Goal: Task Accomplishment & Management: Use online tool/utility

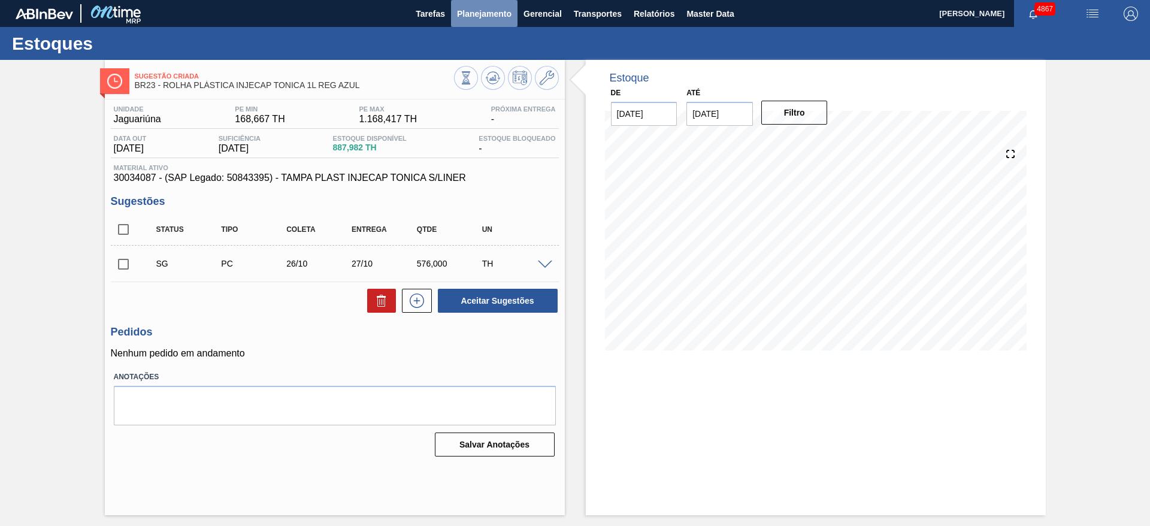
click at [493, 14] on span "Planejamento" at bounding box center [484, 14] width 55 height 14
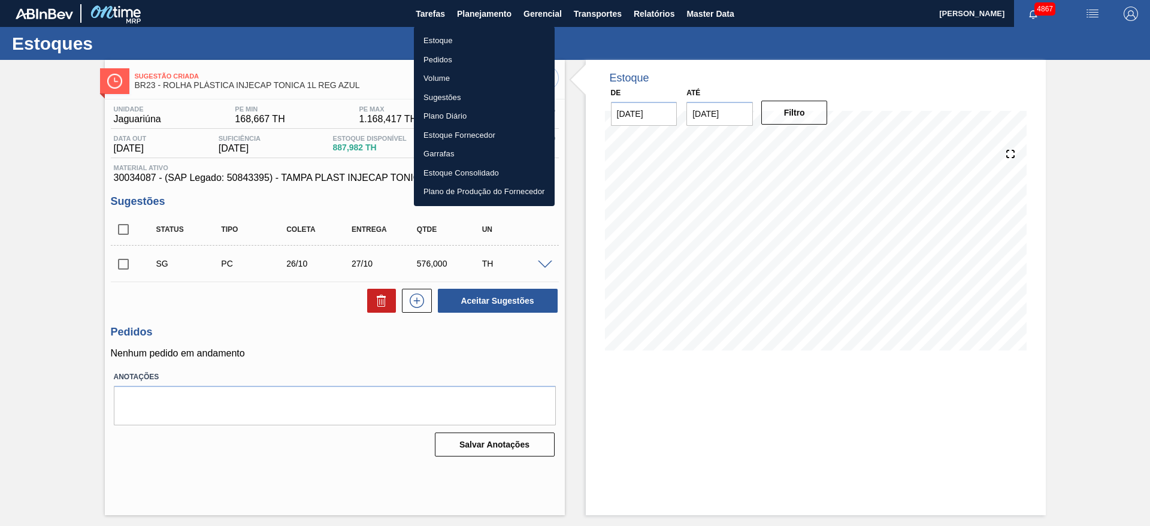
click at [466, 47] on li "Estoque" at bounding box center [484, 40] width 141 height 19
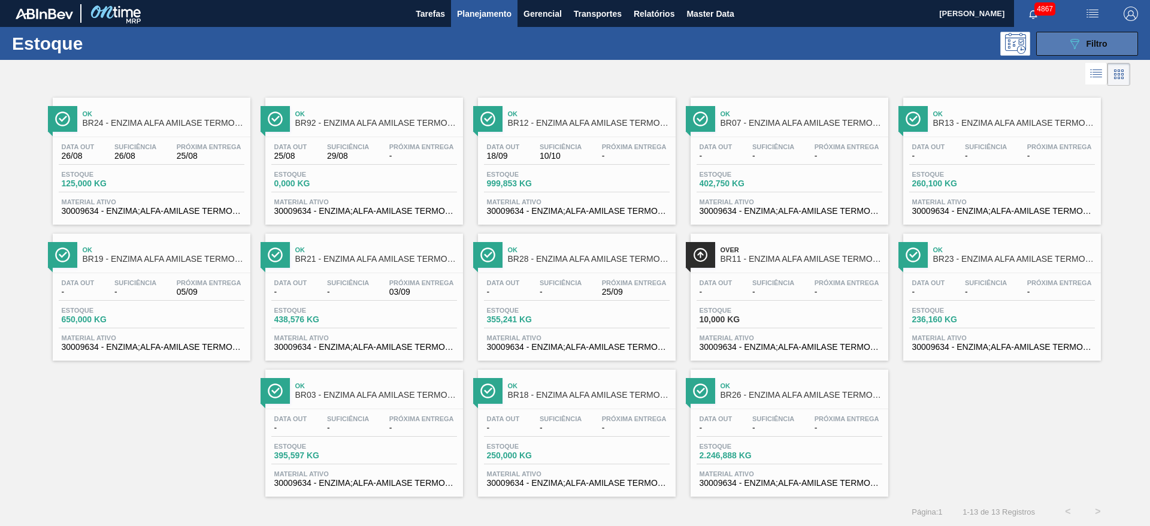
click at [1087, 39] on span "Filtro" at bounding box center [1097, 44] width 21 height 10
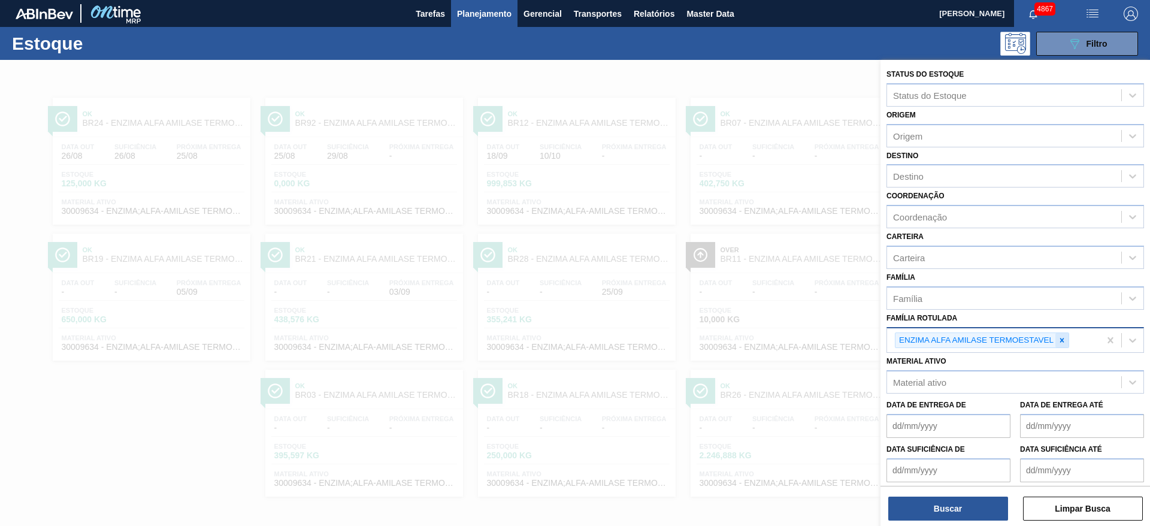
click at [1062, 345] on div at bounding box center [1062, 340] width 13 height 15
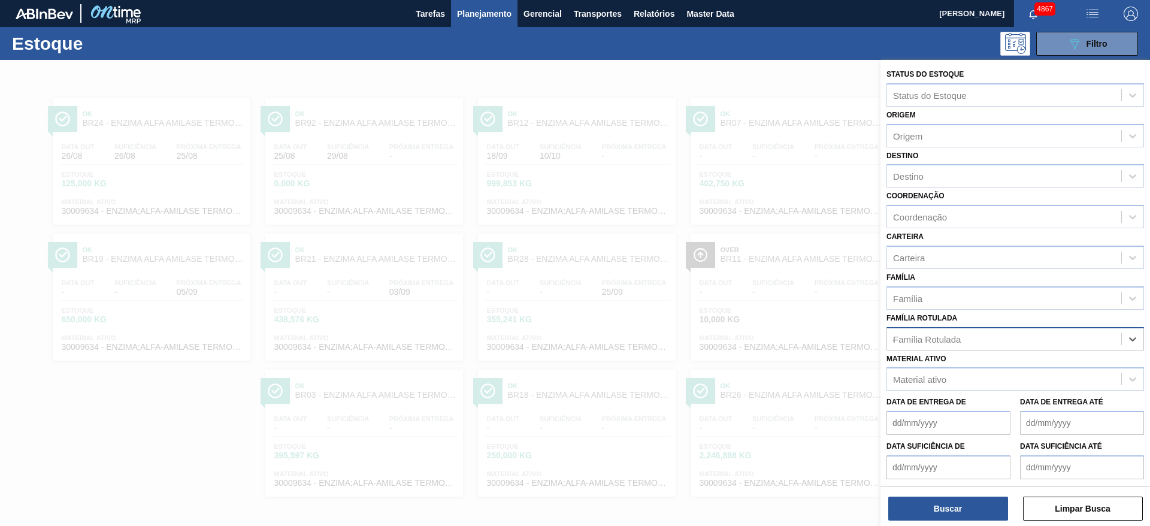
scroll to position [1, 0]
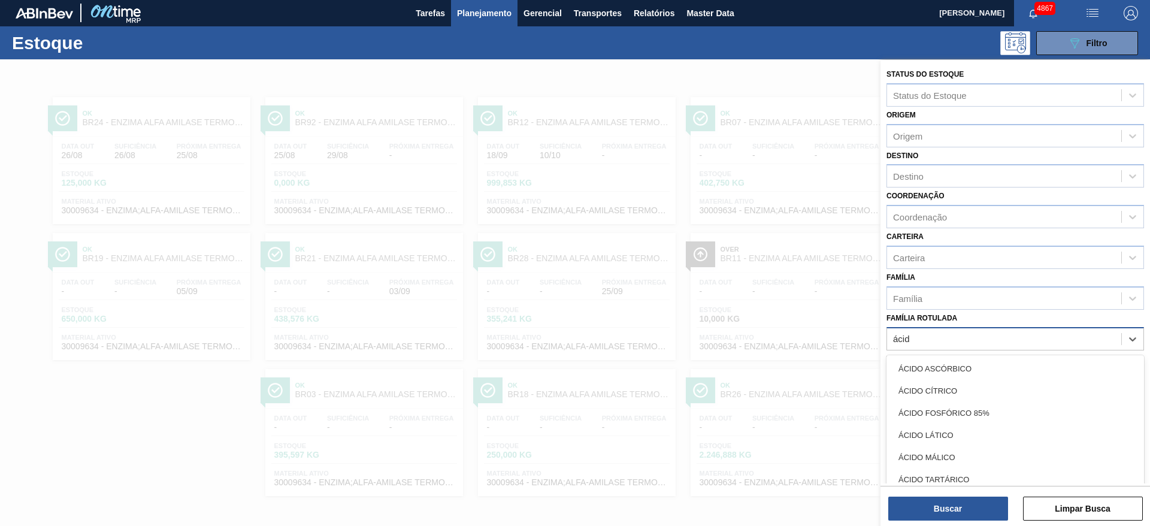
type Rotulada "ácido"
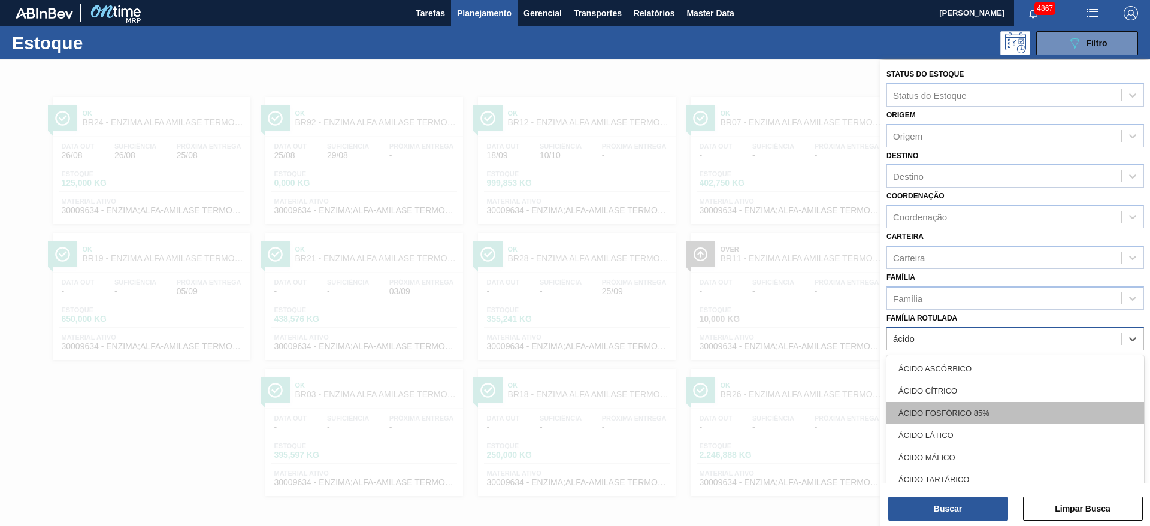
click at [996, 415] on div "ÁCIDO FOSFÓRICO 85%" at bounding box center [1016, 413] width 258 height 22
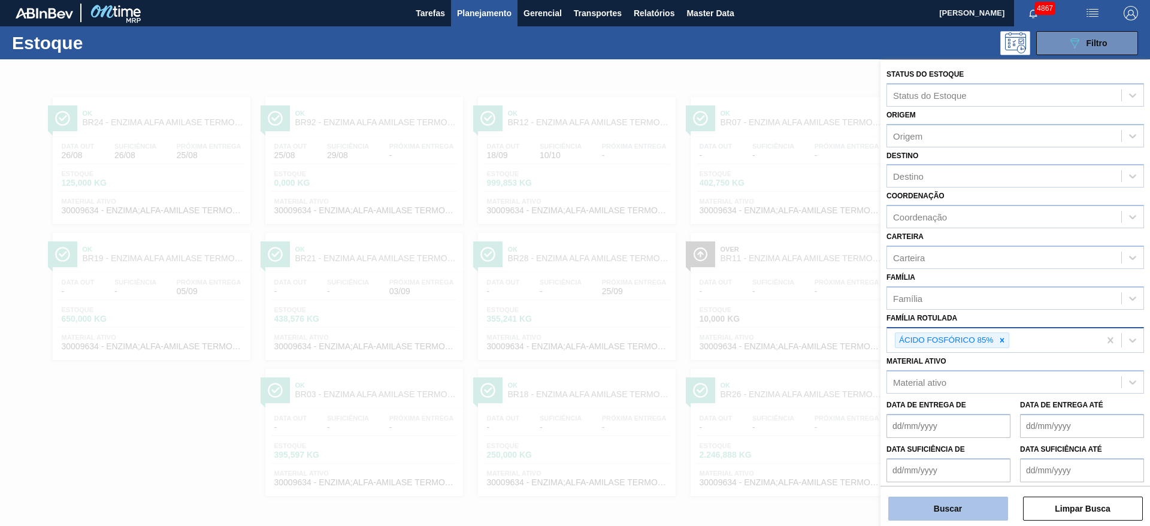
click at [945, 514] on button "Buscar" at bounding box center [949, 509] width 120 height 24
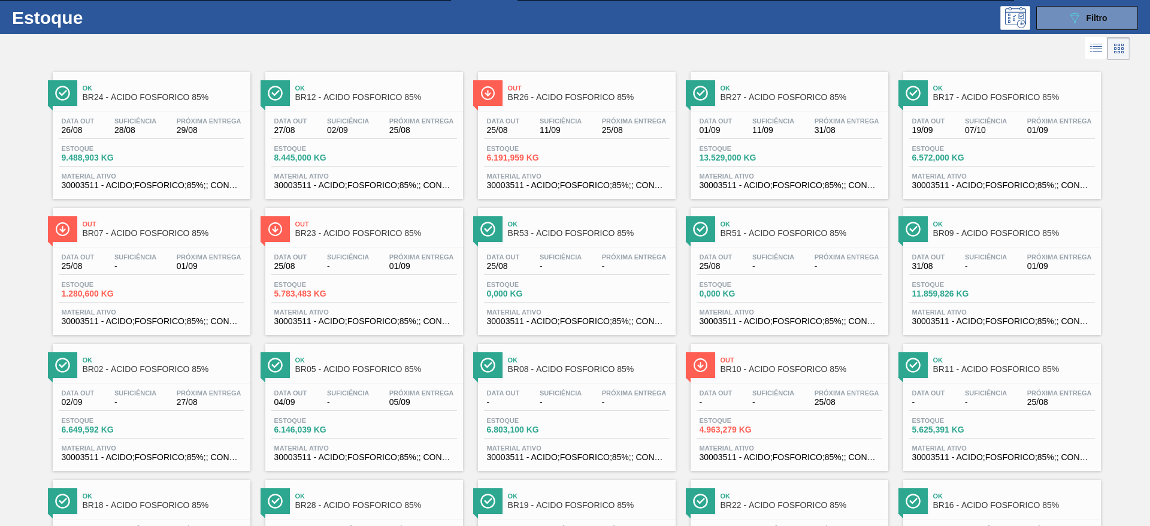
scroll to position [0, 0]
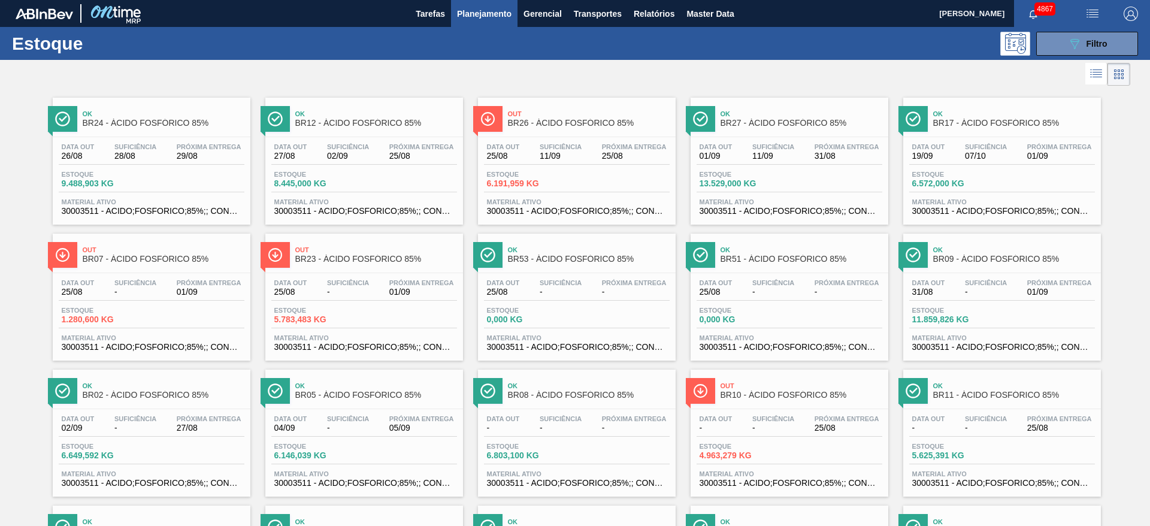
drag, startPoint x: 367, startPoint y: 172, endPoint x: 372, endPoint y: 176, distance: 6.4
click at [1094, 37] on div "089F7B8B-B2A5-4AFE-B5C0-19BA573D28AC Filtro" at bounding box center [1088, 44] width 40 height 14
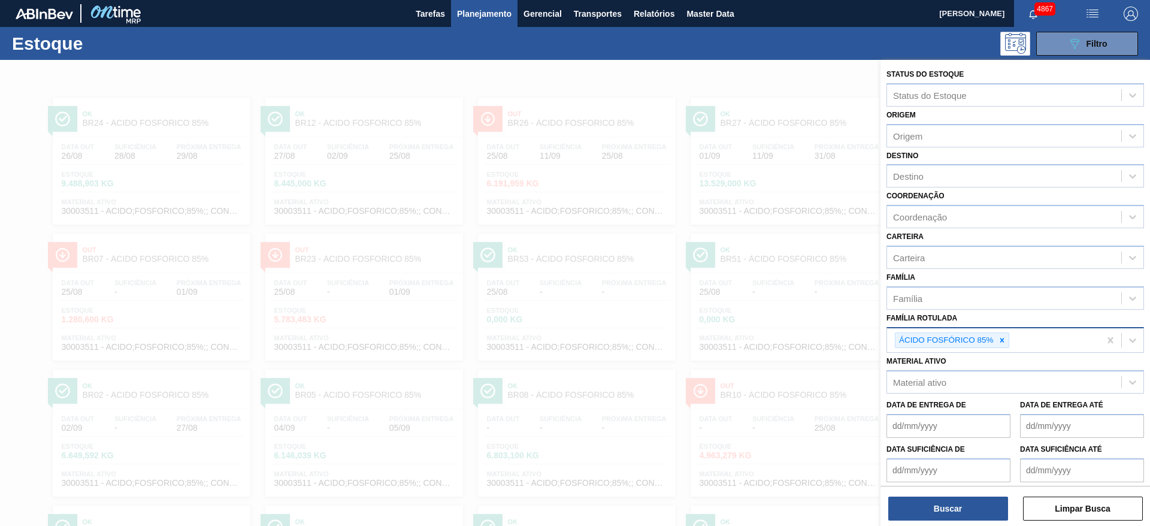
click at [1002, 338] on icon at bounding box center [1002, 340] width 8 height 8
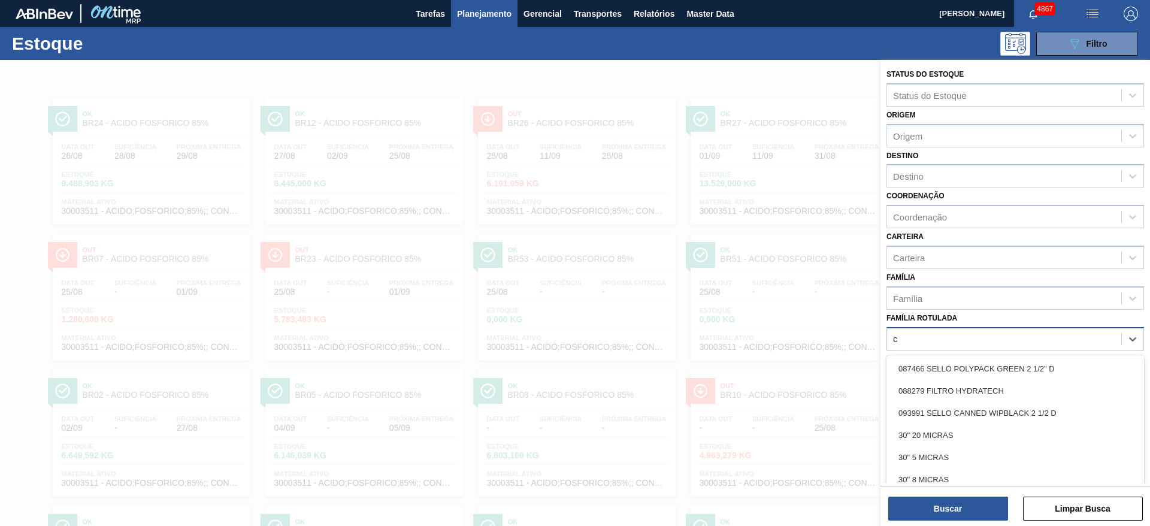
scroll to position [14, 0]
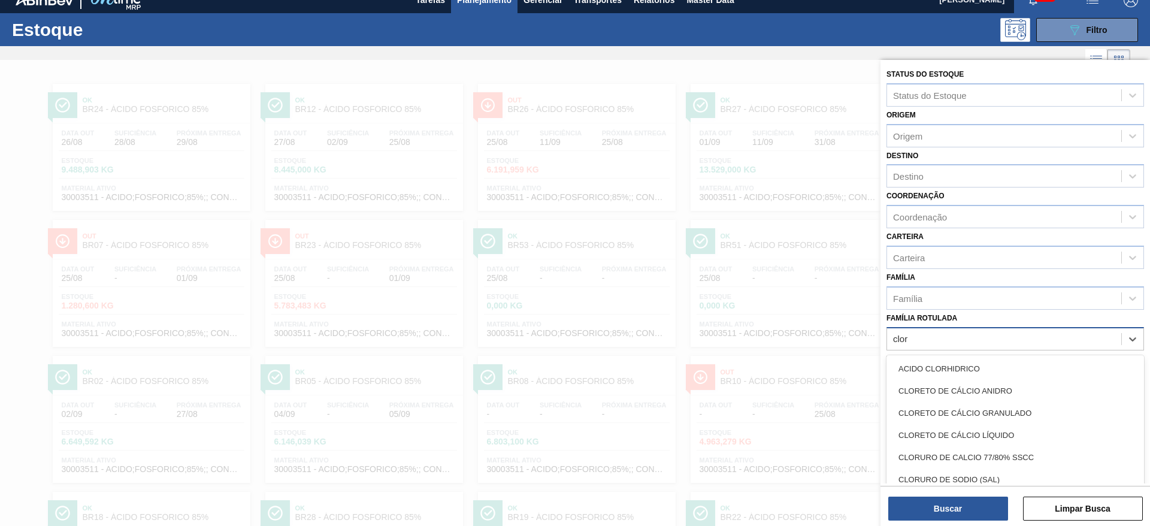
type Rotulada "clore"
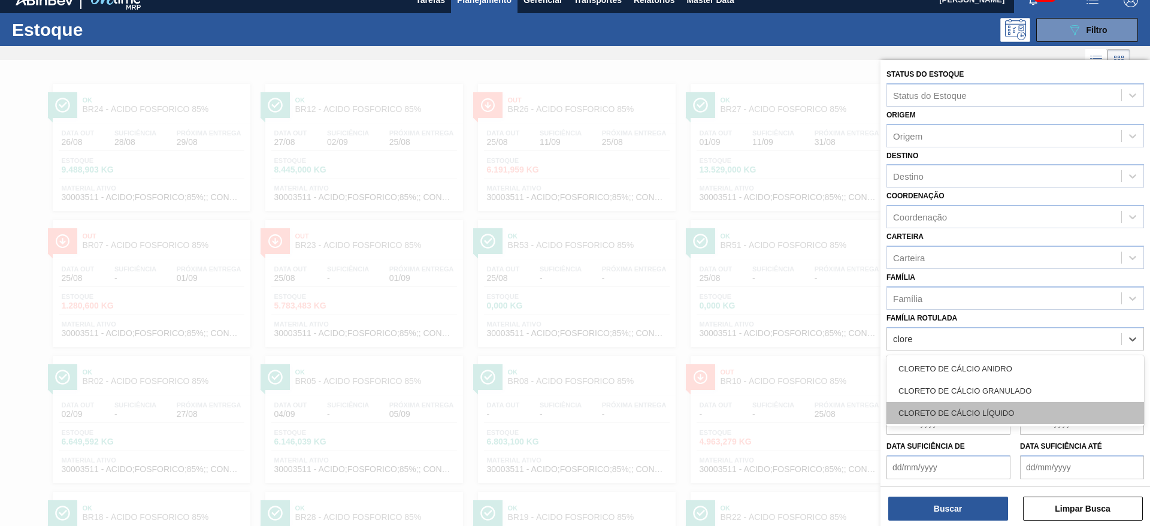
click at [1000, 407] on div "CLORETO DE CÁLCIO LÍQUIDO" at bounding box center [1016, 413] width 258 height 22
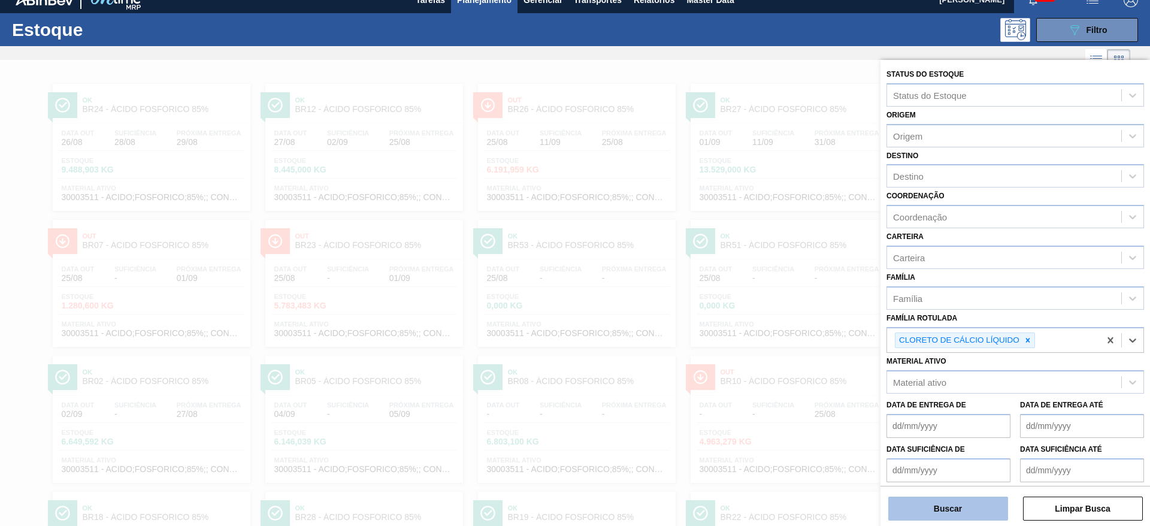
click at [947, 513] on button "Buscar" at bounding box center [949, 509] width 120 height 24
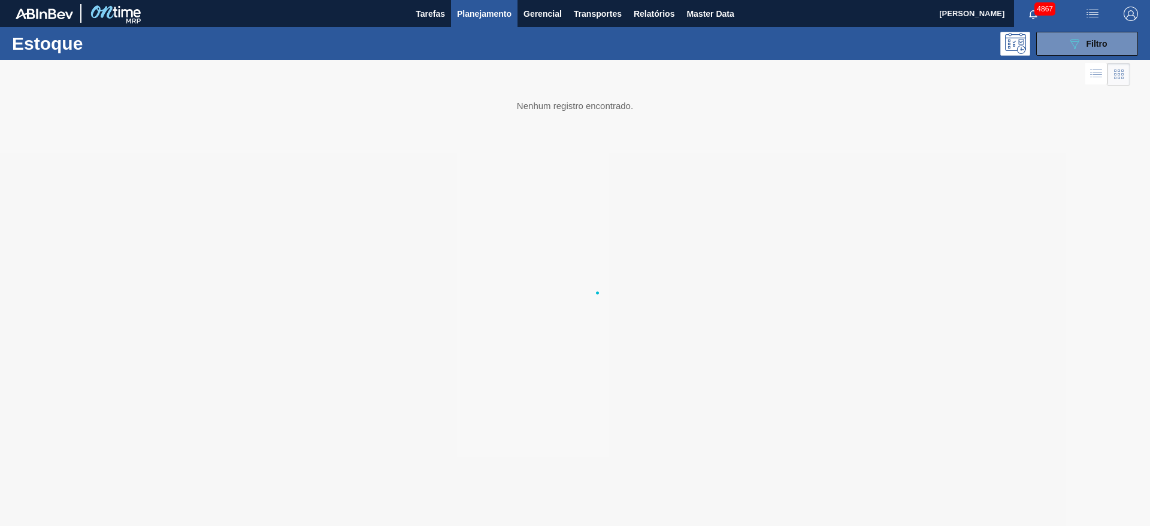
scroll to position [0, 0]
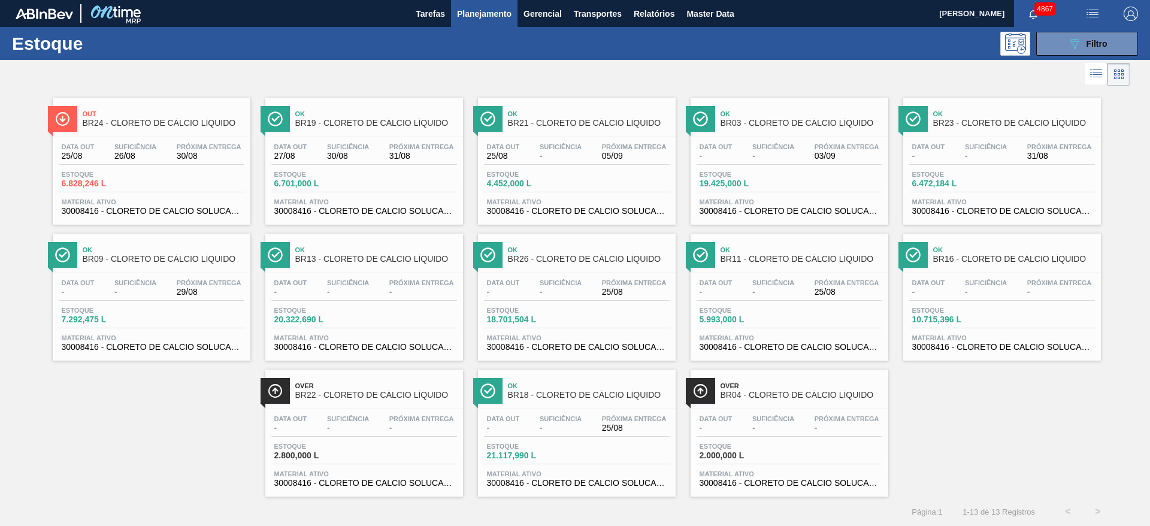
click at [975, 310] on span "Estoque" at bounding box center [954, 310] width 84 height 7
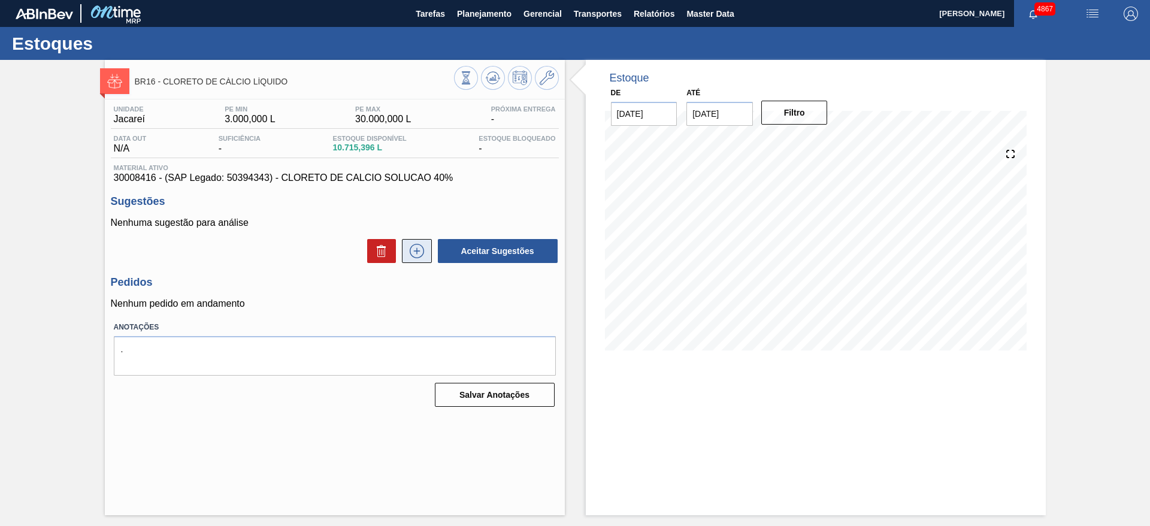
click at [422, 241] on button at bounding box center [417, 251] width 30 height 24
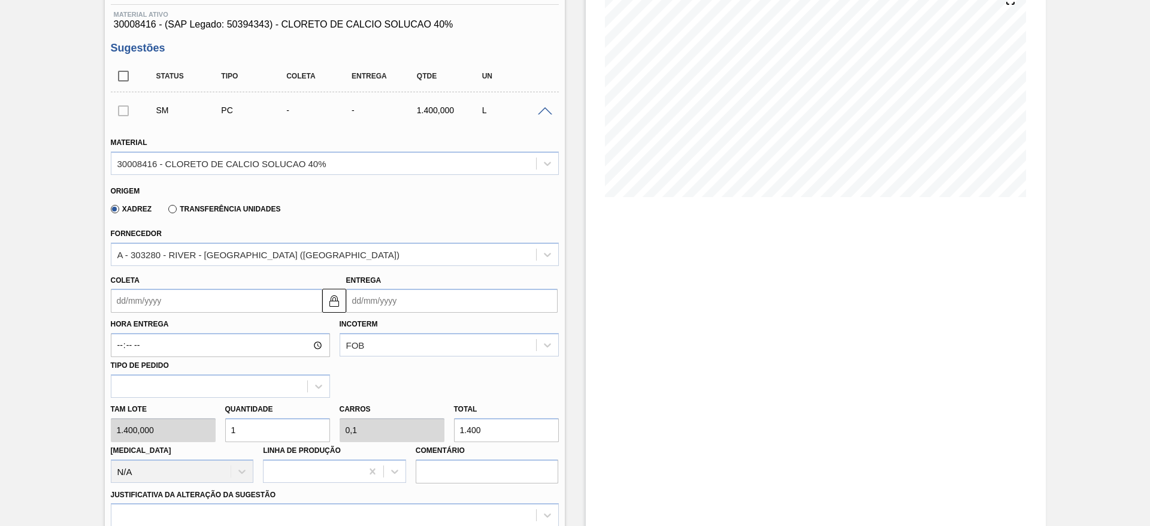
scroll to position [270, 0]
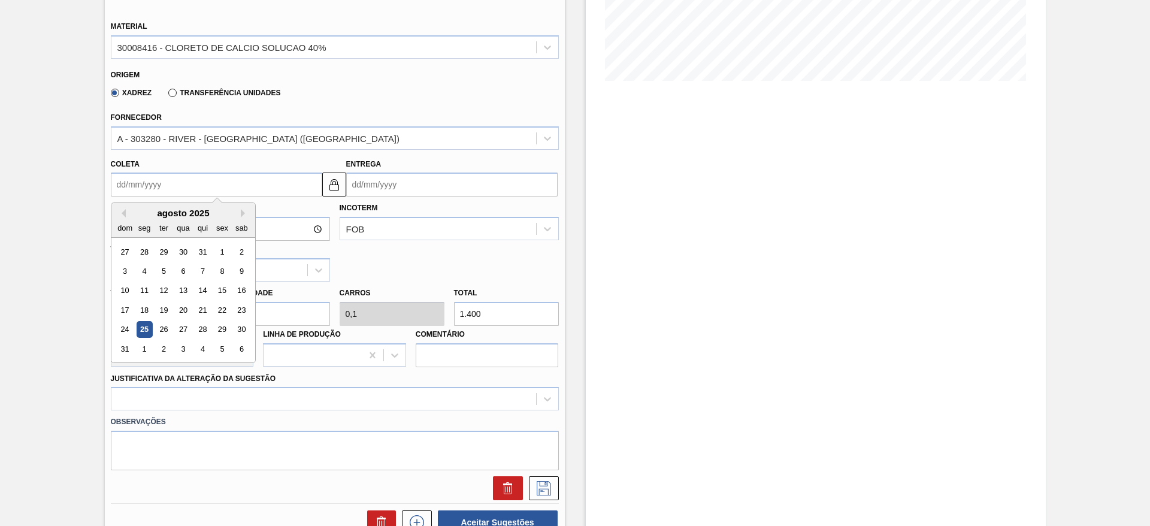
click at [201, 188] on input "Coleta" at bounding box center [216, 185] width 211 height 24
click at [208, 326] on div "28" at bounding box center [202, 330] width 16 height 16
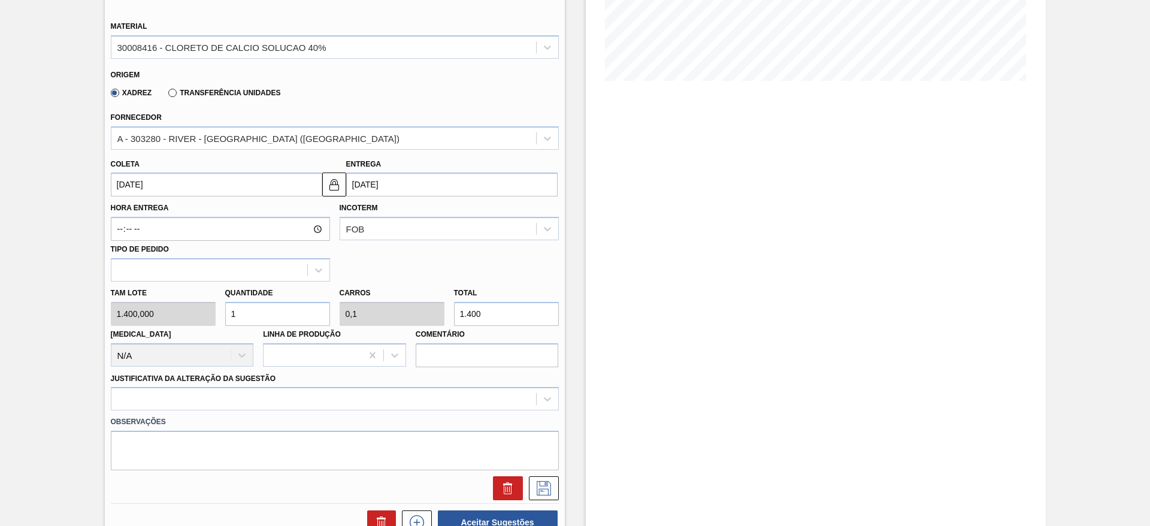
type input "[DATE]"
type input "07/09/2025"
drag, startPoint x: 246, startPoint y: 315, endPoint x: 225, endPoint y: 306, distance: 22.0
click at [225, 306] on input "1" at bounding box center [277, 314] width 105 height 24
type input "8"
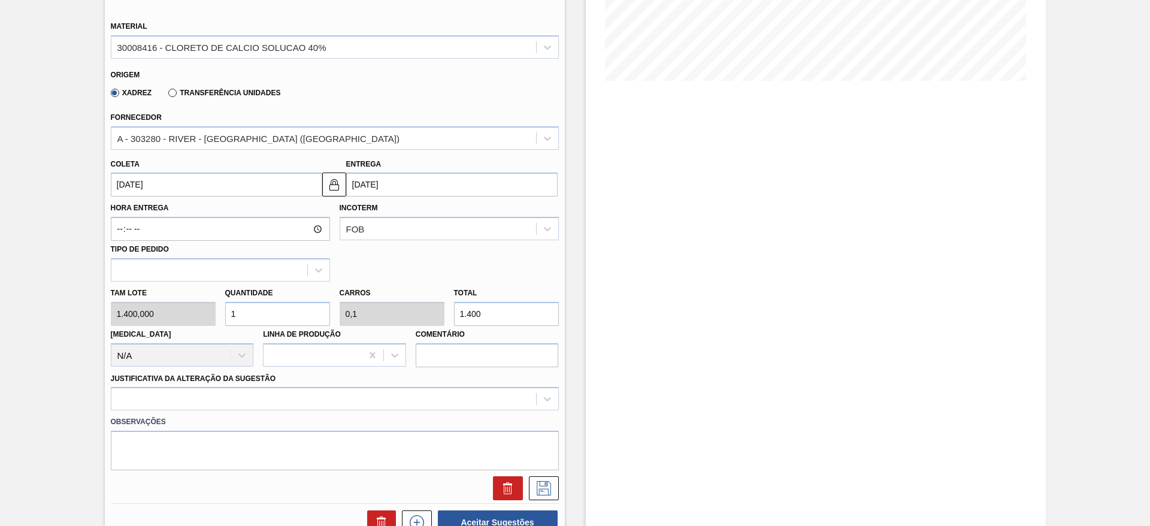
type input "0,8"
type input "11.200"
drag, startPoint x: 250, startPoint y: 315, endPoint x: 235, endPoint y: 313, distance: 15.1
click at [235, 313] on input "8" at bounding box center [277, 314] width 105 height 24
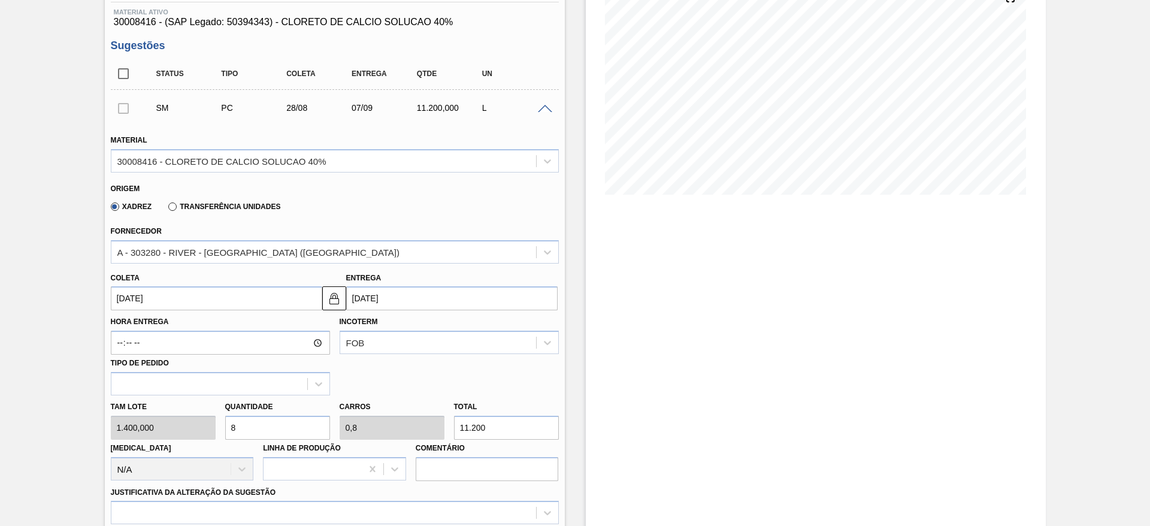
scroll to position [180, 0]
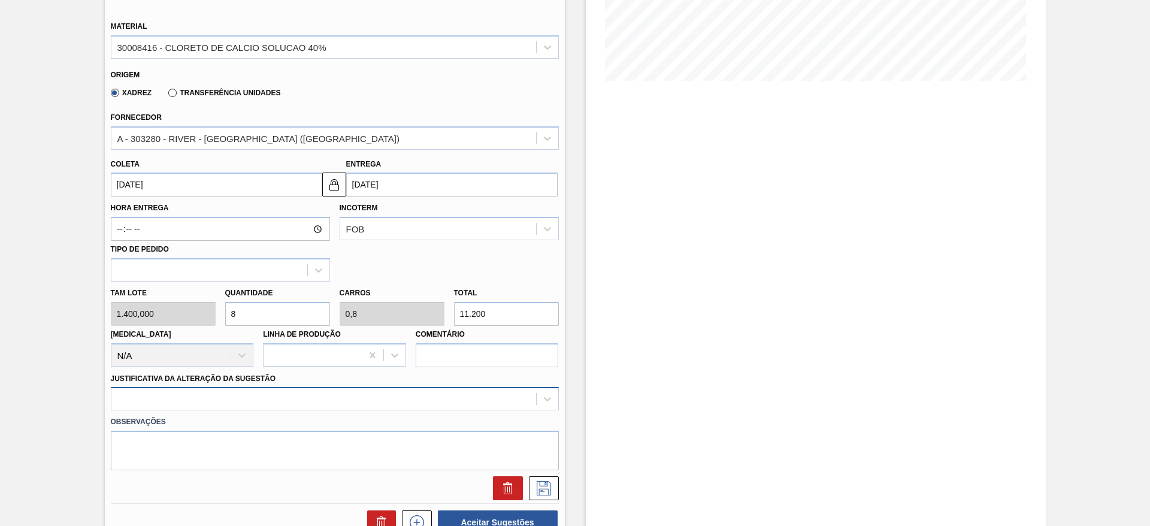
type input "8"
click at [373, 400] on div at bounding box center [335, 398] width 448 height 23
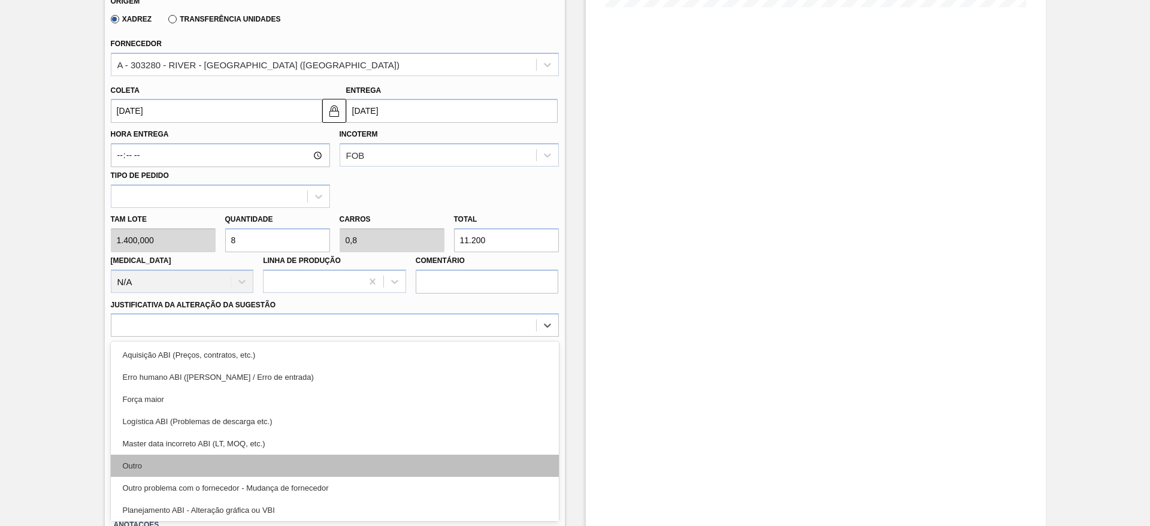
click at [288, 460] on div "Outro" at bounding box center [335, 466] width 448 height 22
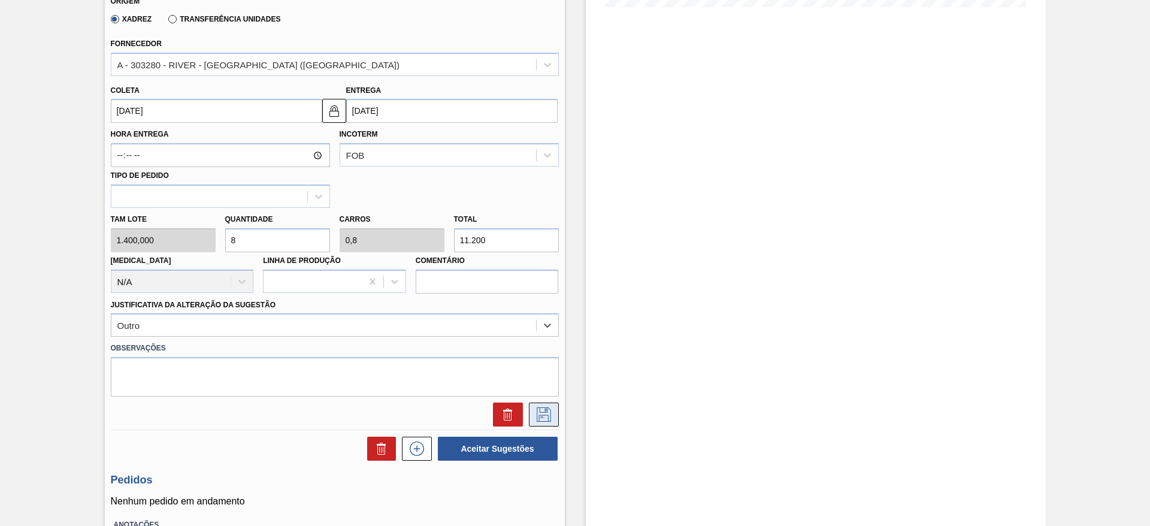
click at [546, 415] on icon at bounding box center [544, 414] width 14 height 14
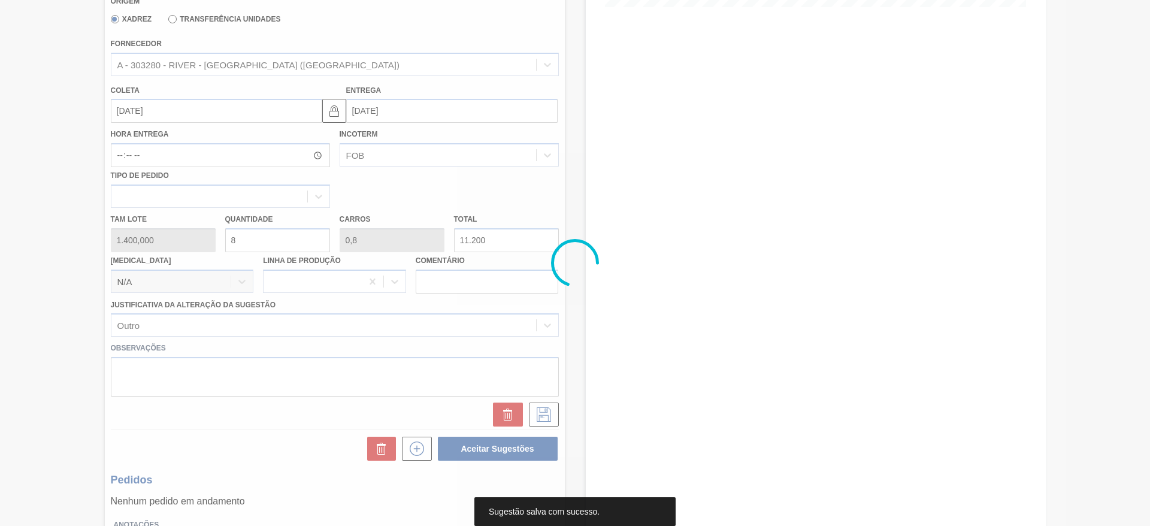
scroll to position [0, 0]
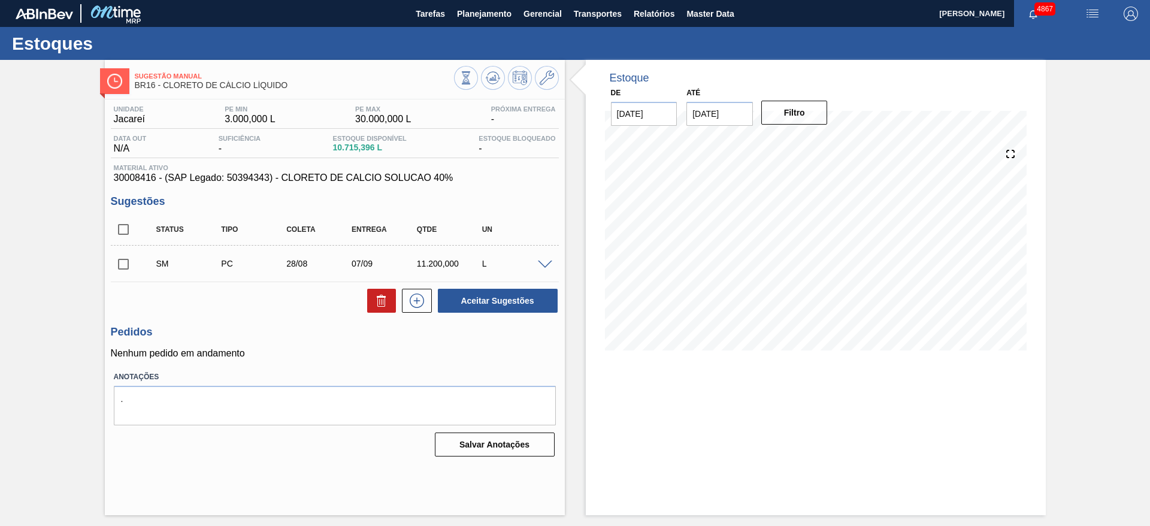
click at [542, 262] on span at bounding box center [545, 265] width 14 height 9
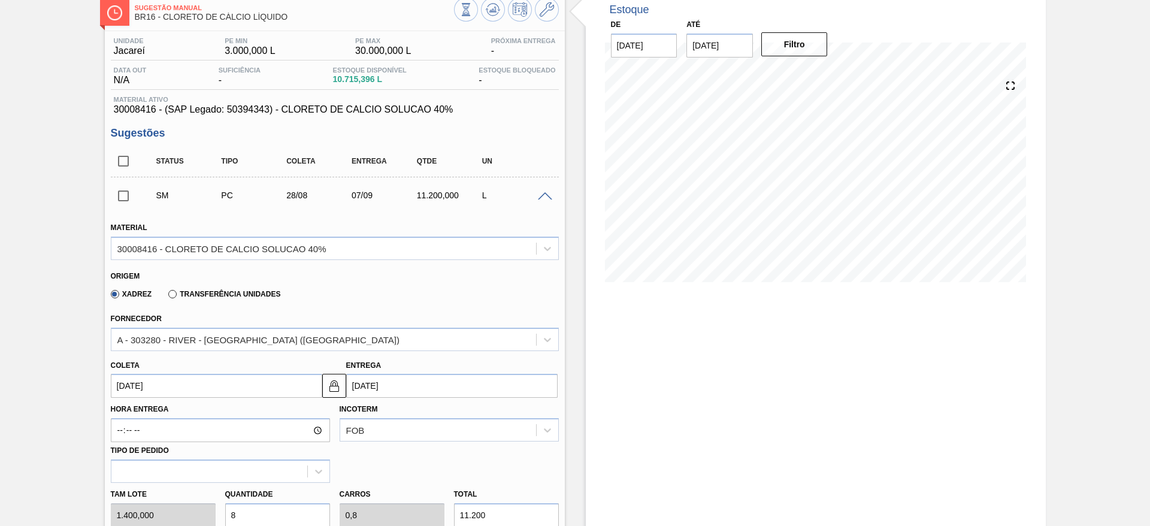
scroll to position [90, 0]
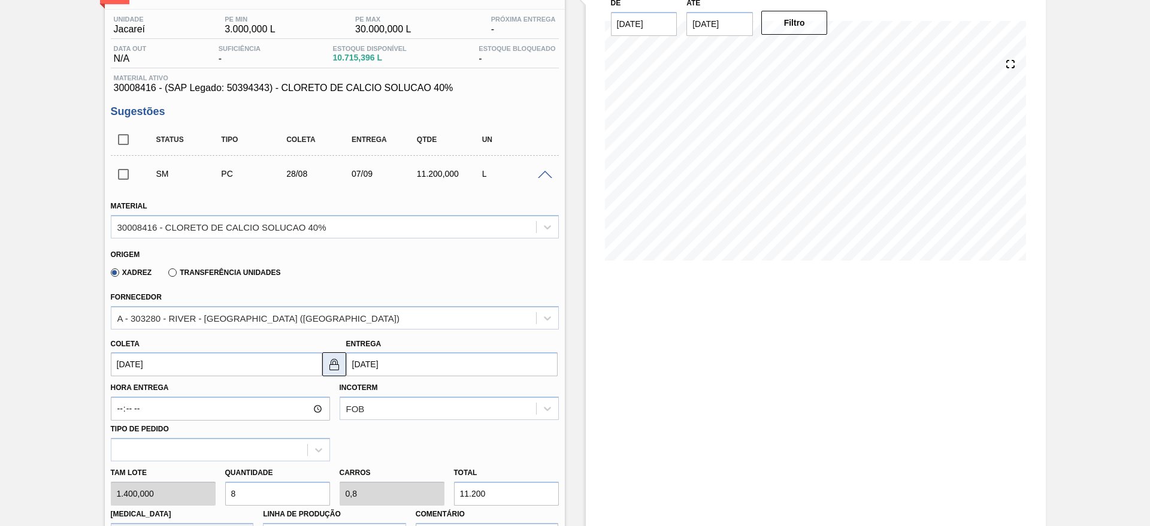
click at [331, 365] on img at bounding box center [334, 364] width 14 height 14
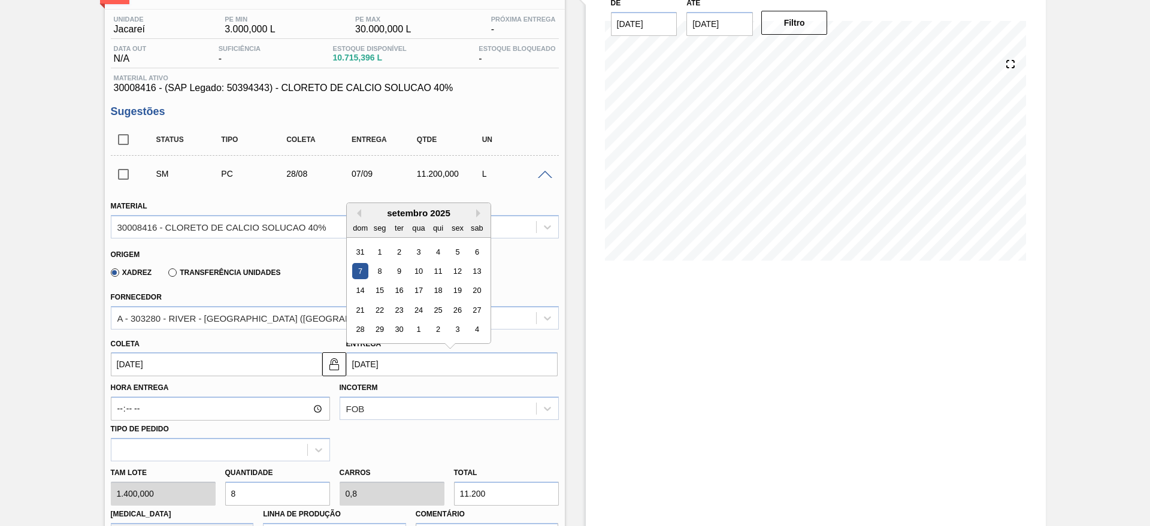
click at [356, 362] on input "07/09/2025" at bounding box center [451, 364] width 211 height 24
click at [452, 250] on div "5" at bounding box center [457, 252] width 16 height 16
type input "05/09/2025"
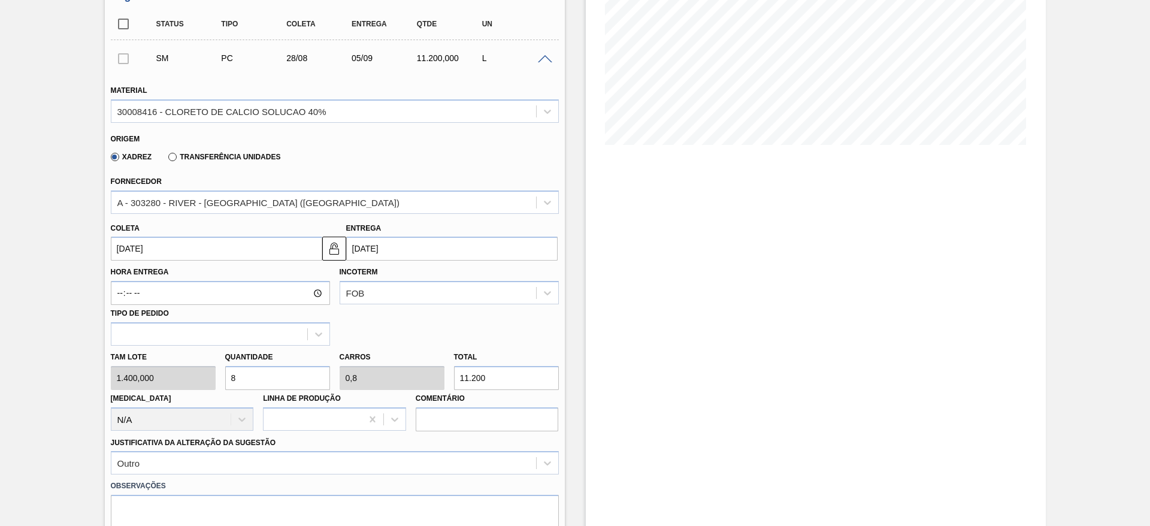
scroll to position [270, 0]
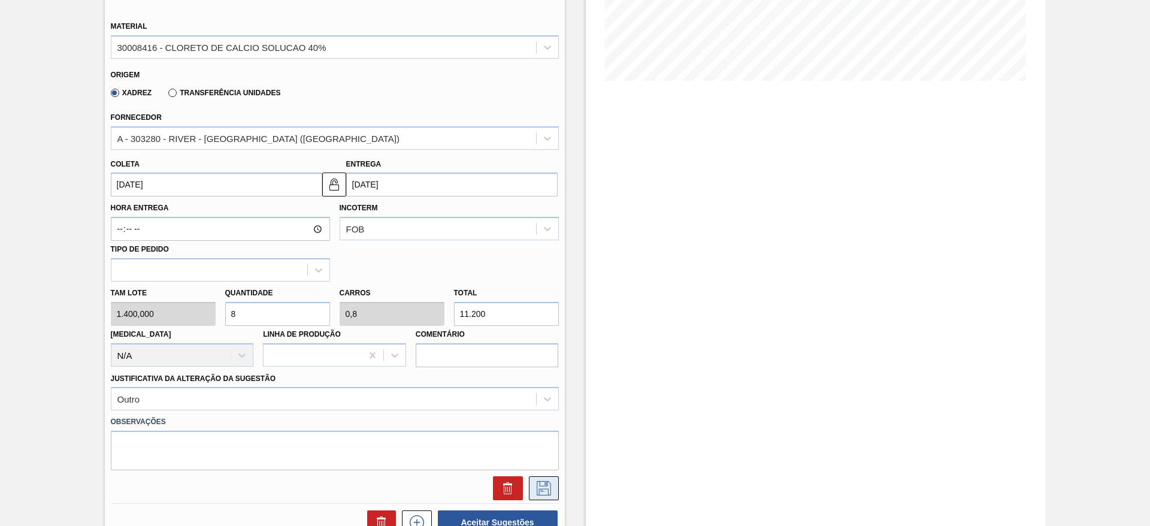
click at [542, 492] on icon at bounding box center [543, 488] width 19 height 14
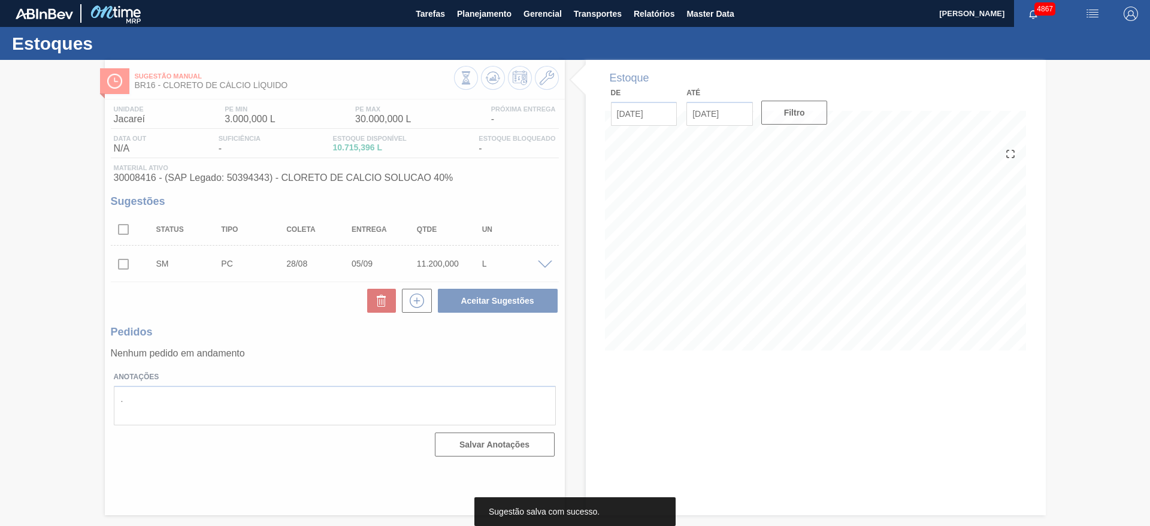
scroll to position [0, 0]
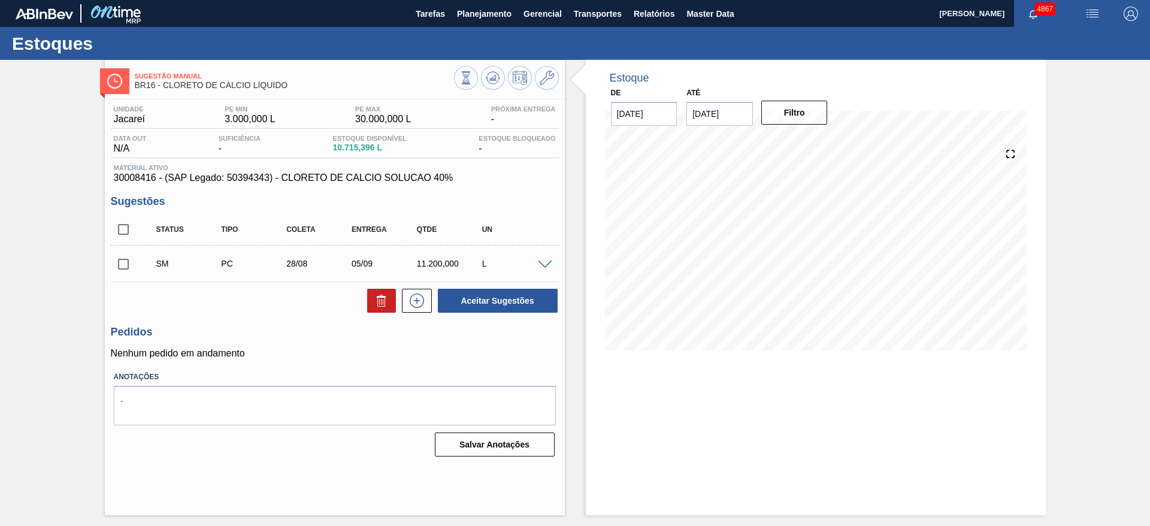
click at [124, 265] on input "checkbox" at bounding box center [123, 264] width 25 height 25
click at [549, 309] on button "Aceitar Sugestões" at bounding box center [498, 301] width 120 height 24
checkbox input "false"
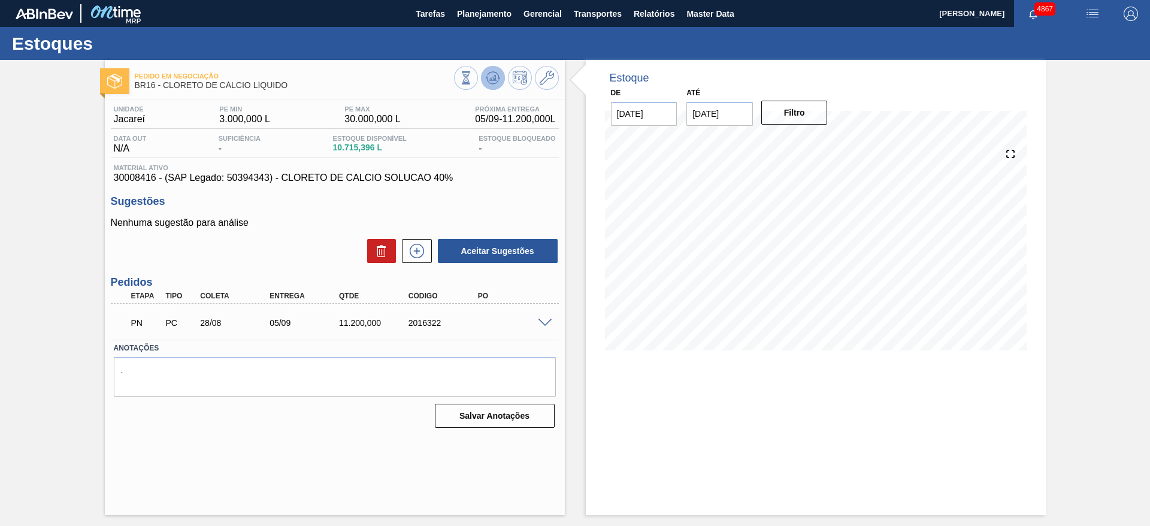
click at [492, 79] on icon at bounding box center [493, 77] width 8 height 5
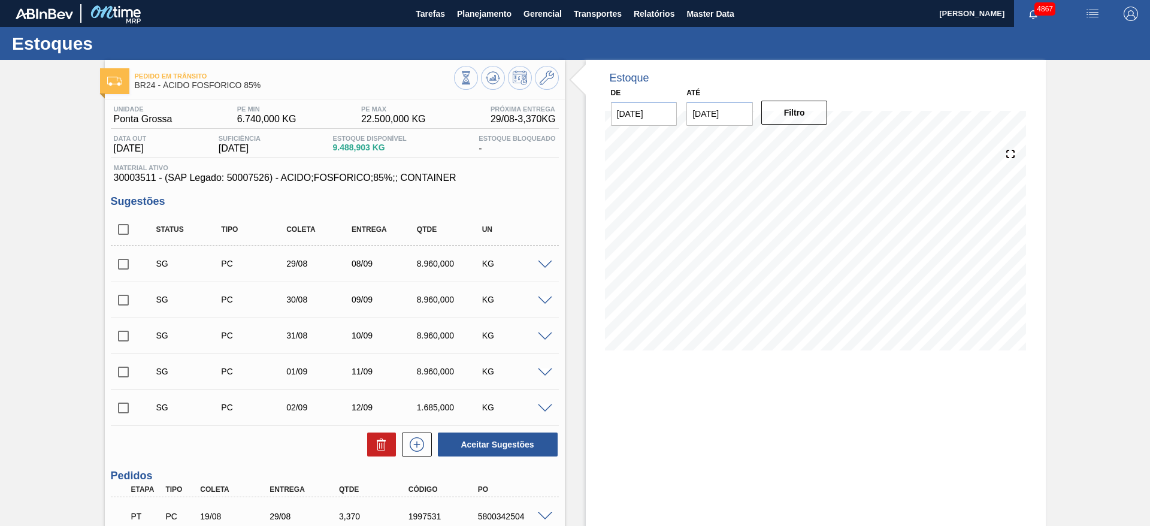
click at [700, 117] on input "[DATE]" at bounding box center [720, 114] width 67 height 24
click at [721, 261] on div "29" at bounding box center [720, 258] width 16 height 16
type input "29/09/2025"
click at [807, 107] on button "Filtro" at bounding box center [794, 113] width 67 height 24
click at [548, 263] on span at bounding box center [545, 265] width 14 height 9
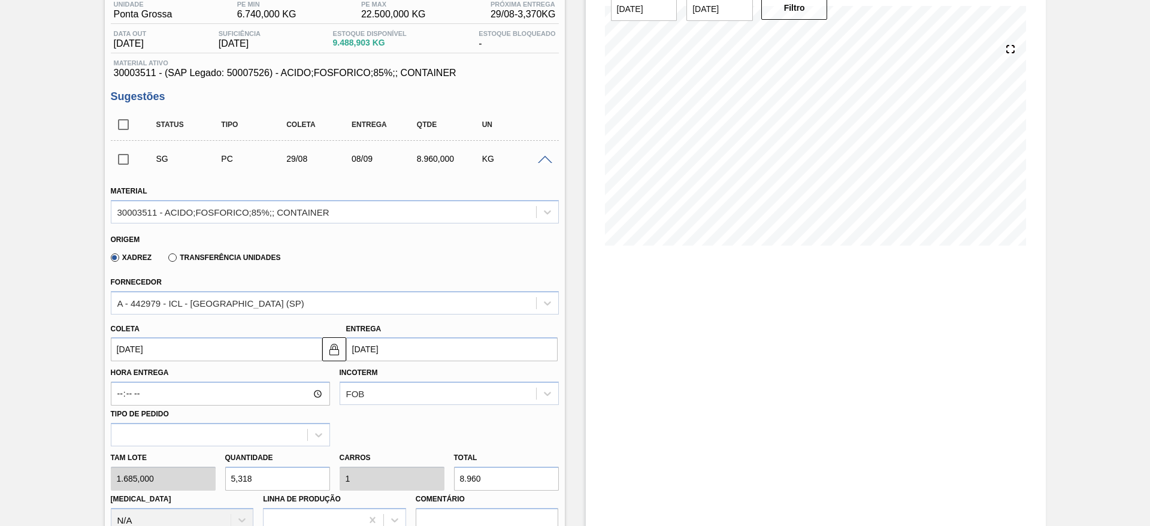
scroll to position [180, 0]
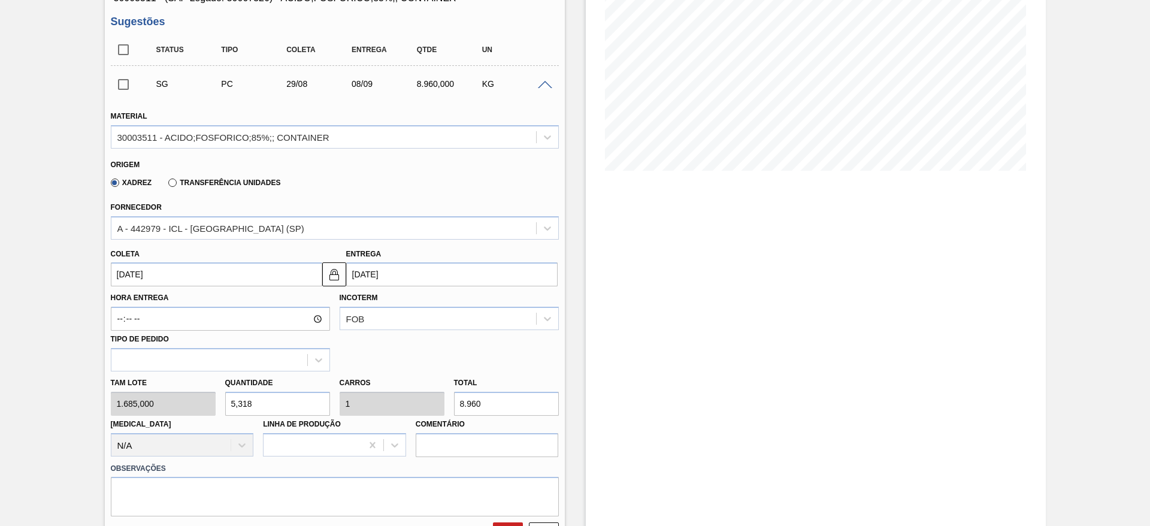
click at [201, 407] on div "Tam lote 1.685,000 Quantidade 5,318 Carros 1 Total 8.960 Doca N/A Linha de Prod…" at bounding box center [335, 414] width 458 height 86
type input "4"
type input "0,752"
type input "6.740"
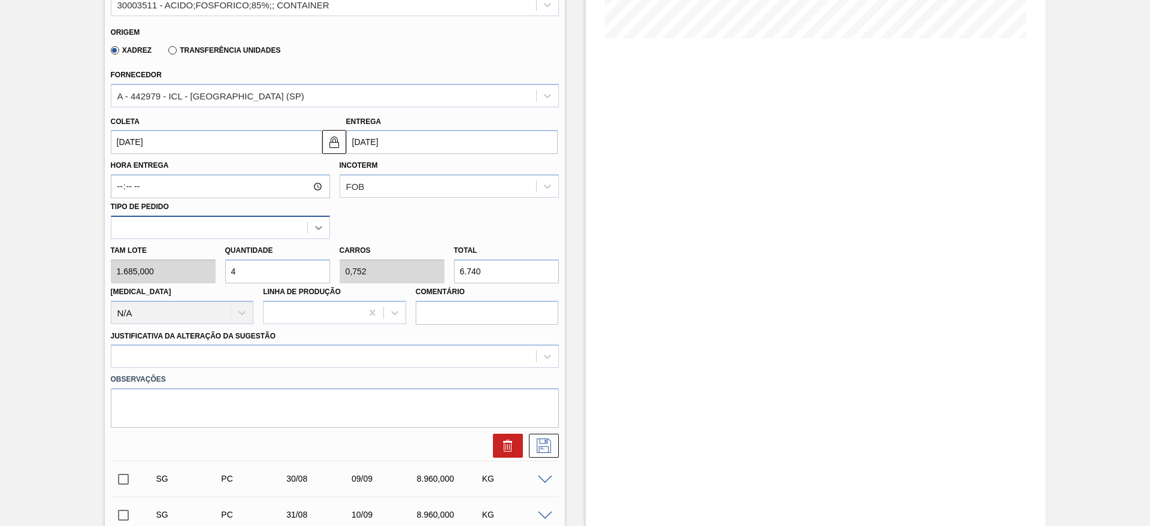
scroll to position [359, 0]
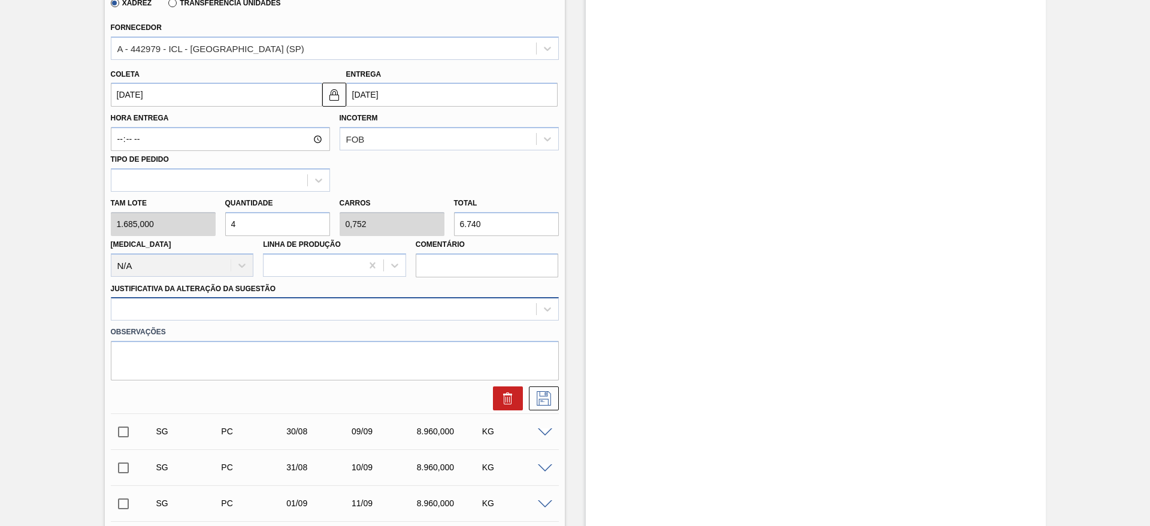
type input "4"
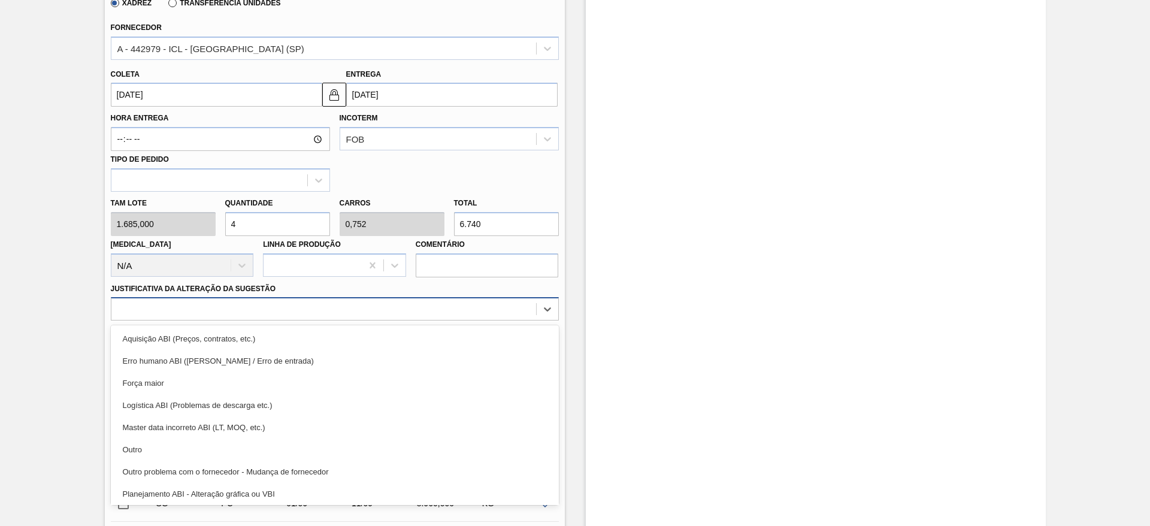
click at [315, 317] on div at bounding box center [323, 309] width 425 height 17
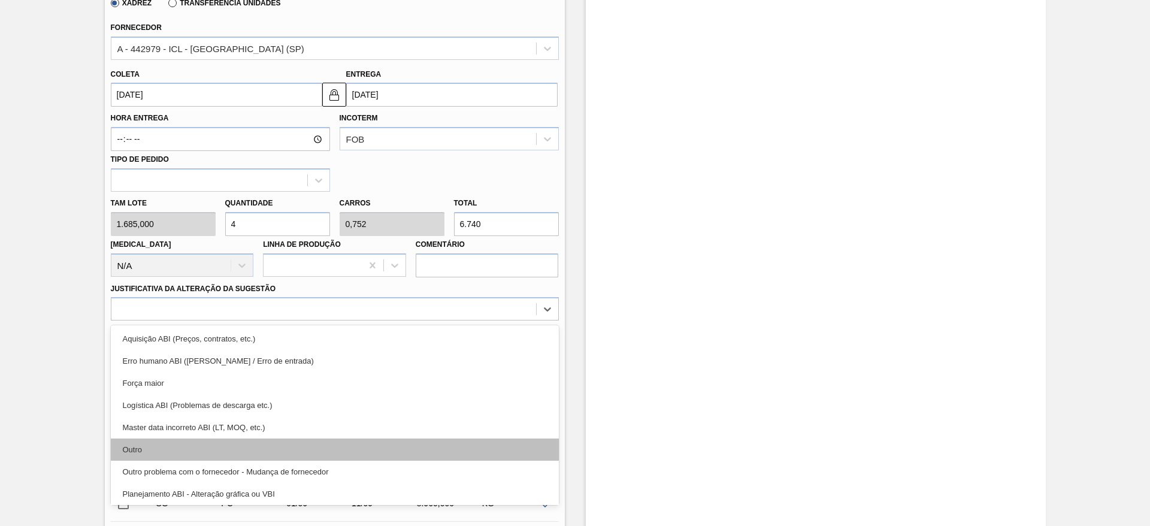
click at [277, 442] on div "Outro" at bounding box center [335, 450] width 448 height 22
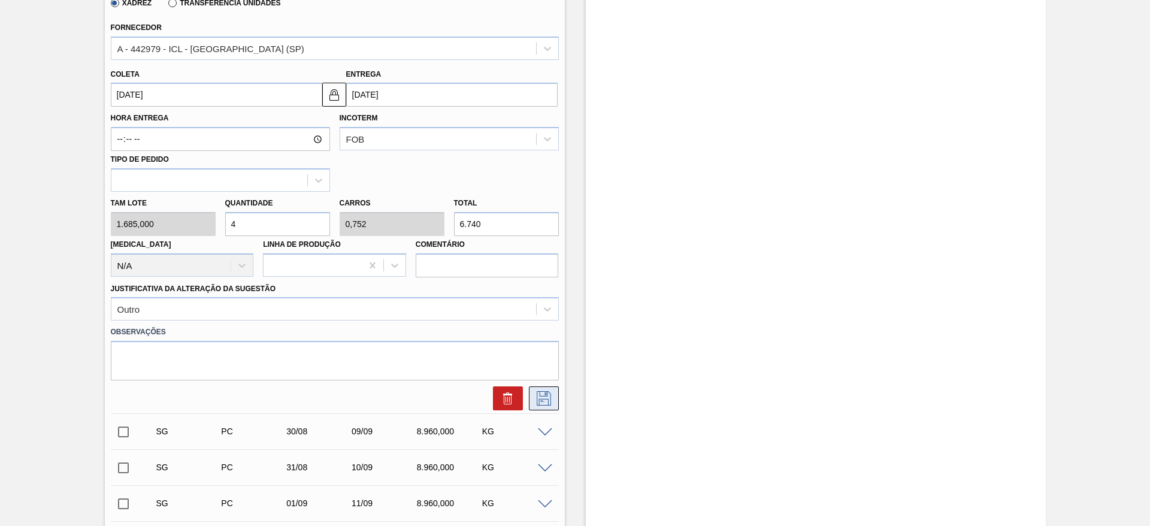
click at [546, 400] on icon at bounding box center [543, 398] width 19 height 14
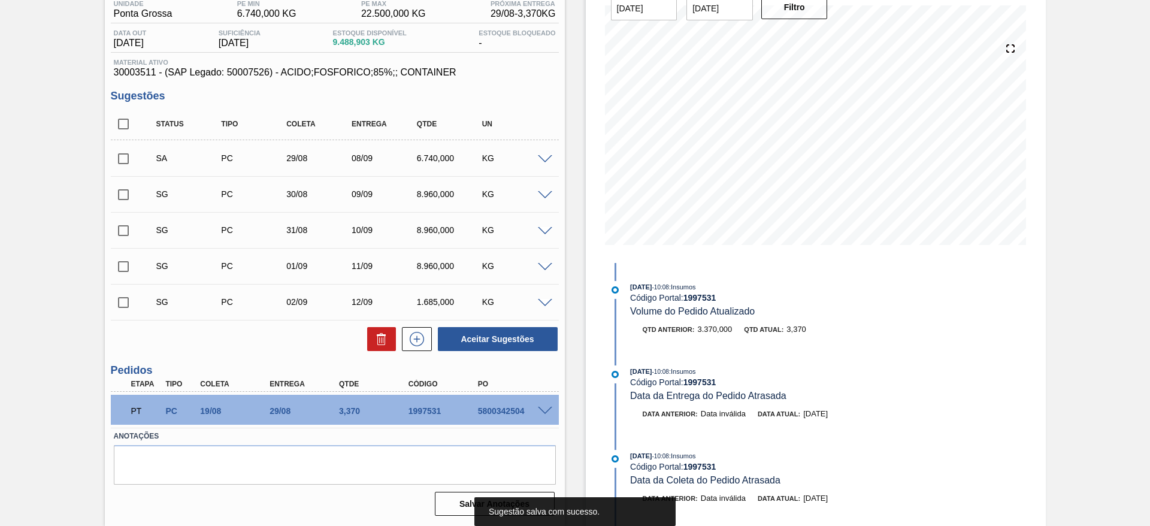
scroll to position [105, 0]
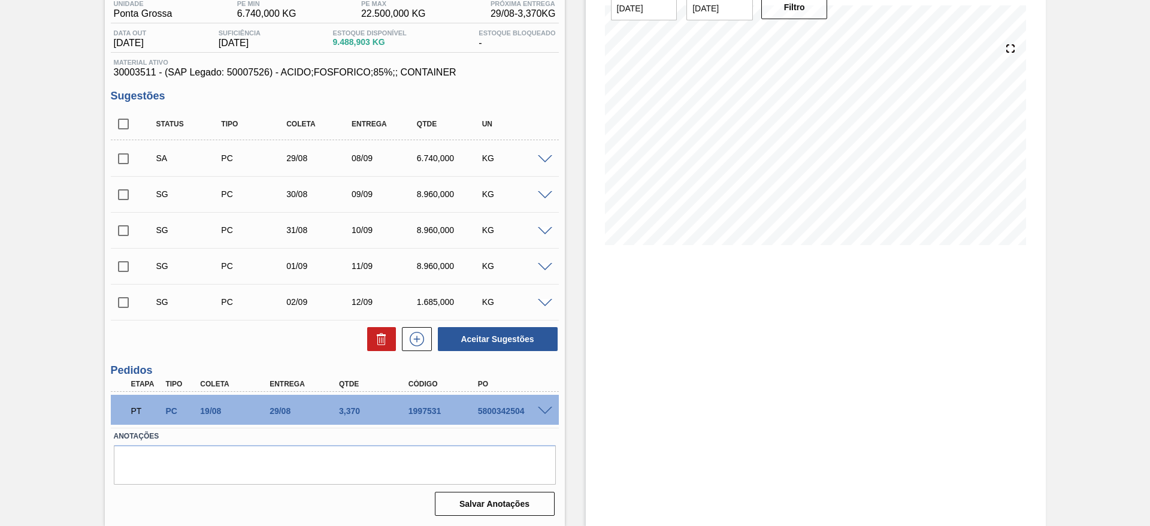
click at [538, 158] on span at bounding box center [545, 159] width 14 height 9
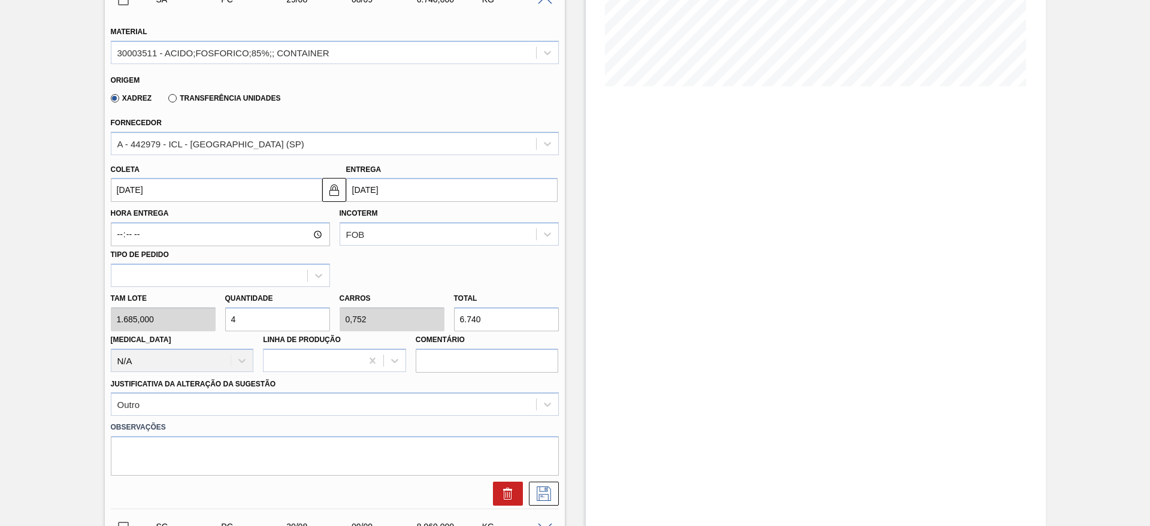
drag, startPoint x: 327, startPoint y: 180, endPoint x: 356, endPoint y: 183, distance: 29.5
click at [326, 180] on button at bounding box center [334, 190] width 24 height 24
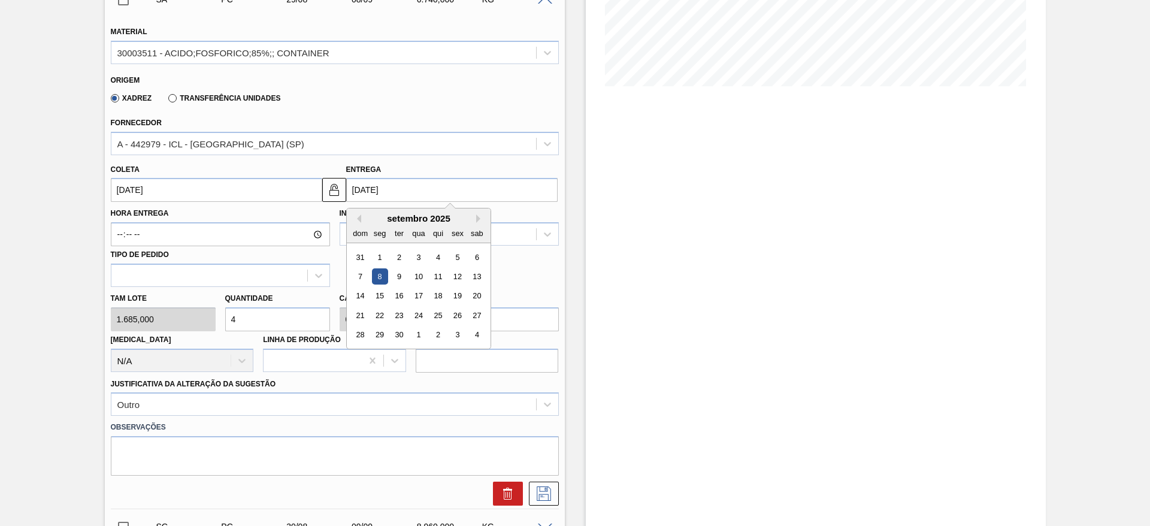
click at [365, 183] on input "[DATE]" at bounding box center [451, 190] width 211 height 24
click at [441, 259] on div "4" at bounding box center [438, 257] width 16 height 16
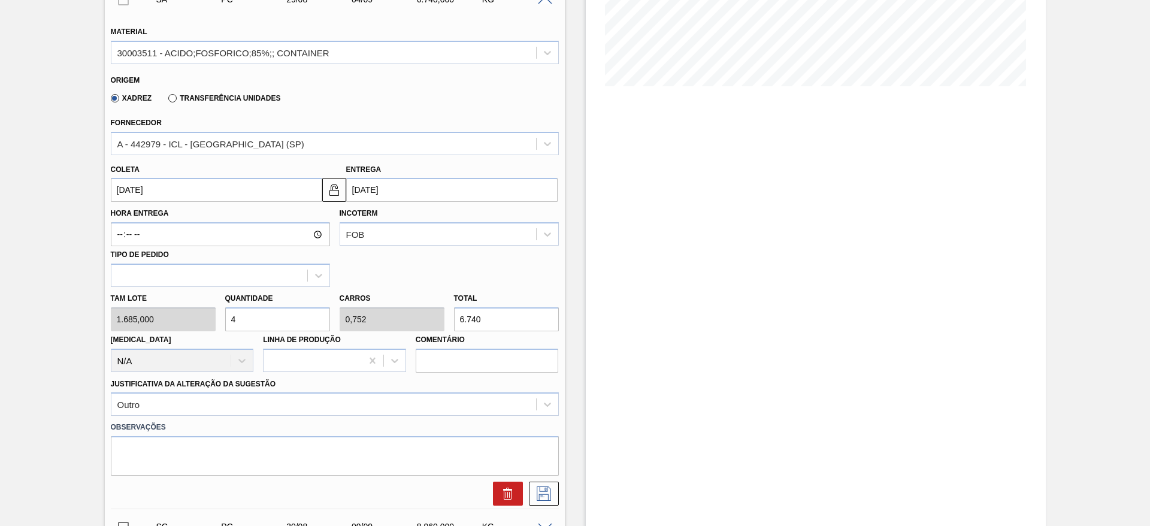
type input "04/09/2025"
click at [543, 498] on icon at bounding box center [543, 493] width 19 height 14
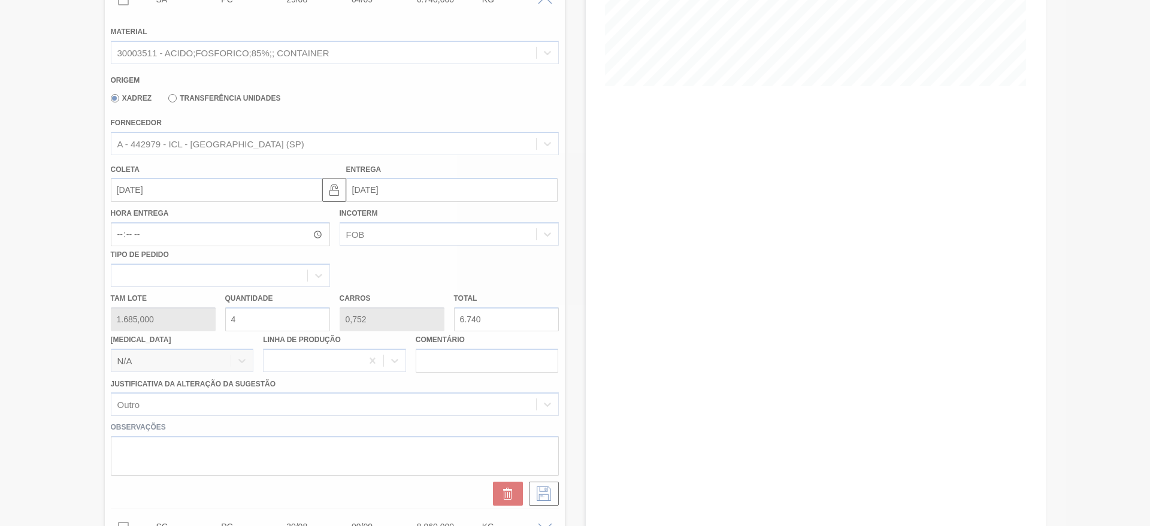
scroll to position [105, 0]
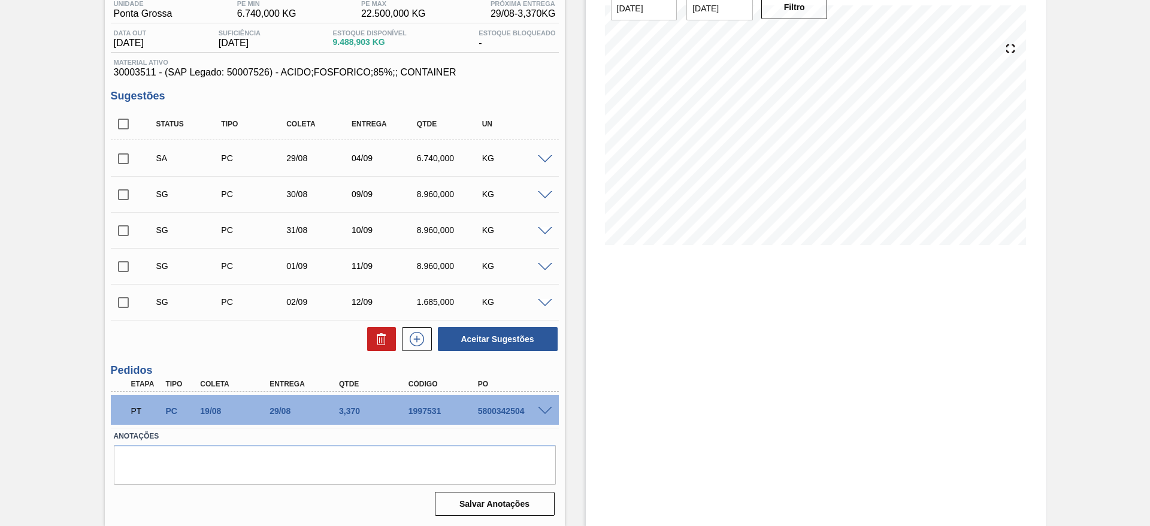
click at [132, 158] on input "checkbox" at bounding box center [123, 158] width 25 height 25
click at [485, 336] on button "Aceitar Sugestões" at bounding box center [498, 339] width 120 height 24
checkbox input "false"
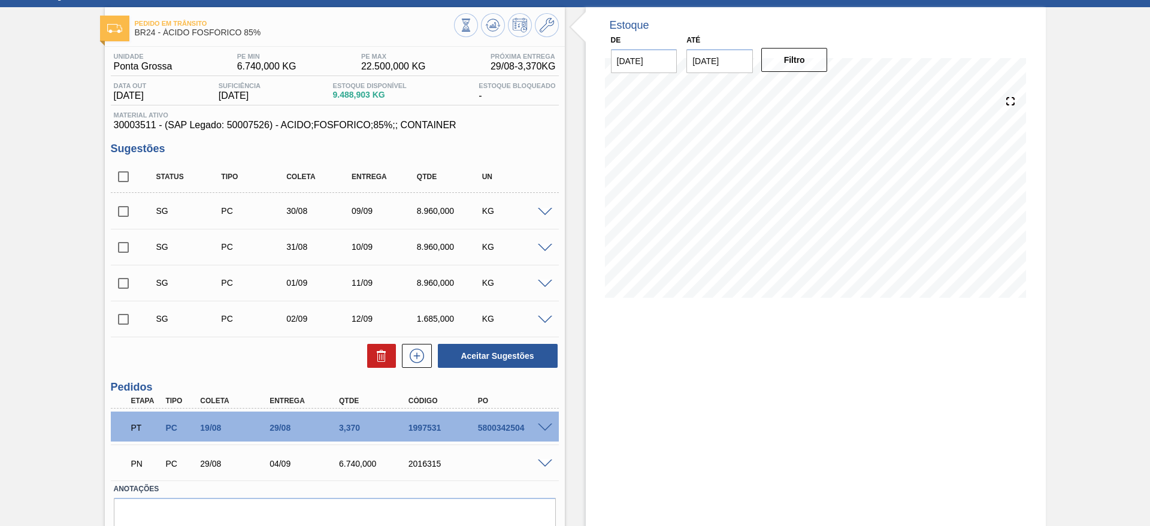
scroll to position [16, 0]
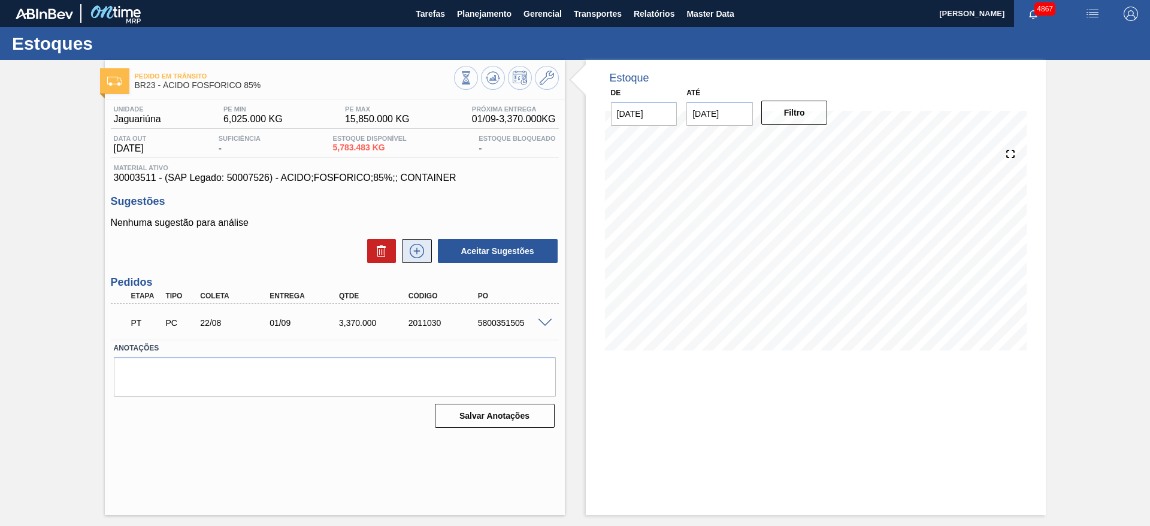
click at [422, 255] on icon at bounding box center [417, 251] width 14 height 14
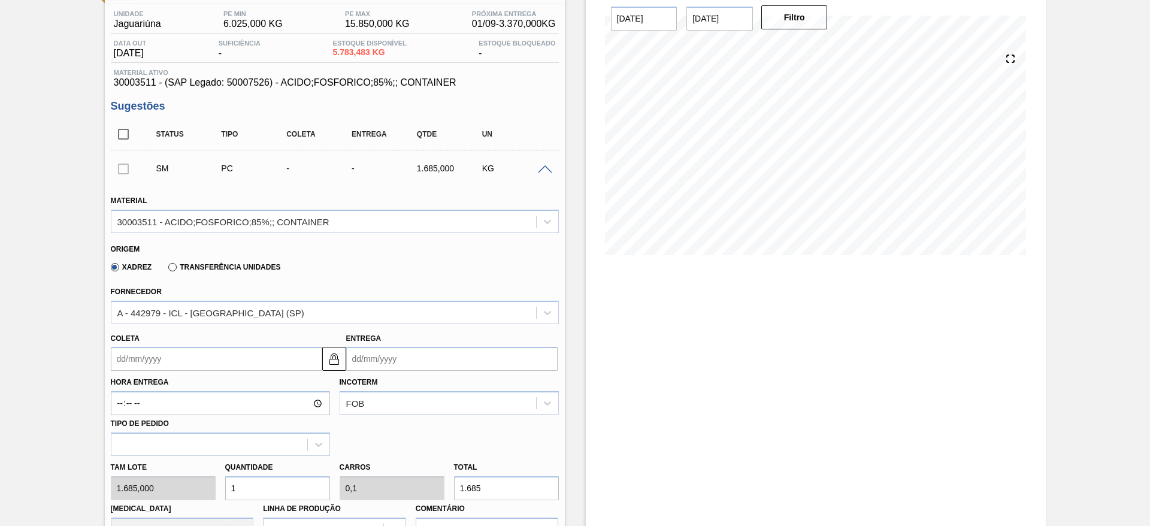
scroll to position [270, 0]
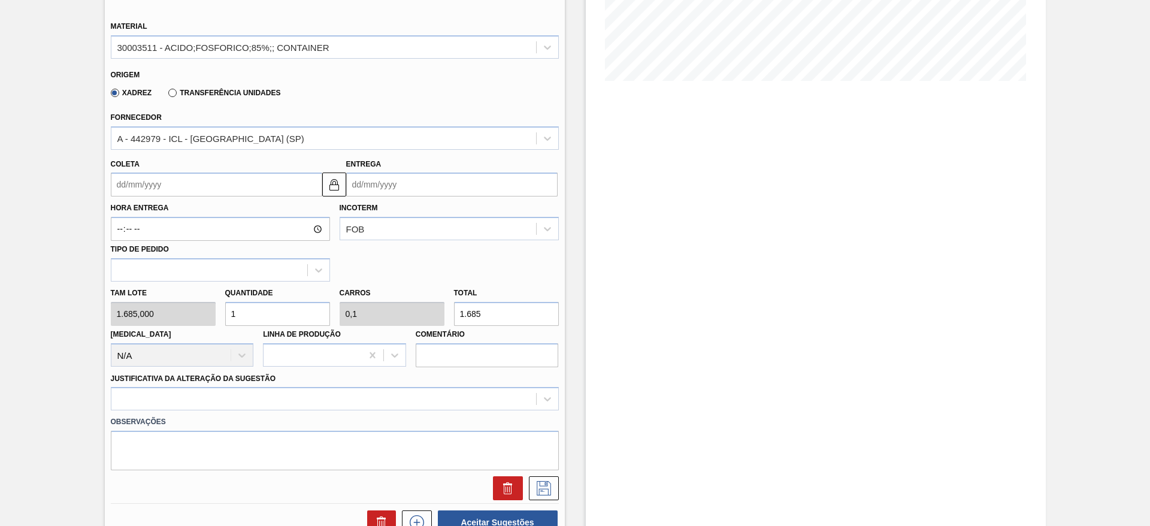
click at [222, 181] on input "Coleta" at bounding box center [216, 185] width 211 height 24
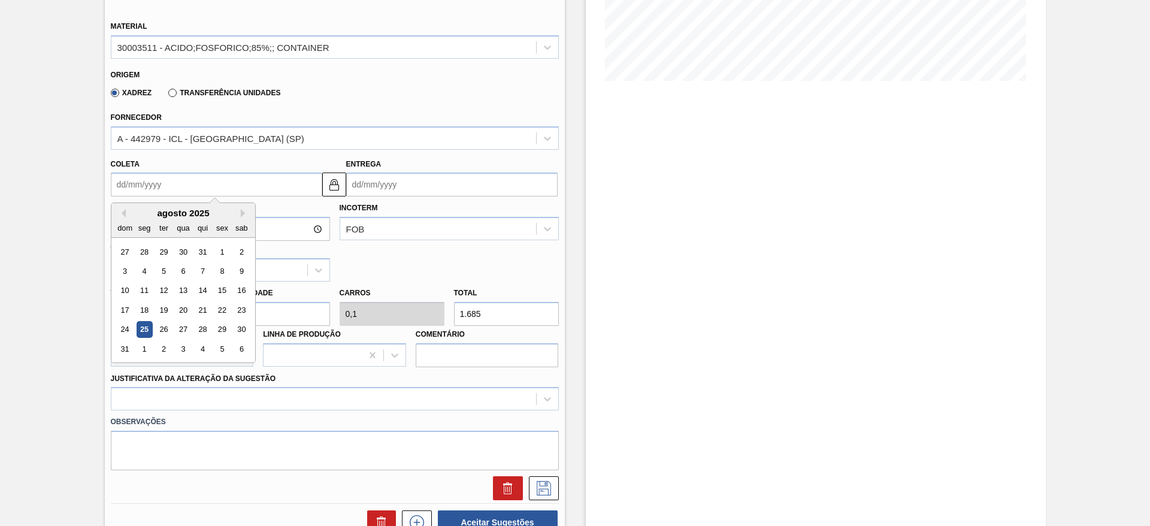
click at [224, 327] on div "29" at bounding box center [222, 330] width 16 height 16
type input "29/08/2025"
type input "[DATE]"
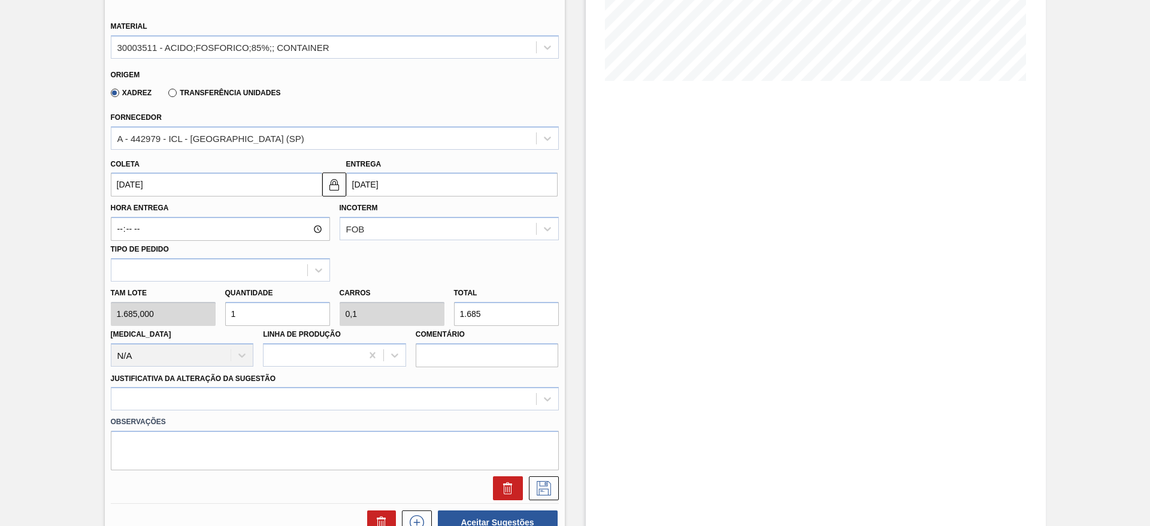
drag, startPoint x: 240, startPoint y: 314, endPoint x: 225, endPoint y: 315, distance: 15.0
click at [225, 315] on input "1" at bounding box center [277, 314] width 105 height 24
type input "4"
type input "0,4"
type input "6.740"
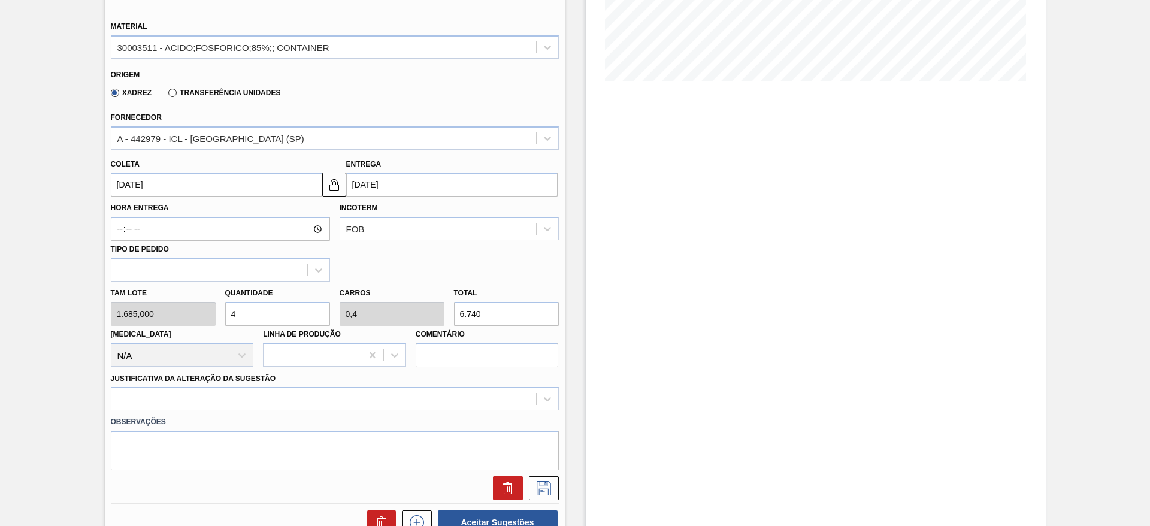
drag, startPoint x: 243, startPoint y: 314, endPoint x: 223, endPoint y: 319, distance: 19.8
click at [223, 319] on div "Quantidade 4" at bounding box center [277, 305] width 114 height 41
type input "3"
type input "0,3"
type input "5.055"
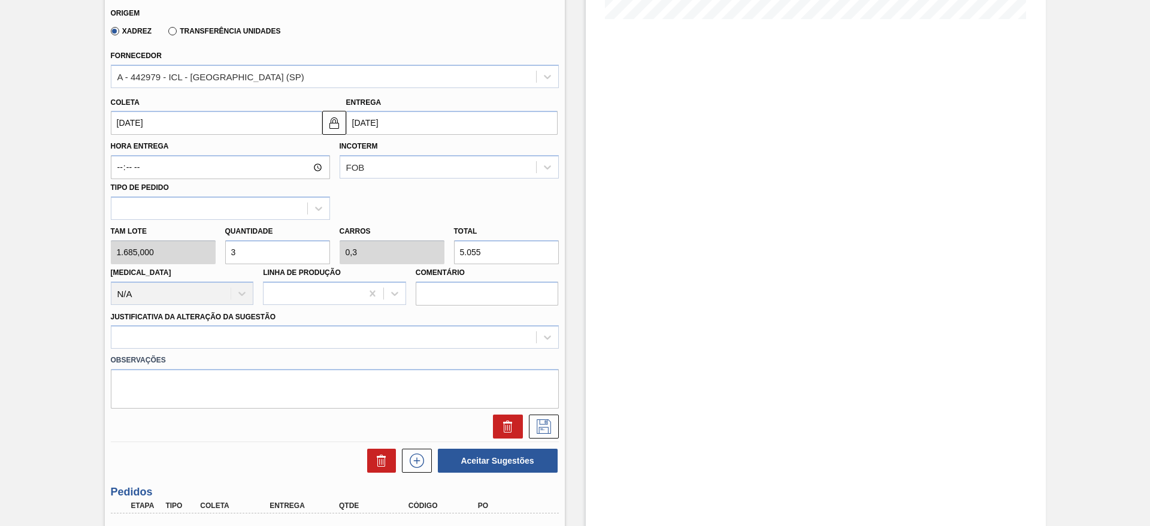
scroll to position [359, 0]
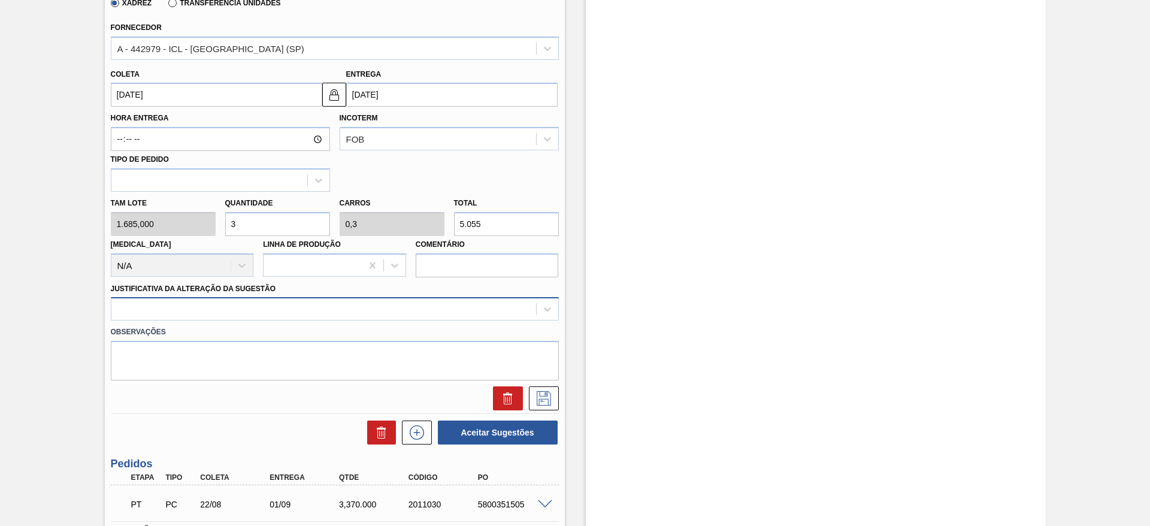
type input "3"
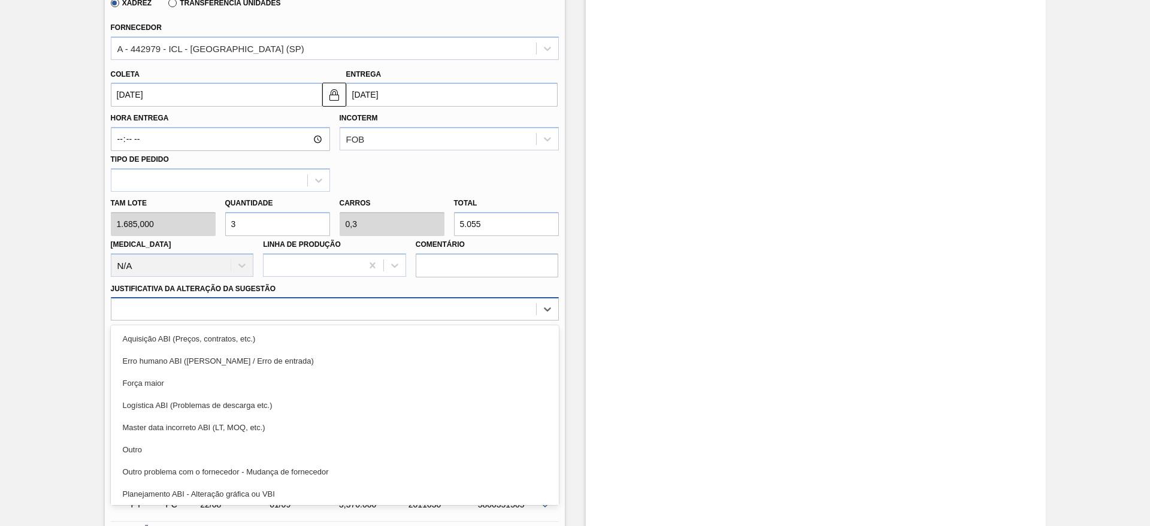
click at [348, 312] on div at bounding box center [323, 309] width 425 height 17
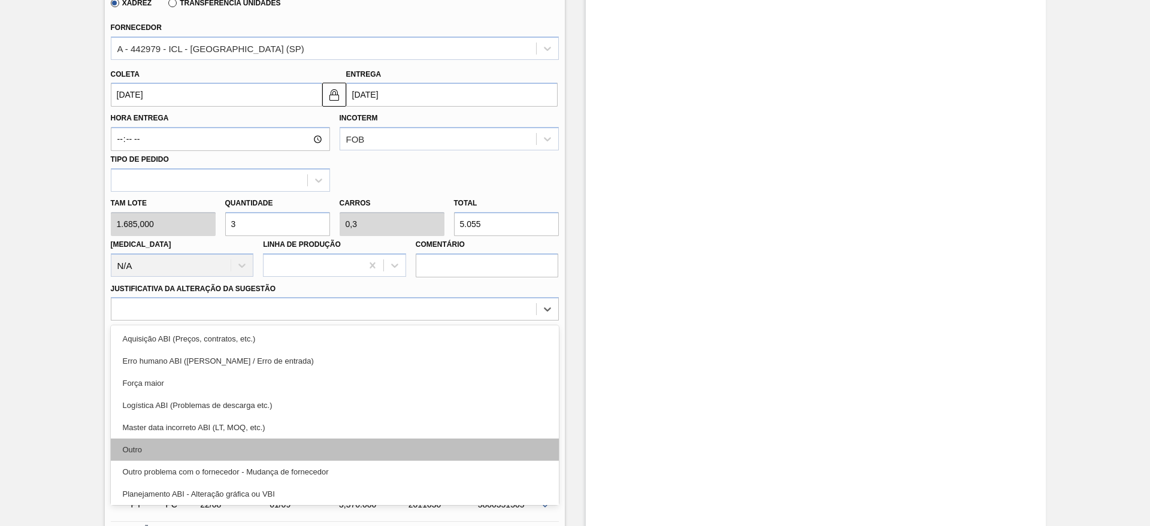
click at [324, 446] on div "Outro" at bounding box center [335, 450] width 448 height 22
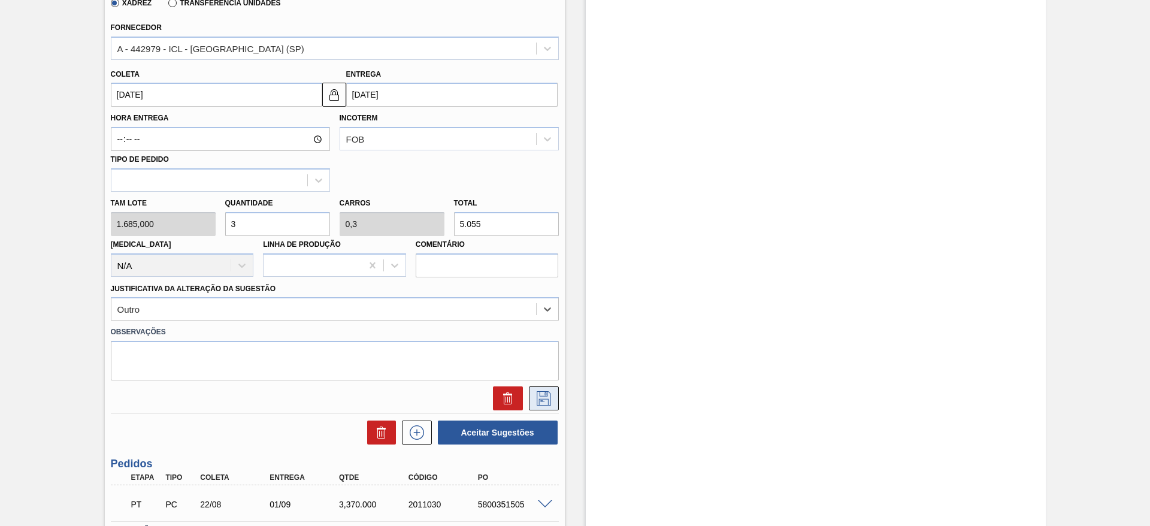
click at [547, 395] on icon at bounding box center [543, 398] width 19 height 14
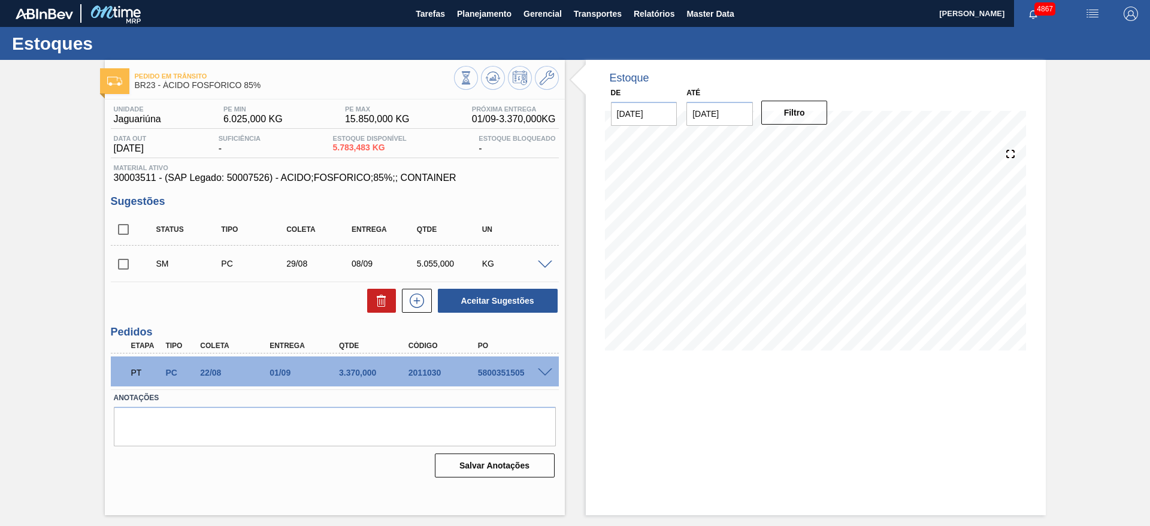
scroll to position [0, 0]
click at [119, 264] on input "checkbox" at bounding box center [123, 264] width 25 height 25
click at [468, 297] on button "Aceitar Sugestões" at bounding box center [498, 301] width 120 height 24
checkbox input "false"
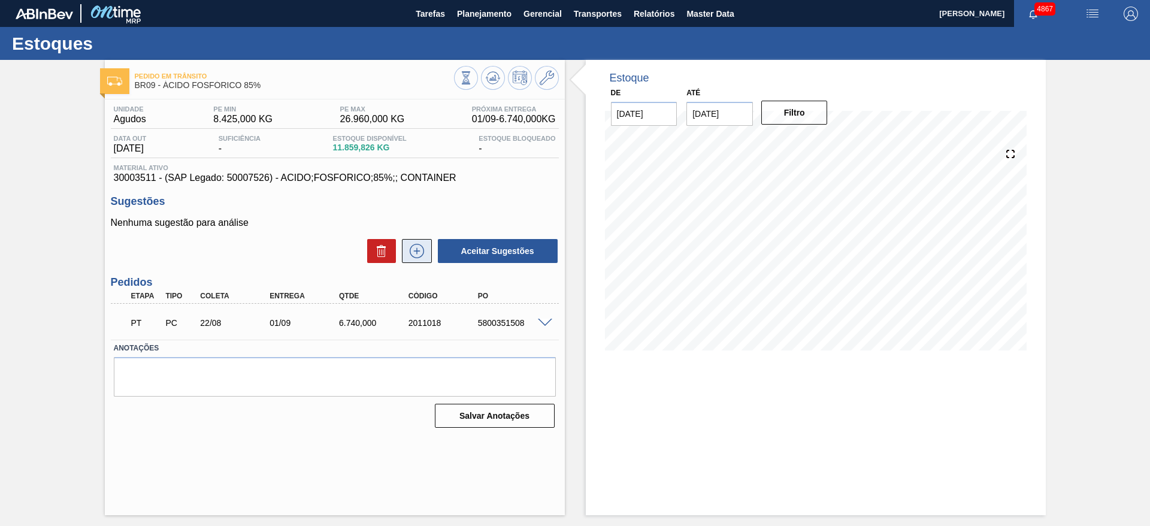
click at [428, 248] on button at bounding box center [417, 251] width 30 height 24
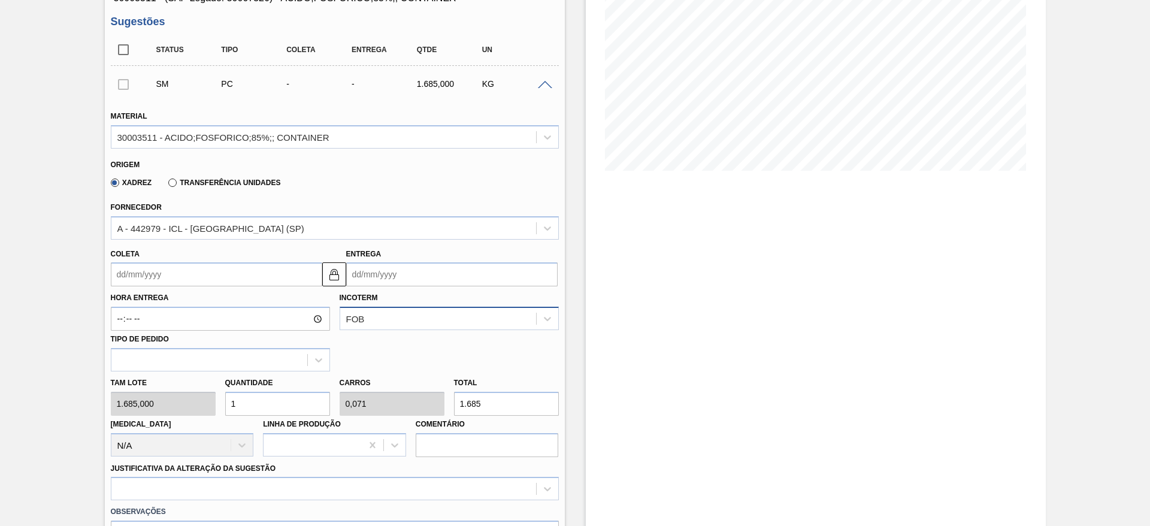
scroll to position [359, 0]
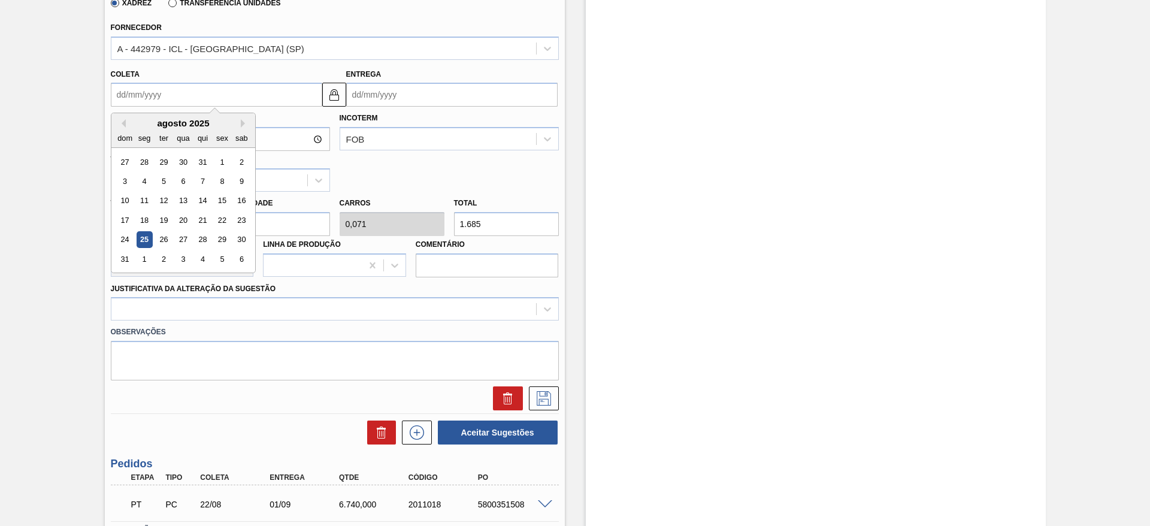
click at [158, 90] on input "Coleta" at bounding box center [216, 95] width 211 height 24
click at [223, 238] on div "29" at bounding box center [222, 240] width 16 height 16
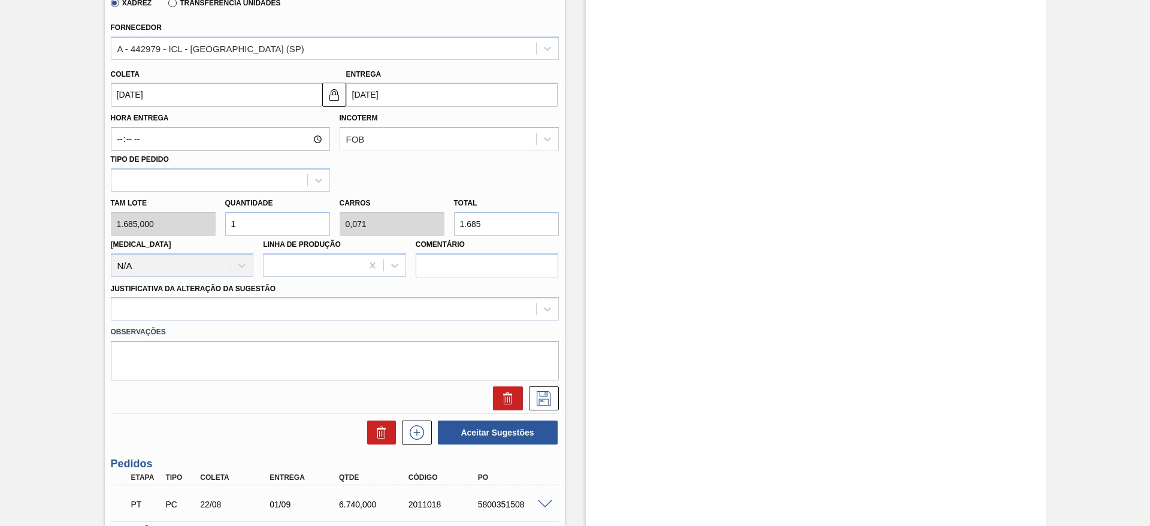
type input "[DATE]"
click at [341, 97] on button at bounding box center [334, 95] width 24 height 24
click at [340, 97] on img at bounding box center [334, 94] width 14 height 14
click at [349, 92] on input "[DATE]" at bounding box center [451, 95] width 211 height 24
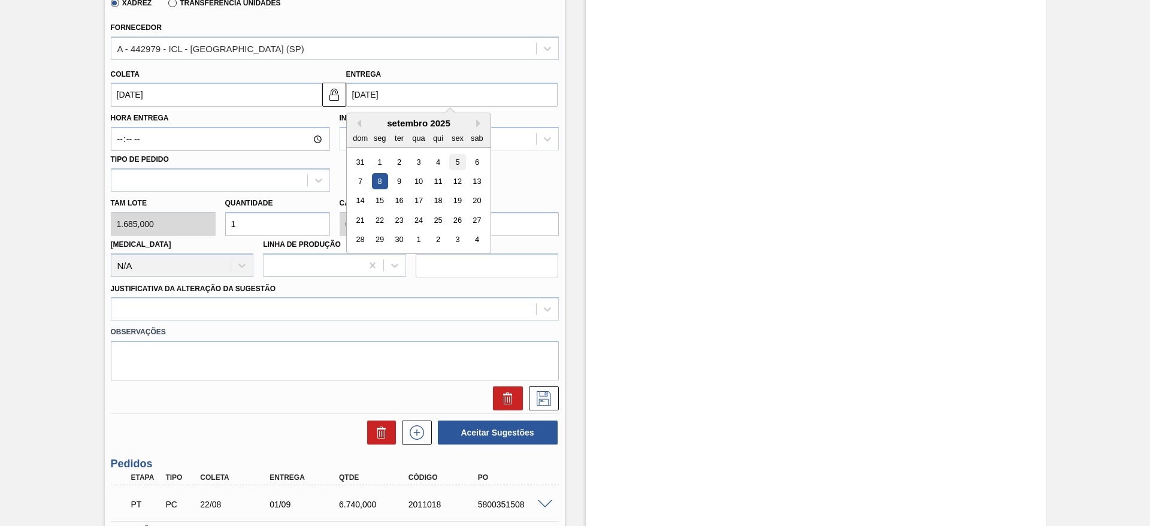
click at [458, 168] on div "5" at bounding box center [457, 162] width 16 height 16
type input "05/09/2025"
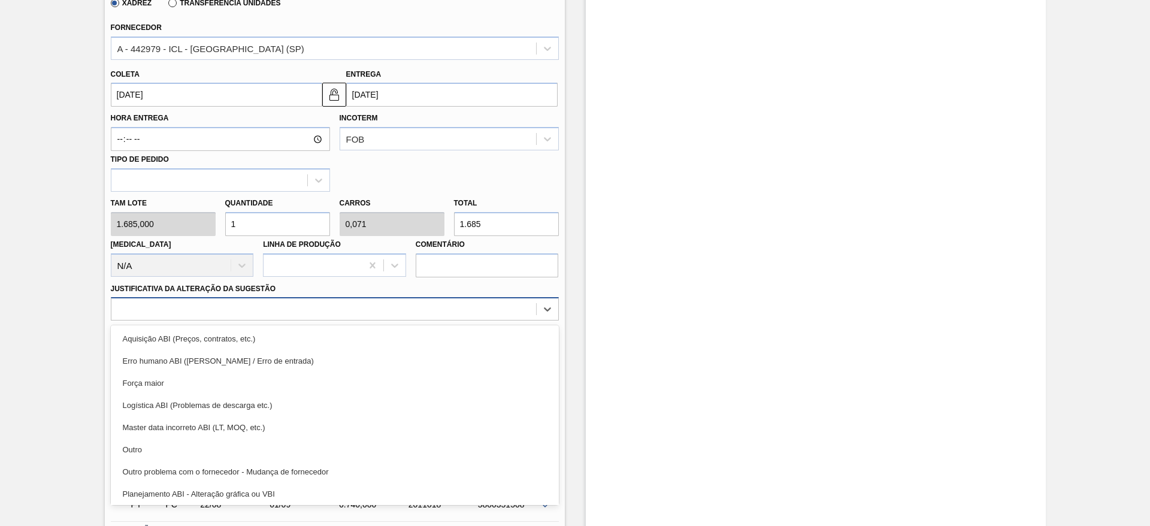
click at [269, 310] on div at bounding box center [323, 309] width 425 height 17
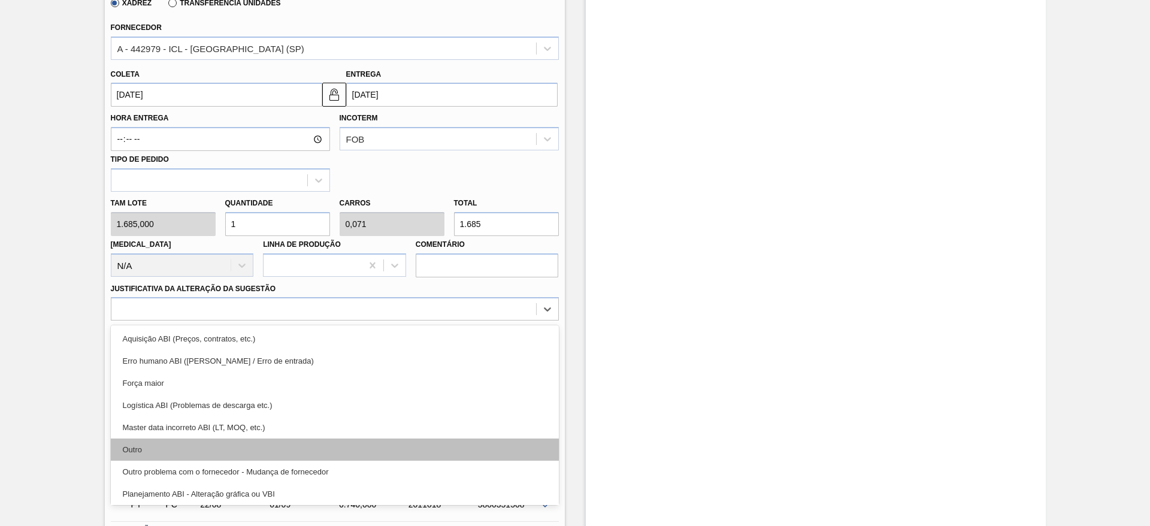
click at [234, 448] on div "Outro" at bounding box center [335, 450] width 448 height 22
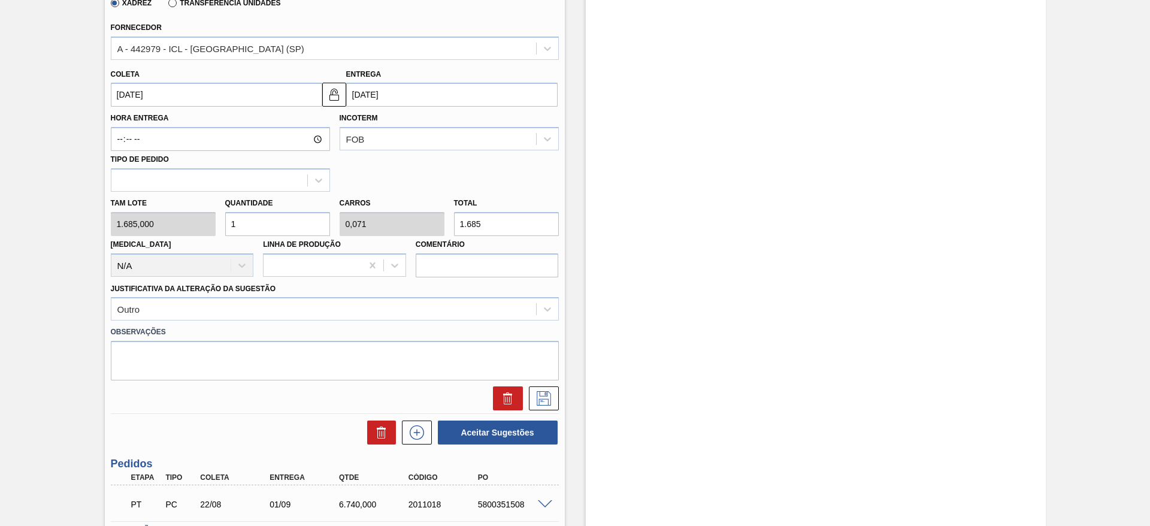
drag, startPoint x: 279, startPoint y: 222, endPoint x: 219, endPoint y: 226, distance: 60.1
click at [219, 226] on div "Tam lote 1.685,000 Quantidade 1 Carros 0,071 Total 1.685 Doca N/A Linha de Prod…" at bounding box center [335, 235] width 458 height 86
type input "4"
type input "0,286"
type input "6.740"
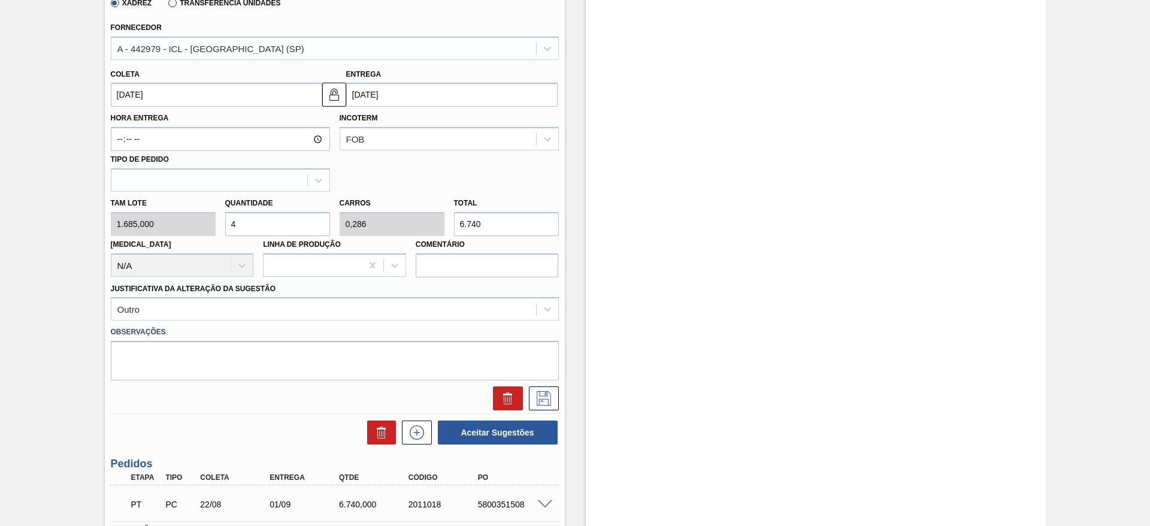
drag, startPoint x: 238, startPoint y: 217, endPoint x: 229, endPoint y: 220, distance: 9.5
click at [229, 220] on input "4" at bounding box center [277, 224] width 105 height 24
type input "5"
type input "0,357"
type input "8.425"
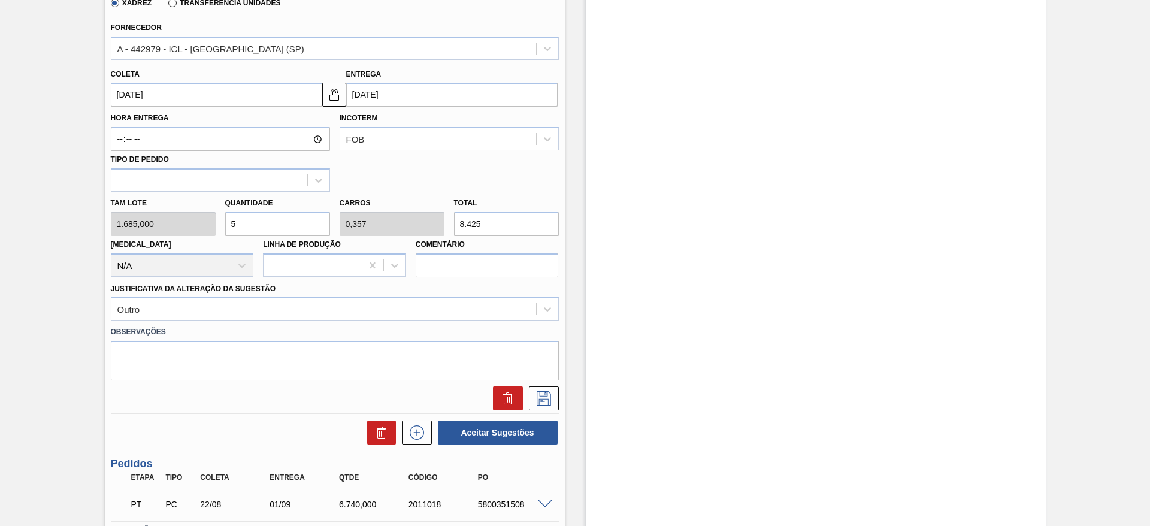
drag, startPoint x: 253, startPoint y: 214, endPoint x: 237, endPoint y: 218, distance: 16.1
click at [237, 218] on input "5" at bounding box center [277, 224] width 105 height 24
drag, startPoint x: 243, startPoint y: 220, endPoint x: 217, endPoint y: 217, distance: 25.4
click at [217, 217] on div "Tam lote 1.685,000 Quantidade 5 Carros 0,357 Total 8.425 Doca N/A Linha de Prod…" at bounding box center [335, 235] width 458 height 86
type input "4"
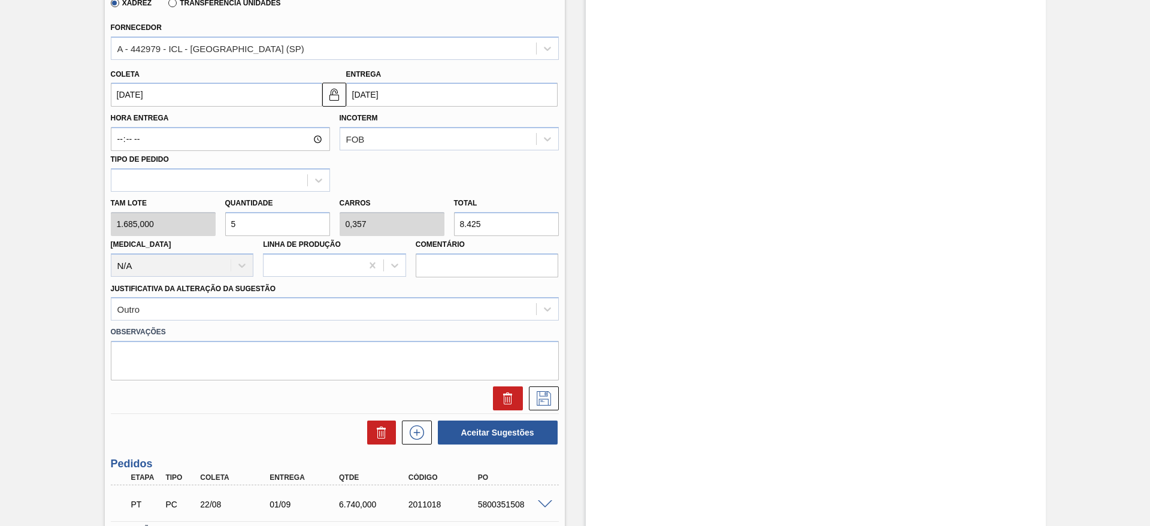
type input "0,286"
type input "6.740"
type input "4"
click at [537, 399] on icon at bounding box center [543, 398] width 19 height 14
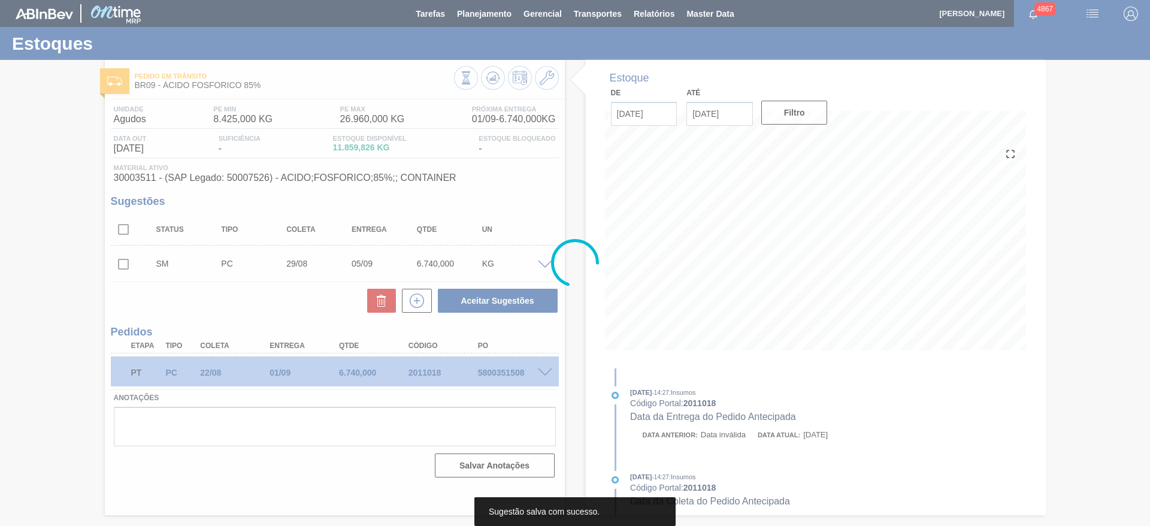
scroll to position [0, 0]
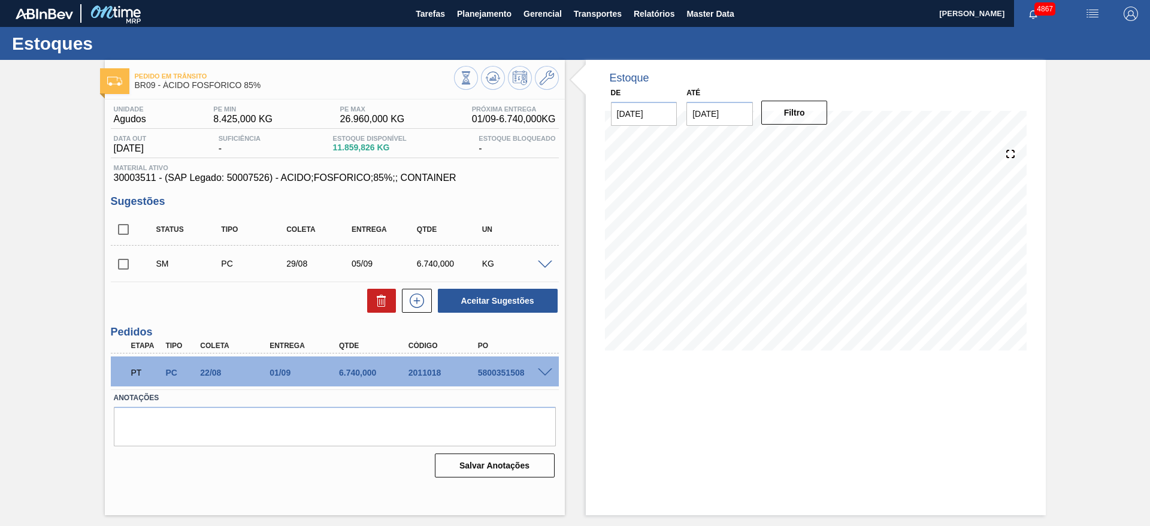
click at [117, 262] on input "checkbox" at bounding box center [123, 264] width 25 height 25
click at [514, 295] on button "Aceitar Sugestões" at bounding box center [498, 301] width 120 height 24
checkbox input "false"
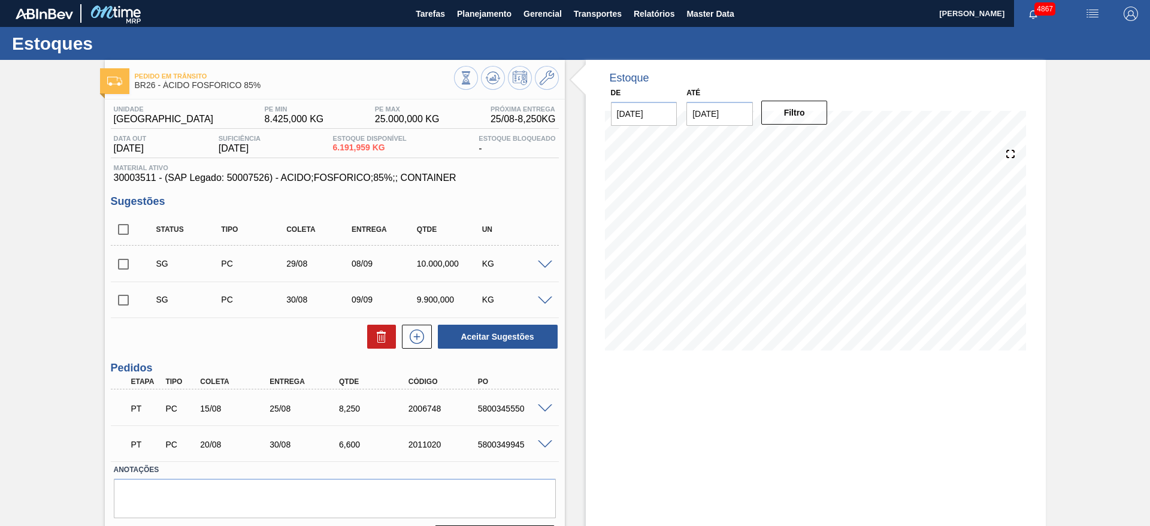
click at [548, 261] on span at bounding box center [545, 265] width 14 height 9
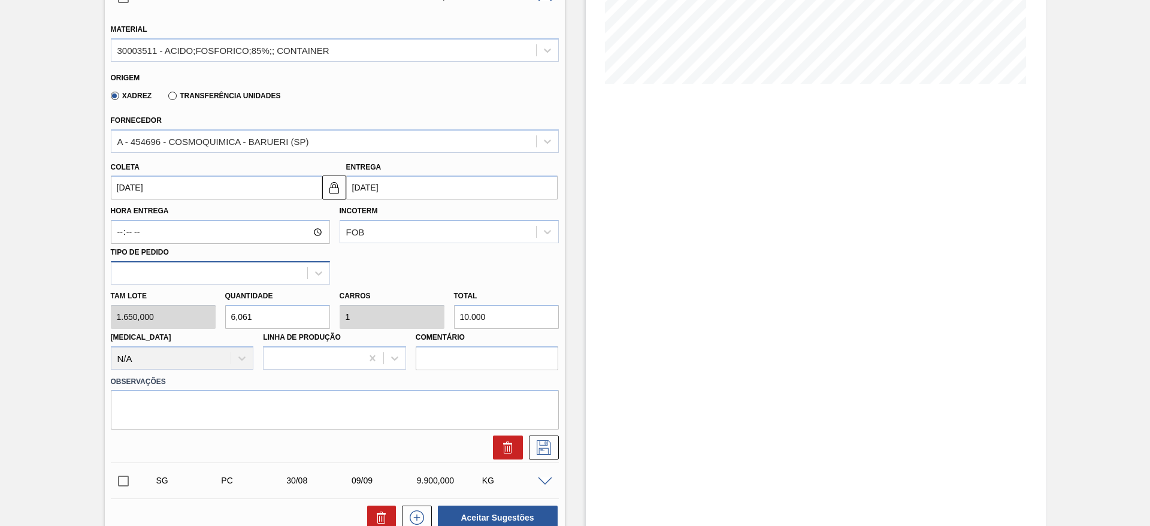
scroll to position [270, 0]
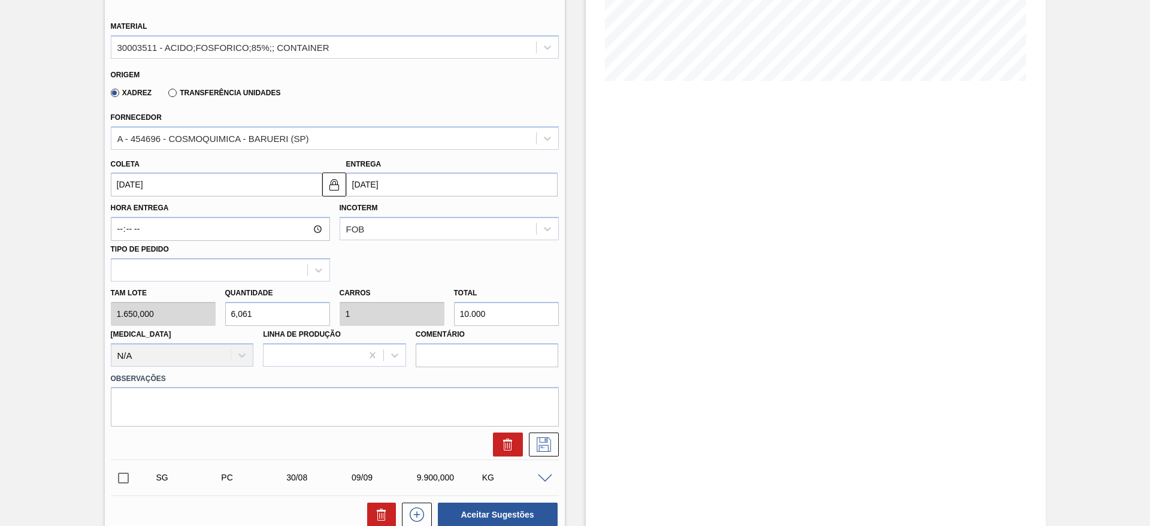
click at [162, 186] on input "[DATE]" at bounding box center [216, 185] width 211 height 24
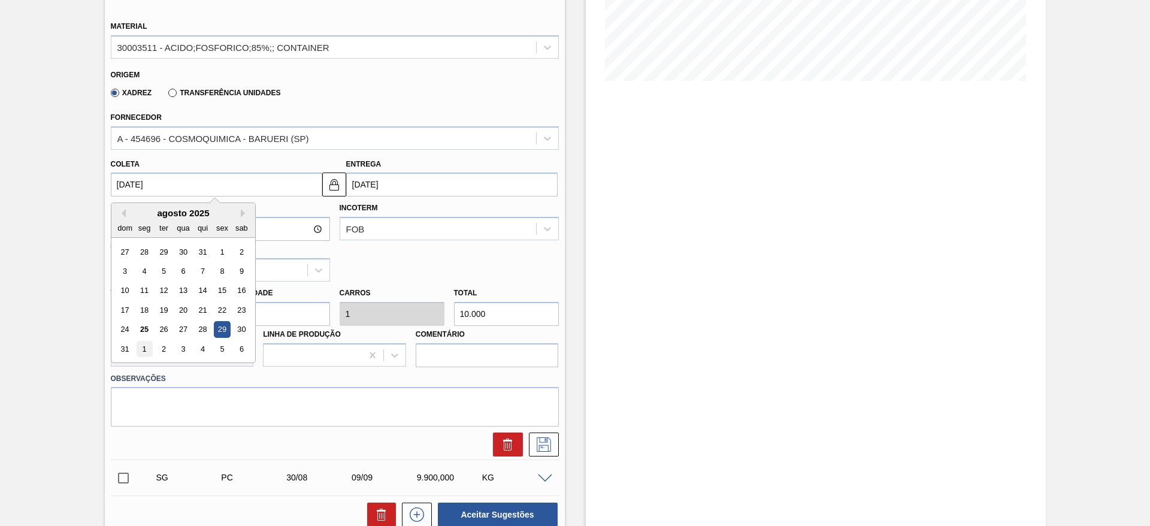
click at [151, 340] on div "31 1 2 3 4 5 6" at bounding box center [183, 349] width 136 height 19
click at [146, 348] on div "1" at bounding box center [144, 349] width 16 height 16
type input "[DATE]"
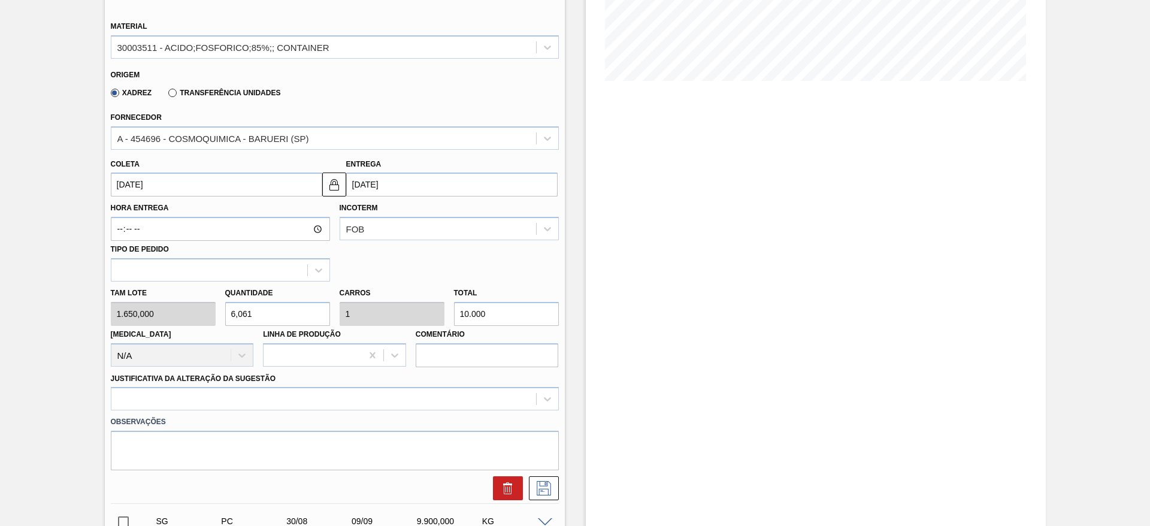
click at [211, 324] on div "Tam lote 1.650,000 Quantidade 6,061 Carros 1 Total 10.000 Doca N/A Linha de Pro…" at bounding box center [335, 325] width 458 height 86
type input "5"
type input "0,825"
type input "8.250"
drag, startPoint x: 252, startPoint y: 312, endPoint x: 226, endPoint y: 318, distance: 26.5
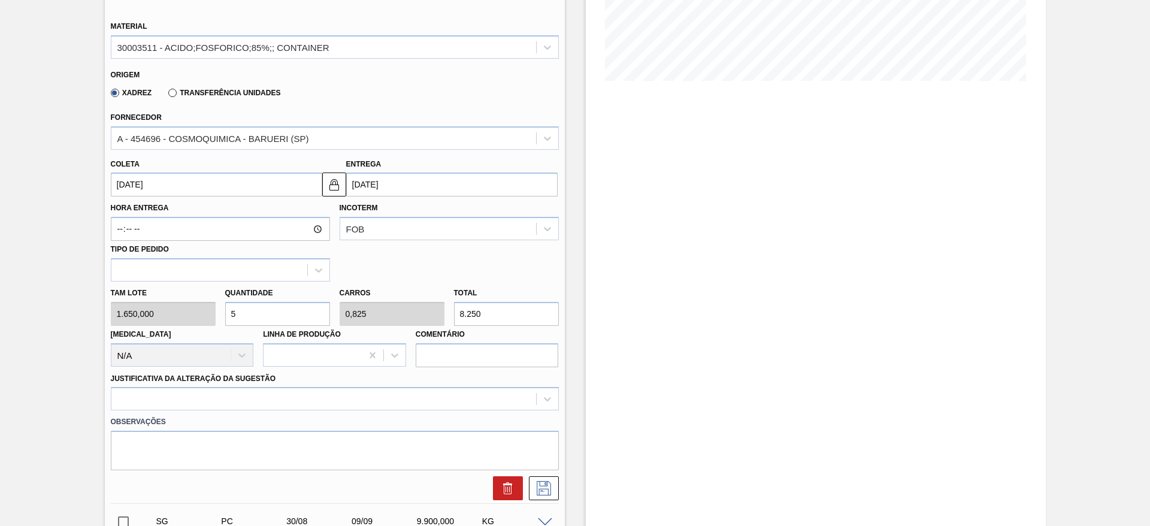
click at [226, 318] on input "5" at bounding box center [277, 314] width 105 height 24
type input "4"
type input "0,66"
type input "6.600"
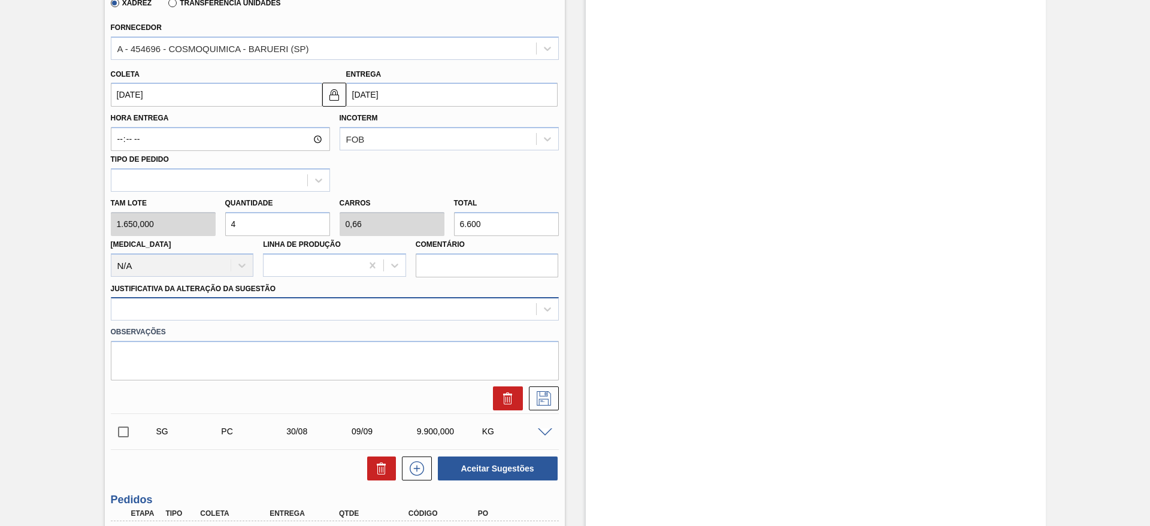
type input "4"
click at [269, 310] on div at bounding box center [323, 309] width 425 height 17
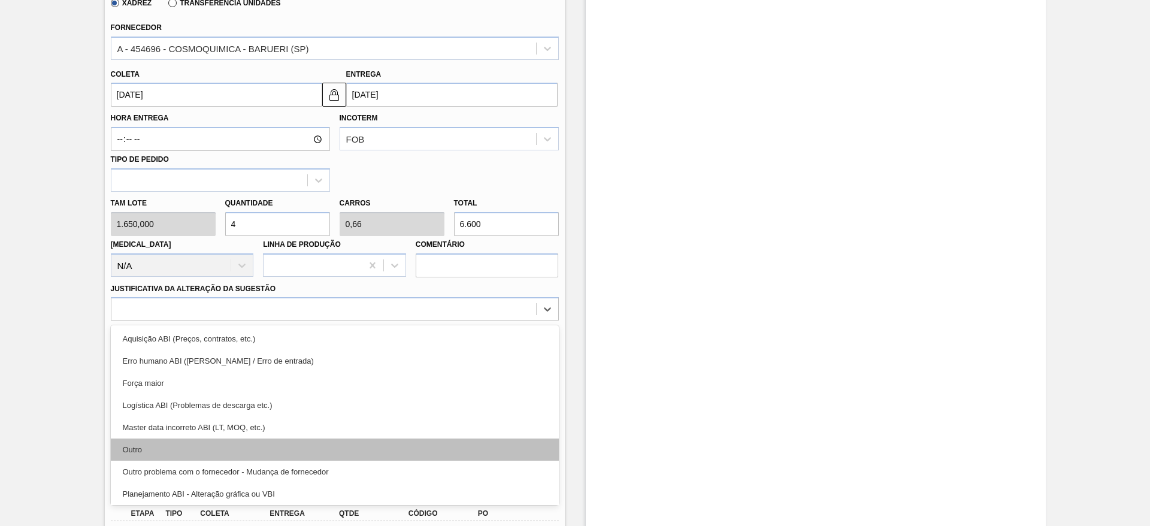
click at [253, 442] on div "Outro" at bounding box center [335, 450] width 448 height 22
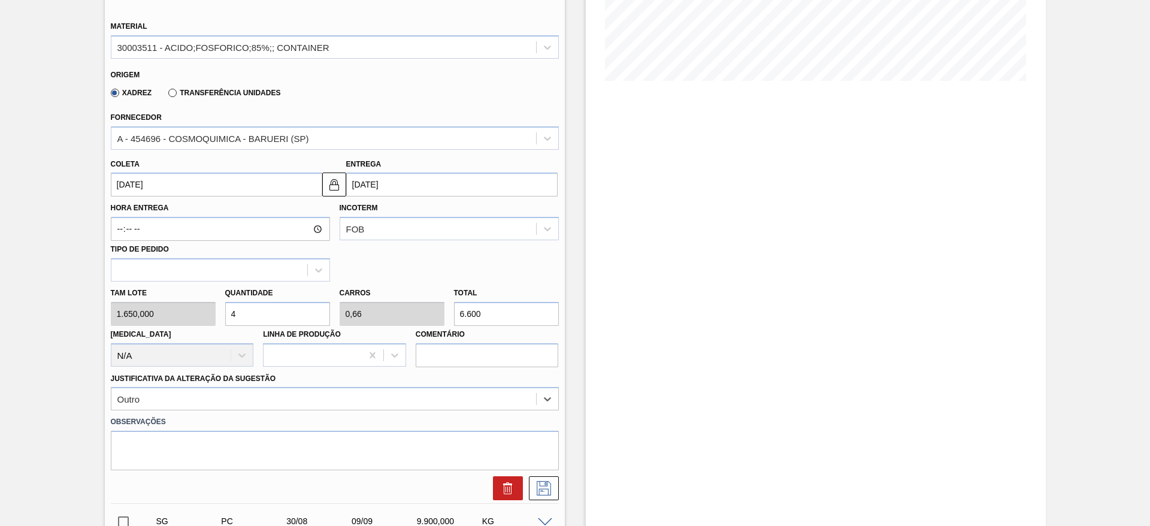
scroll to position [525, 0]
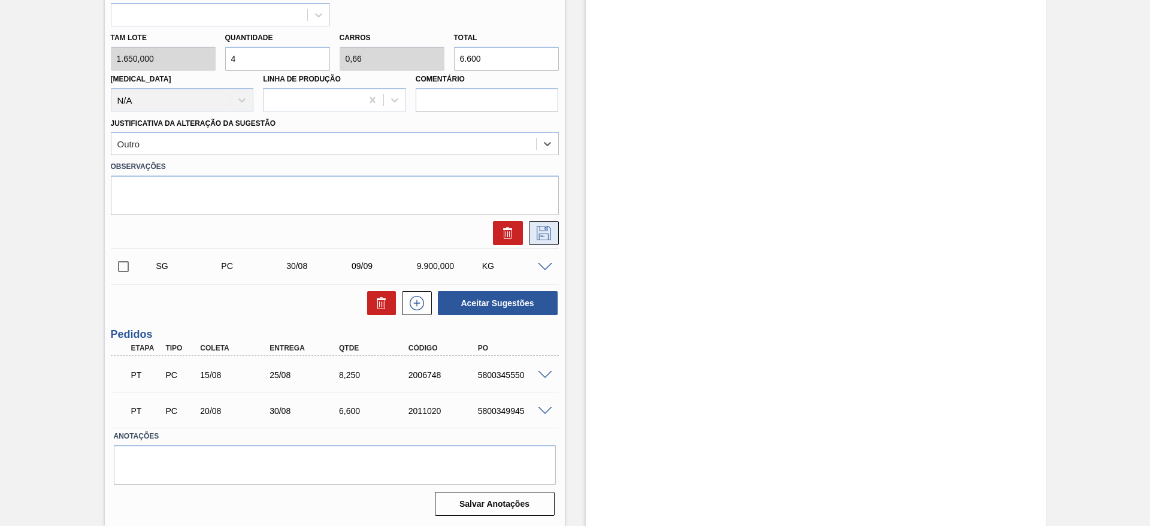
click at [545, 229] on icon at bounding box center [543, 232] width 6 height 10
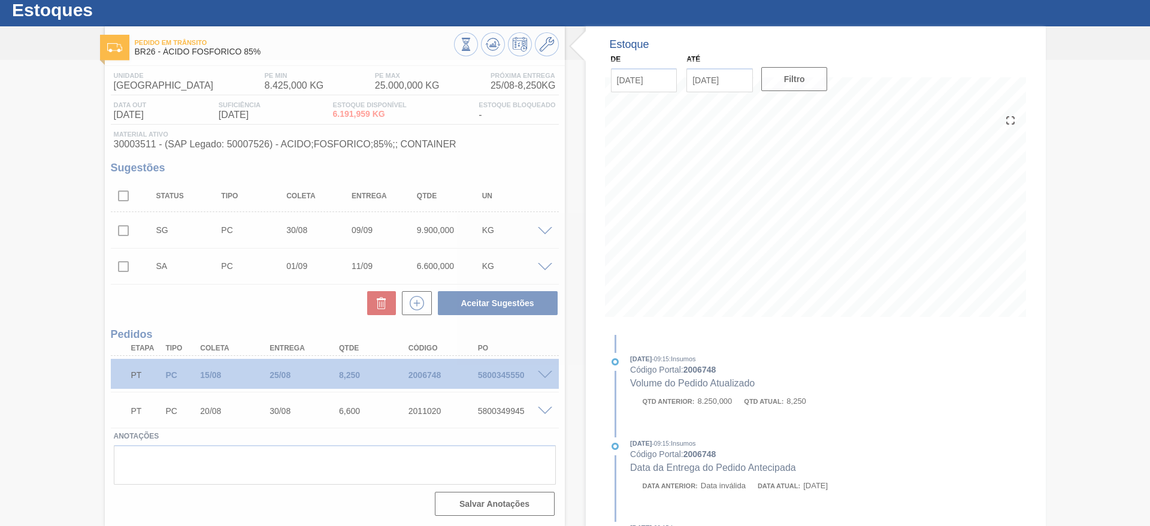
scroll to position [0, 0]
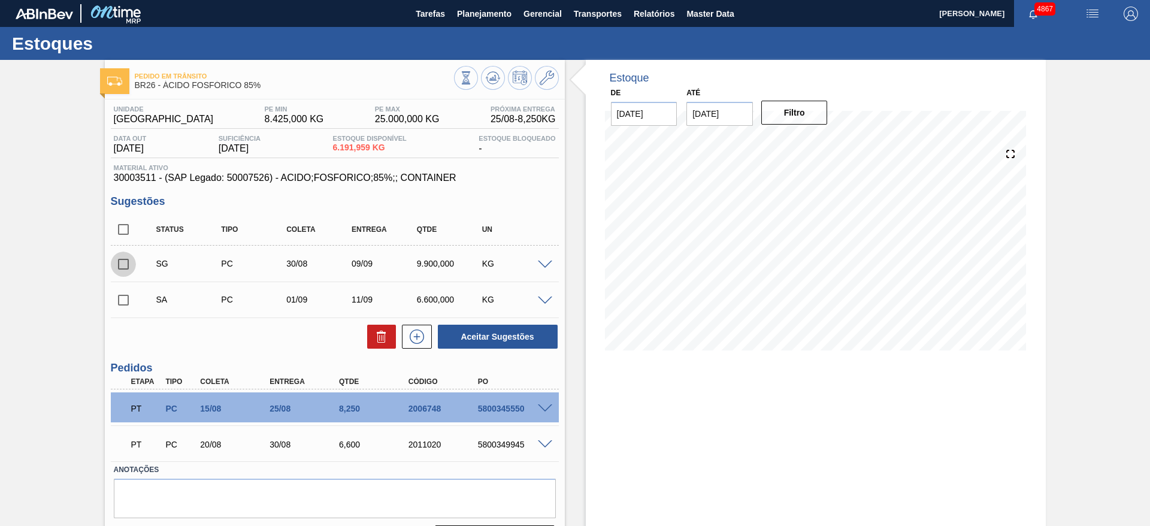
click at [114, 266] on input "checkbox" at bounding box center [123, 264] width 25 height 25
click at [374, 335] on icon at bounding box center [381, 337] width 14 height 14
checkbox input "false"
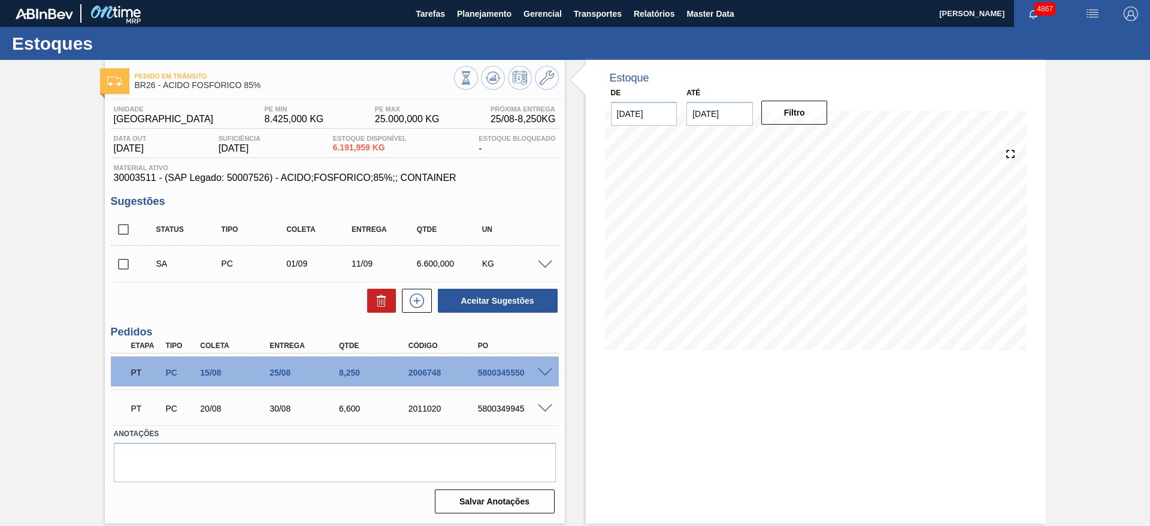
click at [127, 268] on input "checkbox" at bounding box center [123, 264] width 25 height 25
click at [549, 265] on span at bounding box center [545, 265] width 14 height 9
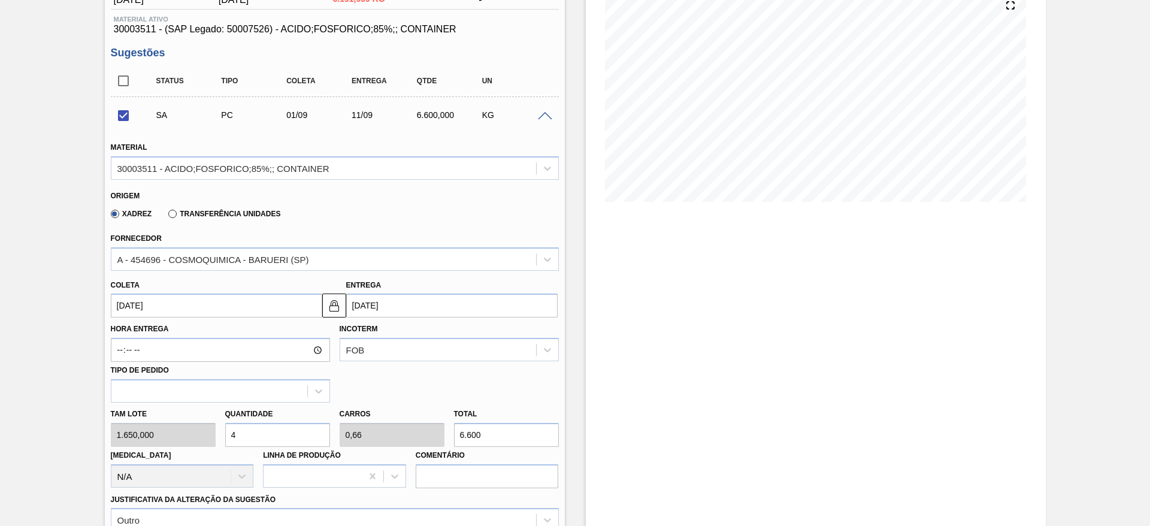
scroll to position [180, 0]
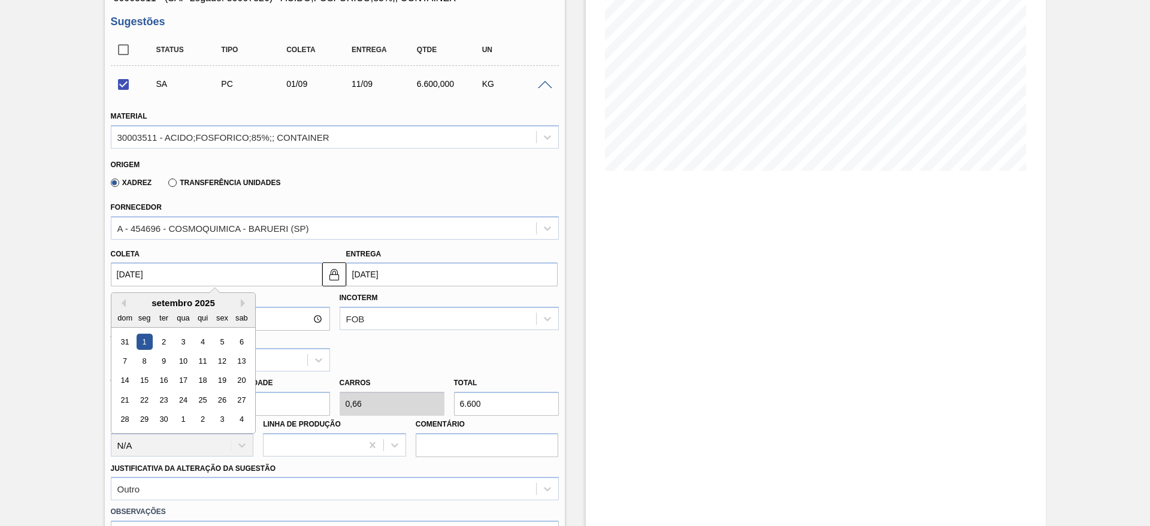
click at [146, 274] on input "01/09/2025" at bounding box center [216, 274] width 211 height 24
click at [165, 336] on div "2" at bounding box center [163, 342] width 16 height 16
checkbox input "false"
type input "02/09/2025"
type input "12/09/2025"
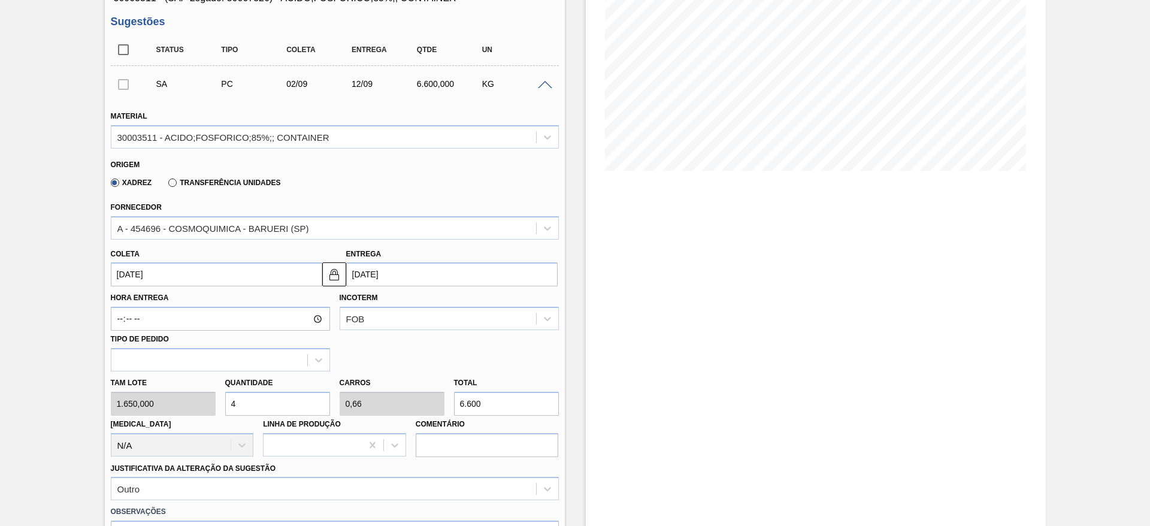
scroll to position [359, 0]
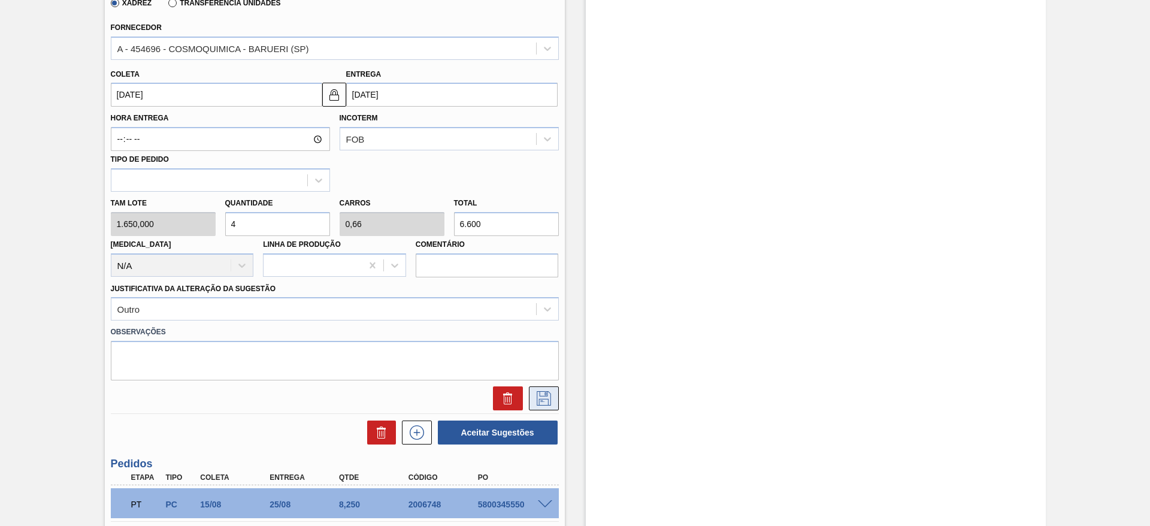
click at [552, 391] on icon at bounding box center [543, 398] width 19 height 14
checkbox input "true"
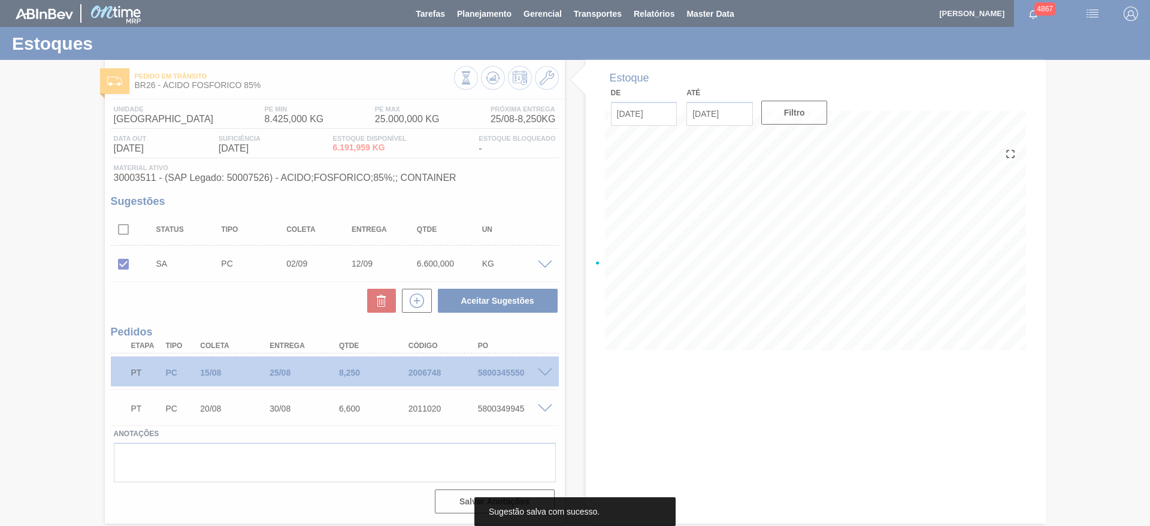
scroll to position [0, 0]
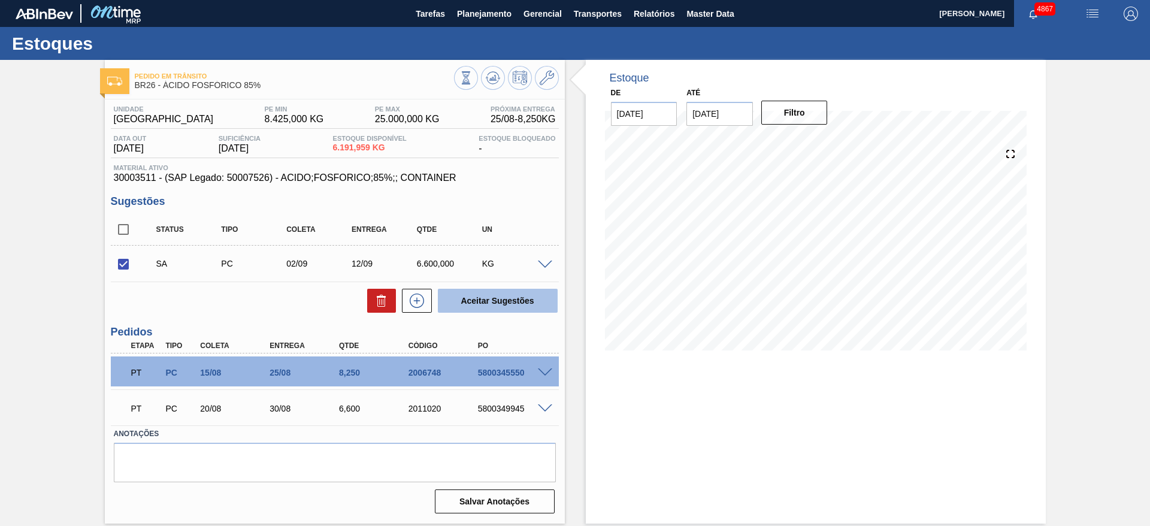
click at [537, 310] on button "Aceitar Sugestões" at bounding box center [498, 301] width 120 height 24
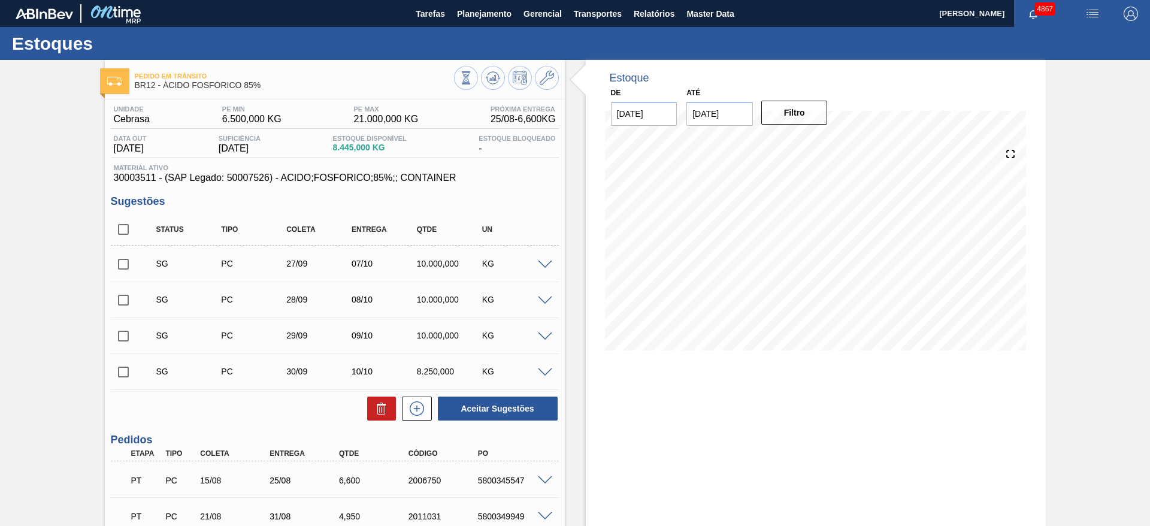
click at [543, 257] on div "SG PC 27/09 07/10 10.000,000 KG" at bounding box center [335, 264] width 448 height 30
click at [544, 265] on span at bounding box center [545, 265] width 14 height 9
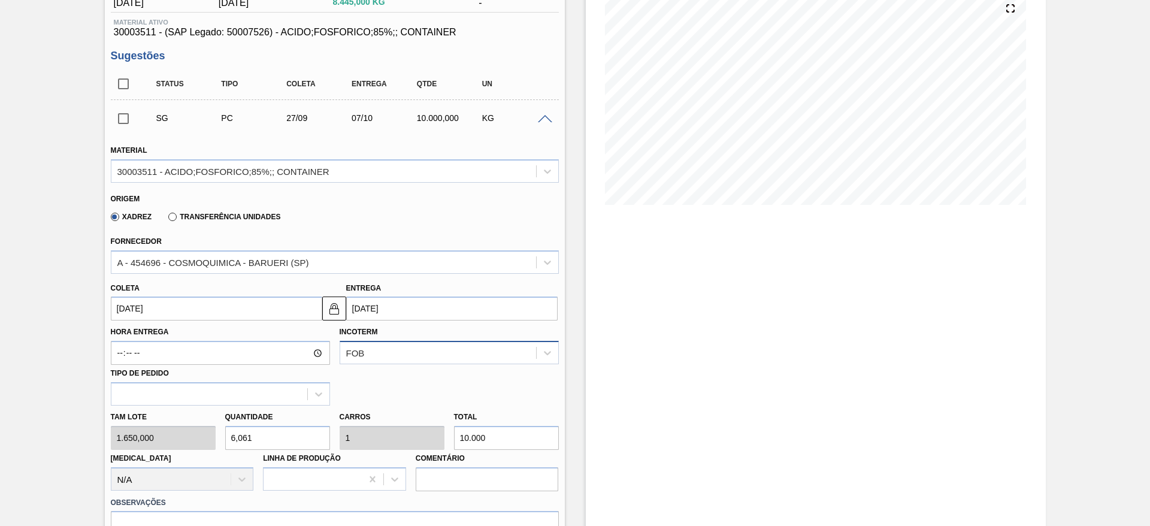
scroll to position [180, 0]
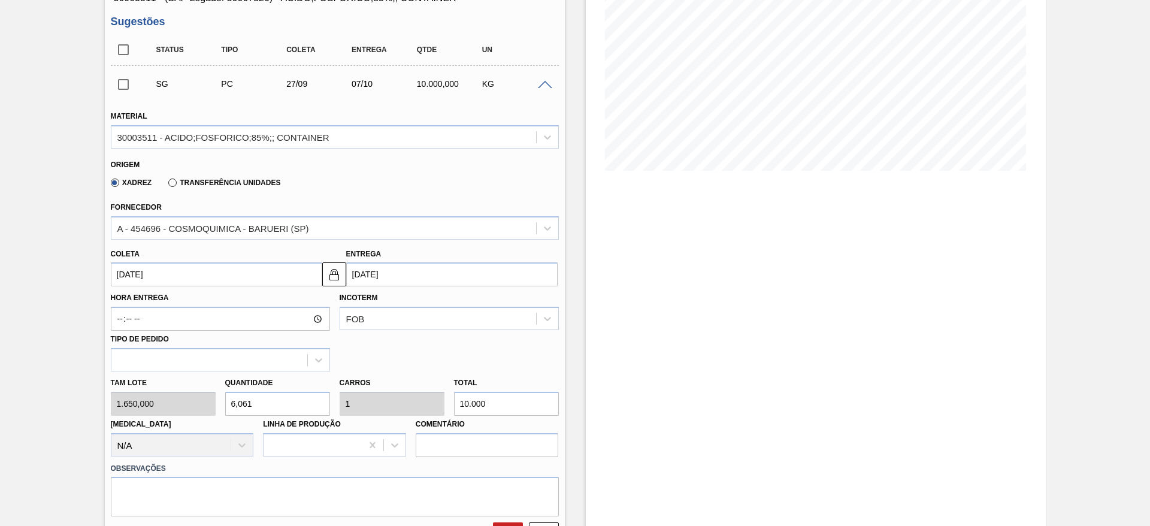
click at [254, 274] on input "[DATE]" at bounding box center [216, 274] width 211 height 24
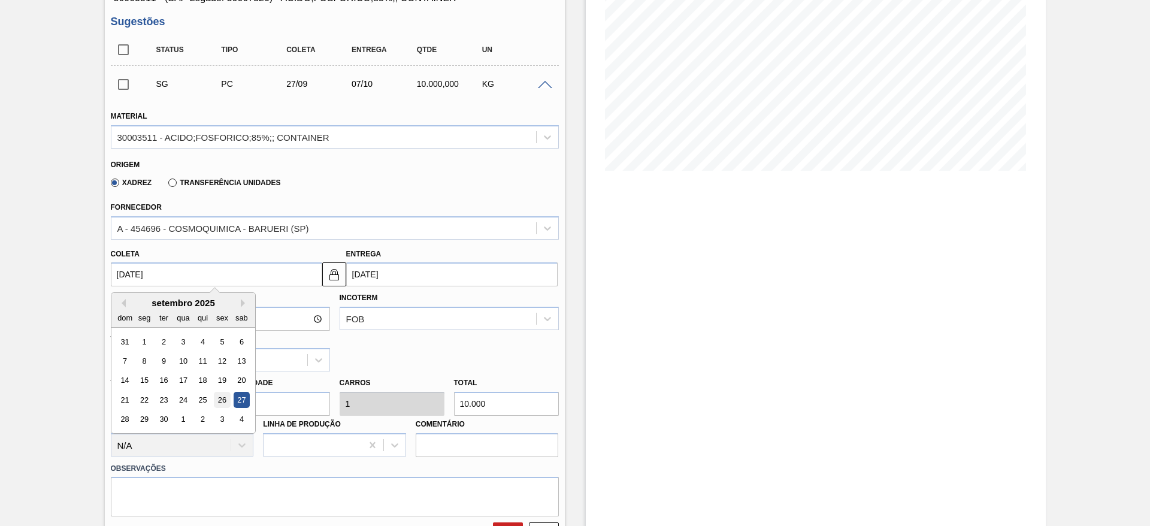
click at [223, 398] on div "26" at bounding box center [222, 400] width 16 height 16
type input "[DATE]"
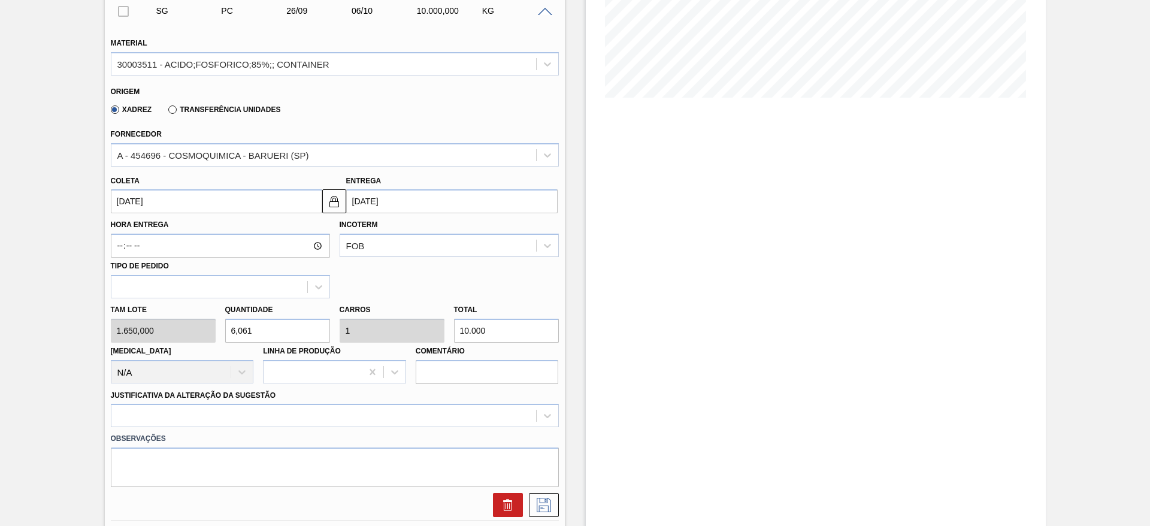
scroll to position [270, 0]
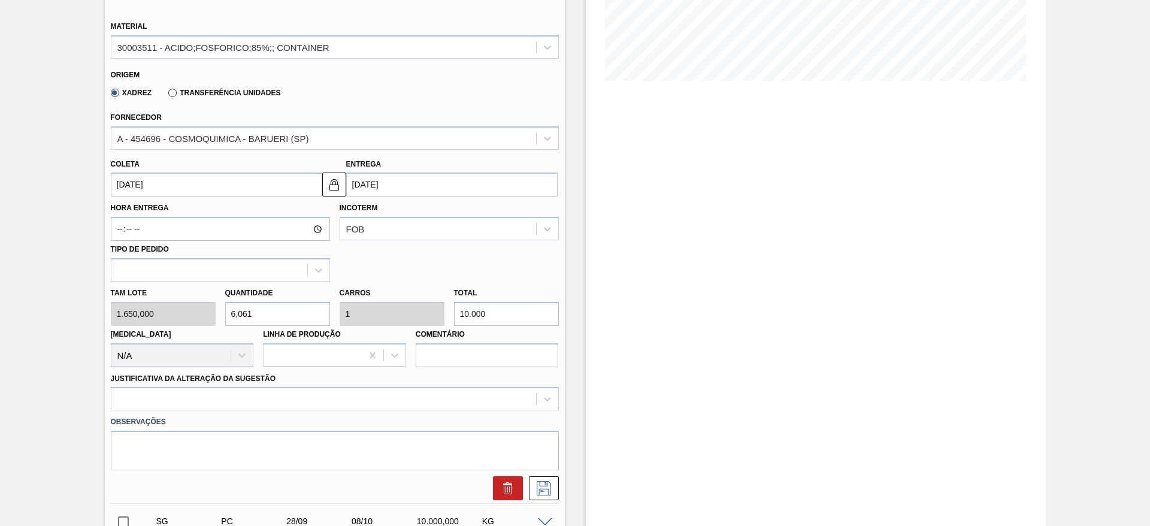
drag, startPoint x: 269, startPoint y: 313, endPoint x: 213, endPoint y: 307, distance: 56.6
click at [215, 312] on div "Tam lote 1.650,000 Quantidade 6,061 Carros 1 Total 10.000 Doca N/A Linha de Pro…" at bounding box center [335, 325] width 458 height 86
type input "4"
type input "0,66"
type input "6.600"
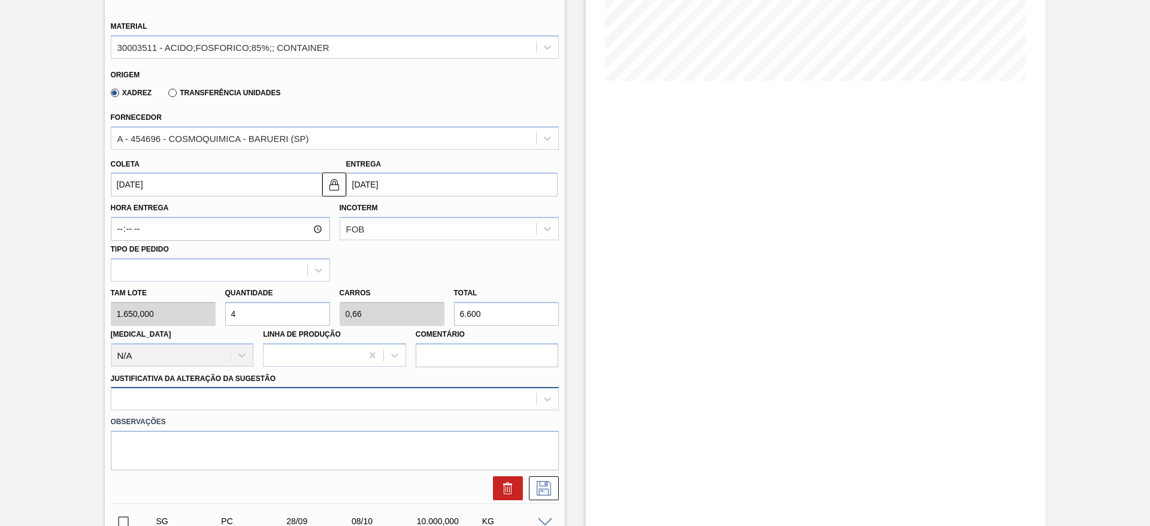
type input "4"
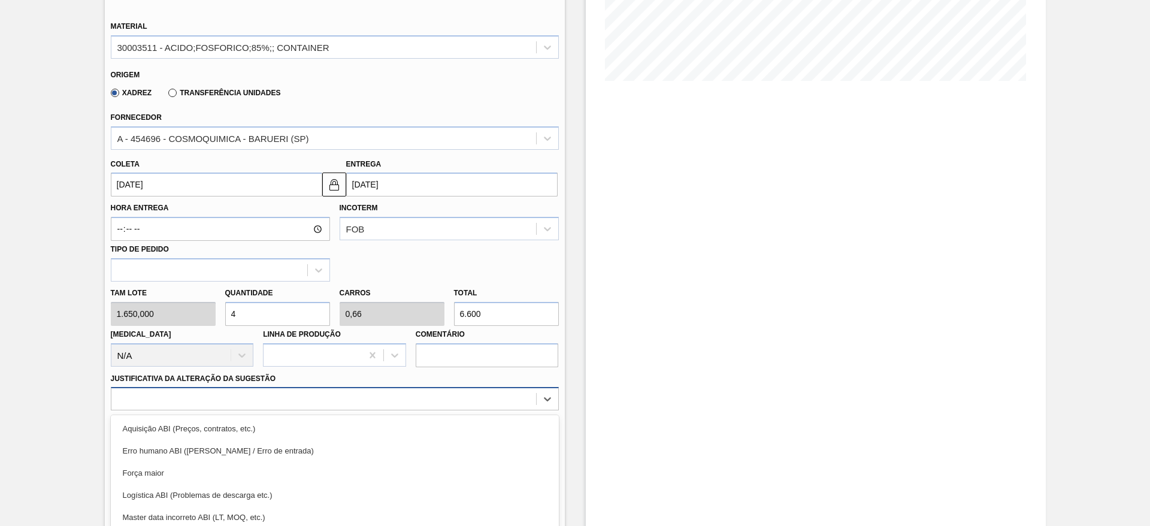
click at [365, 399] on div "option Força maior focused, 3 of 18. 18 results available. Use Up and Down to c…" at bounding box center [335, 398] width 448 height 23
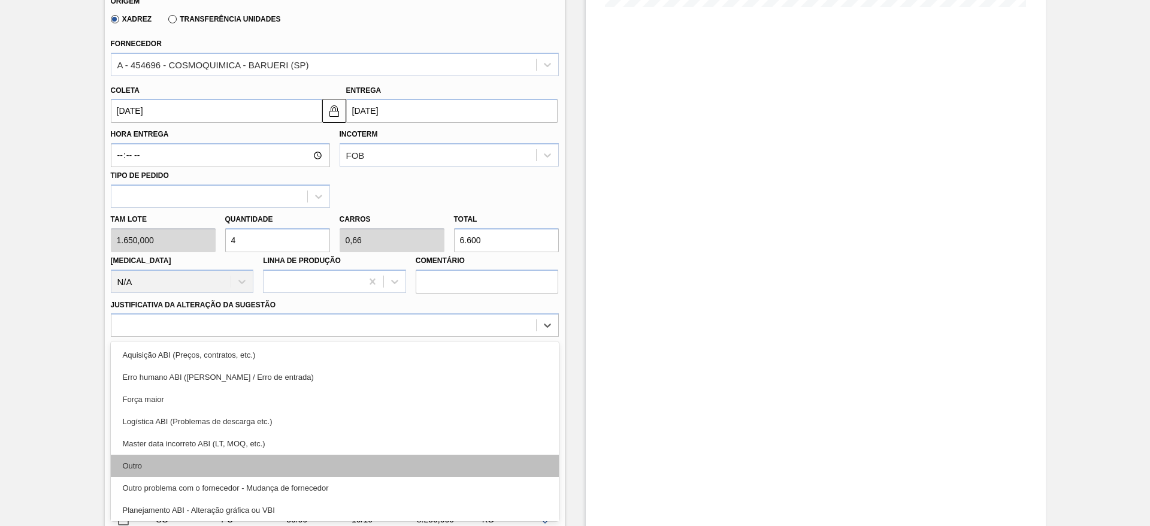
click at [335, 464] on div "Outro" at bounding box center [335, 466] width 448 height 22
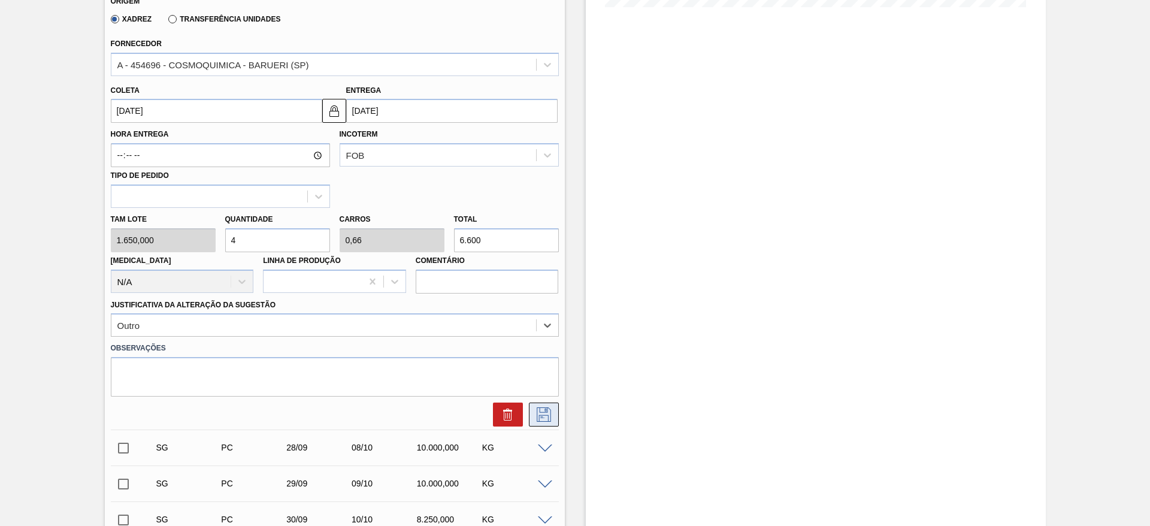
click at [536, 414] on icon at bounding box center [543, 414] width 19 height 14
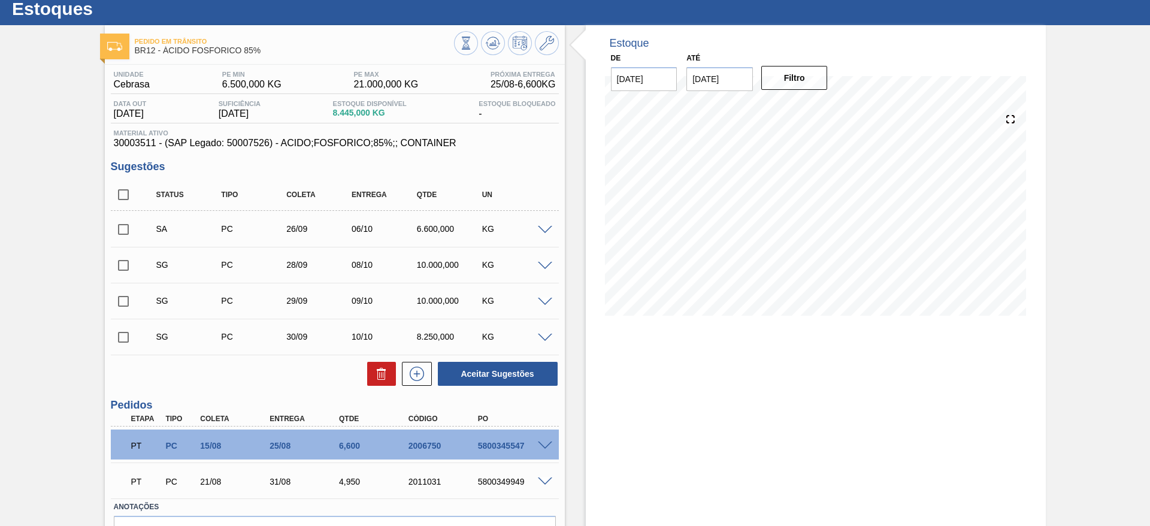
scroll to position [0, 0]
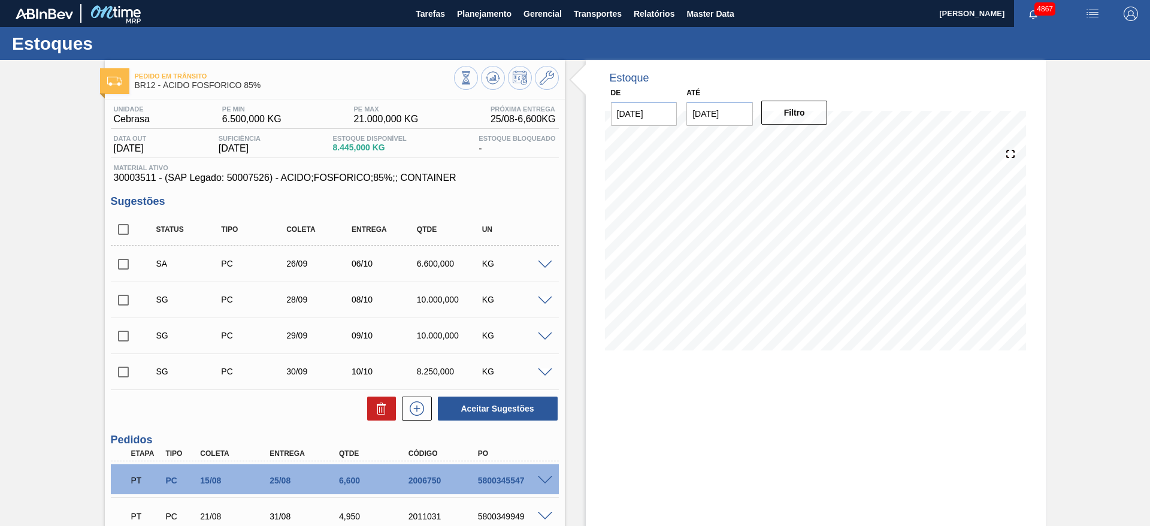
click at [540, 262] on span at bounding box center [545, 265] width 14 height 9
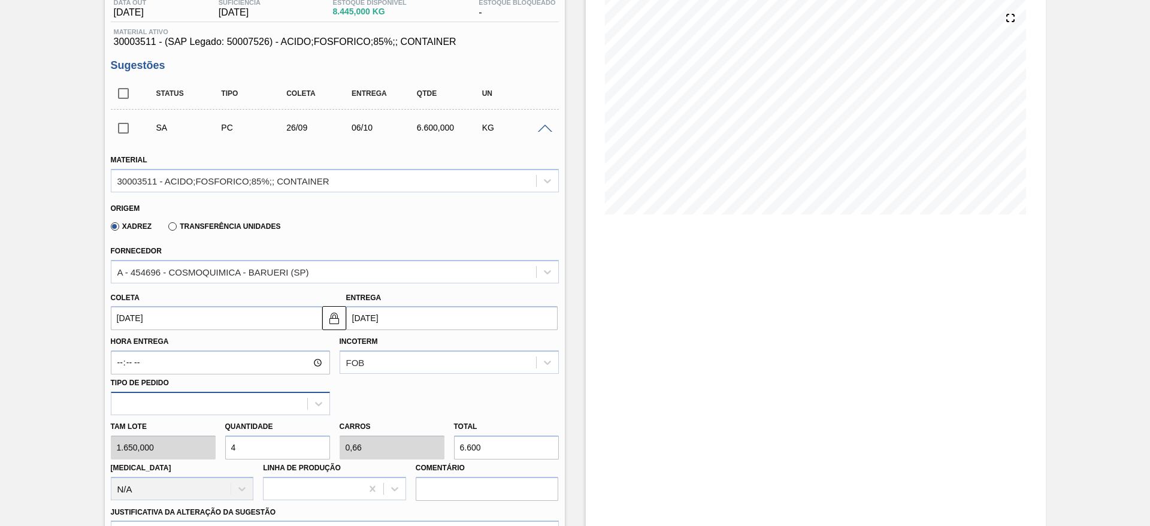
scroll to position [180, 0]
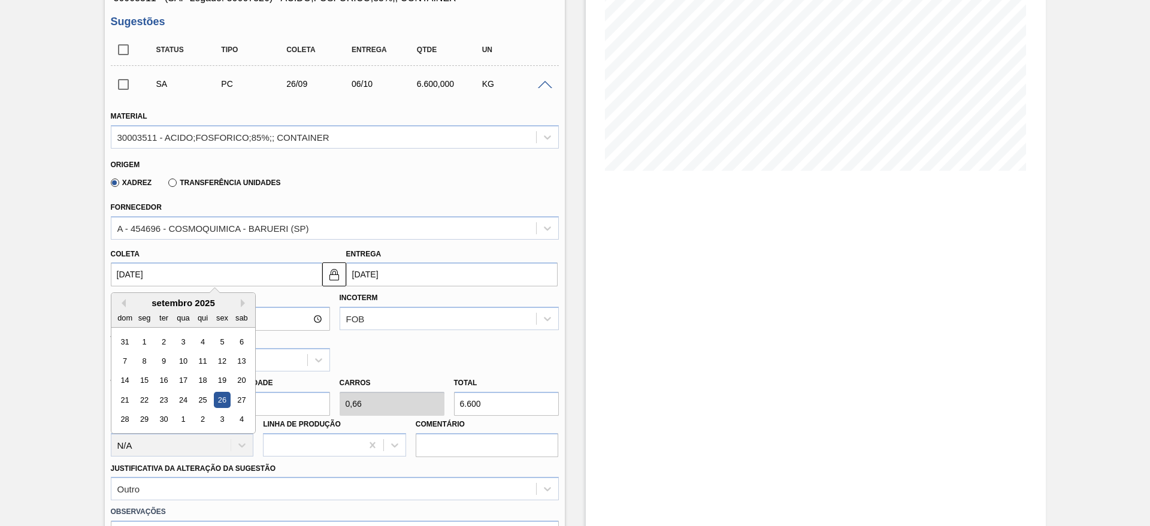
click at [162, 274] on input "26/09/2025" at bounding box center [216, 274] width 211 height 24
click at [123, 302] on button "Previous Month" at bounding box center [121, 303] width 8 height 8
click at [217, 412] on div "29" at bounding box center [222, 420] width 16 height 16
type input "[DATE]"
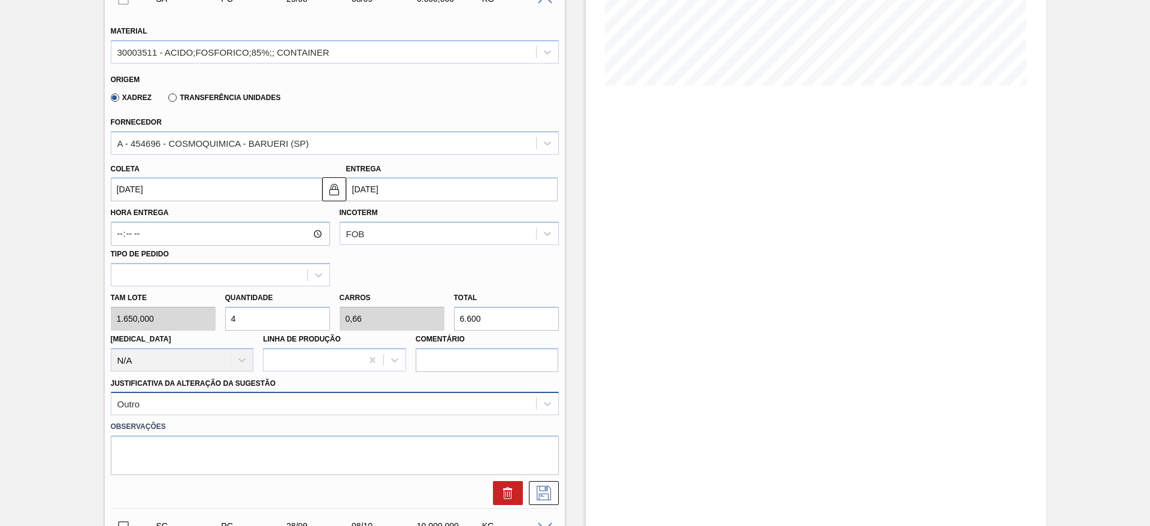
scroll to position [270, 0]
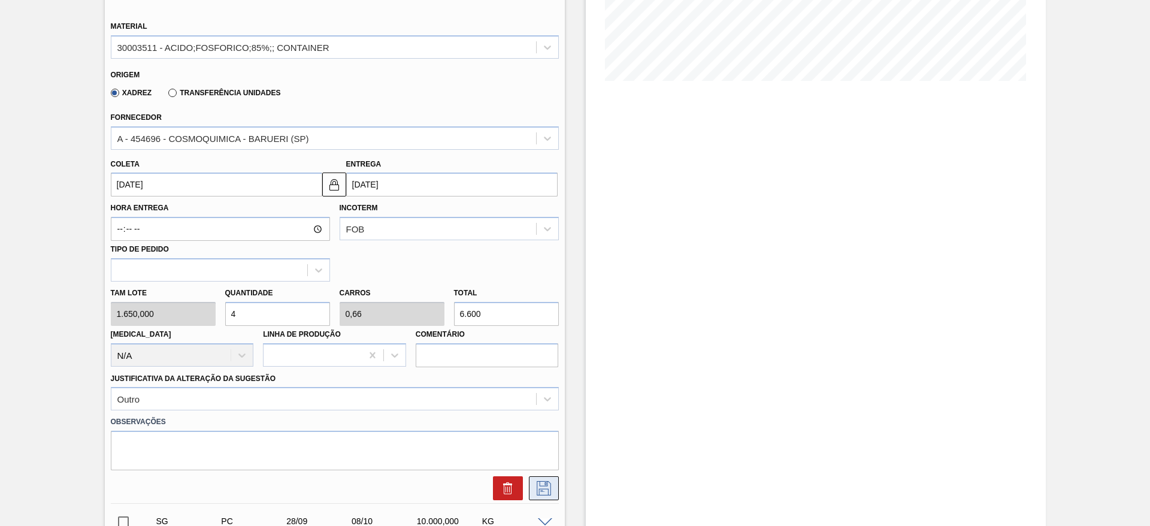
click at [549, 487] on icon at bounding box center [544, 488] width 14 height 14
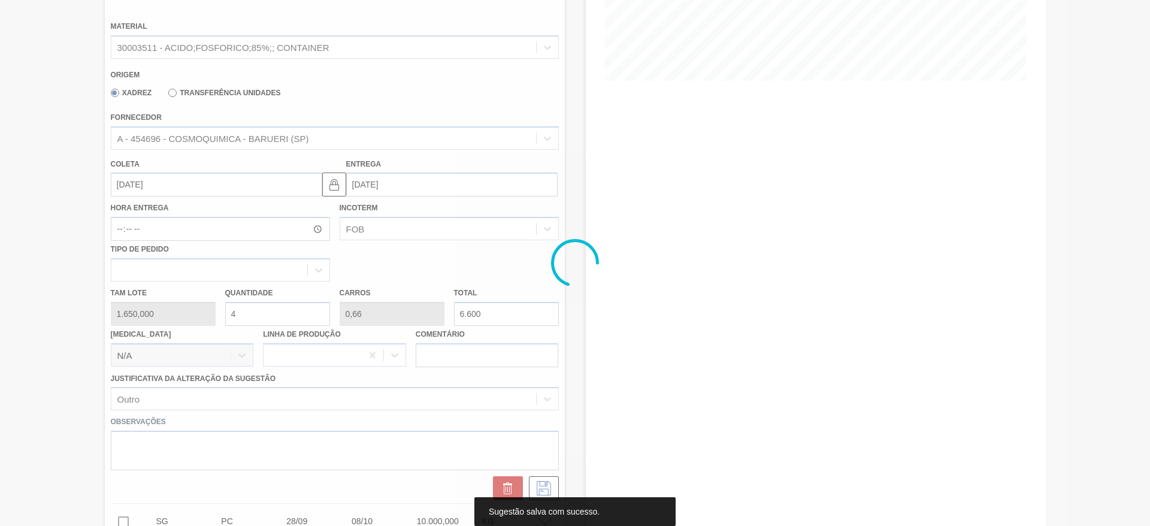
scroll to position [105, 0]
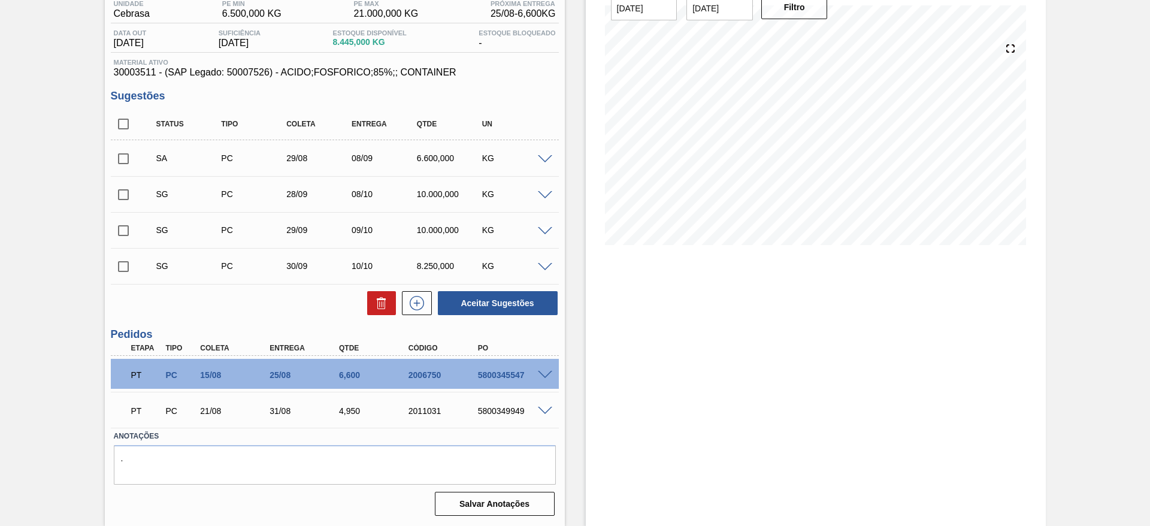
click at [114, 155] on input "checkbox" at bounding box center [123, 158] width 25 height 25
click at [497, 301] on button "Aceitar Sugestões" at bounding box center [498, 303] width 120 height 24
checkbox input "false"
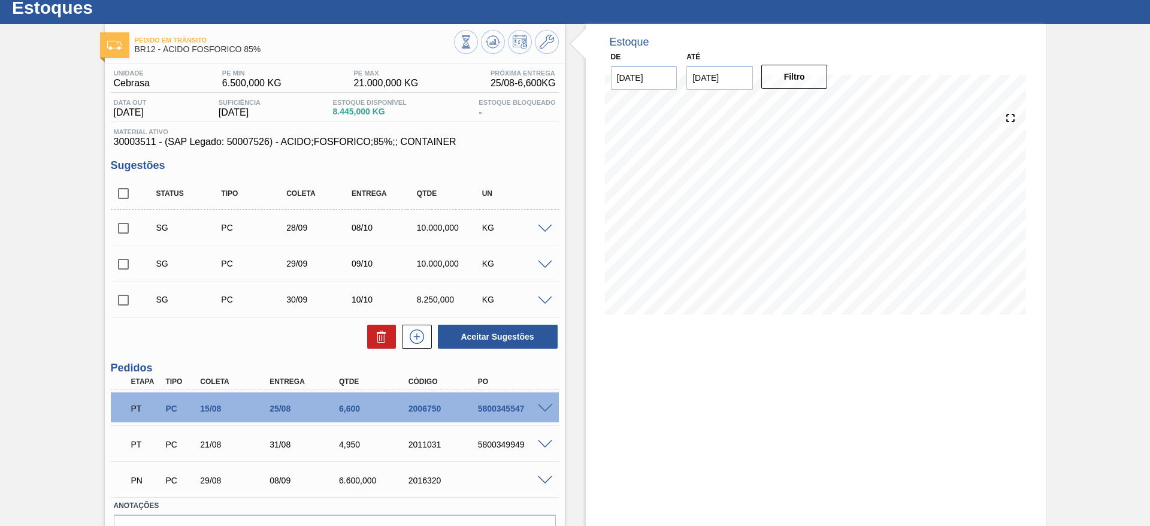
scroll to position [0, 0]
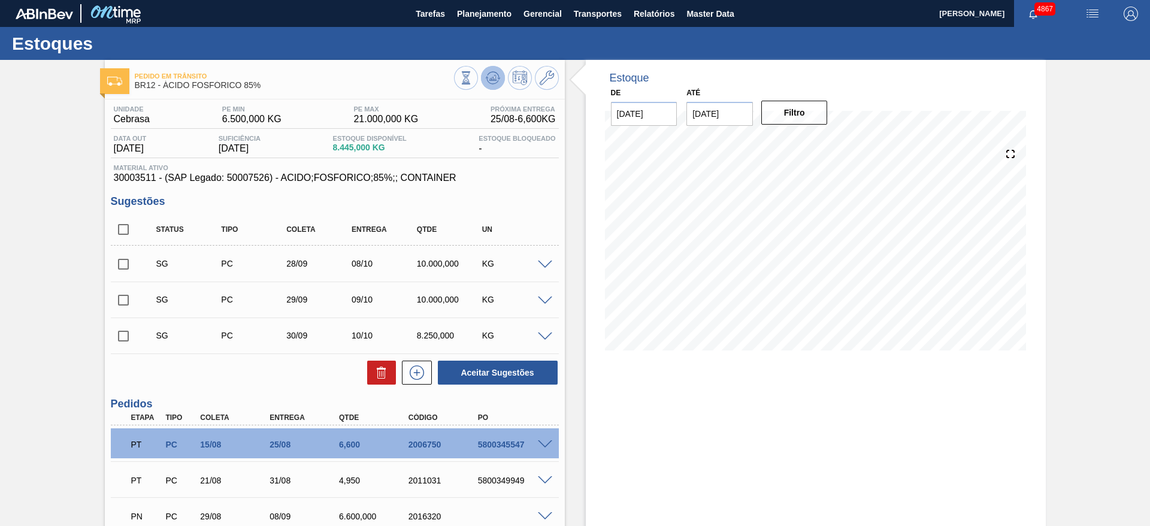
click at [494, 71] on icon at bounding box center [493, 78] width 14 height 14
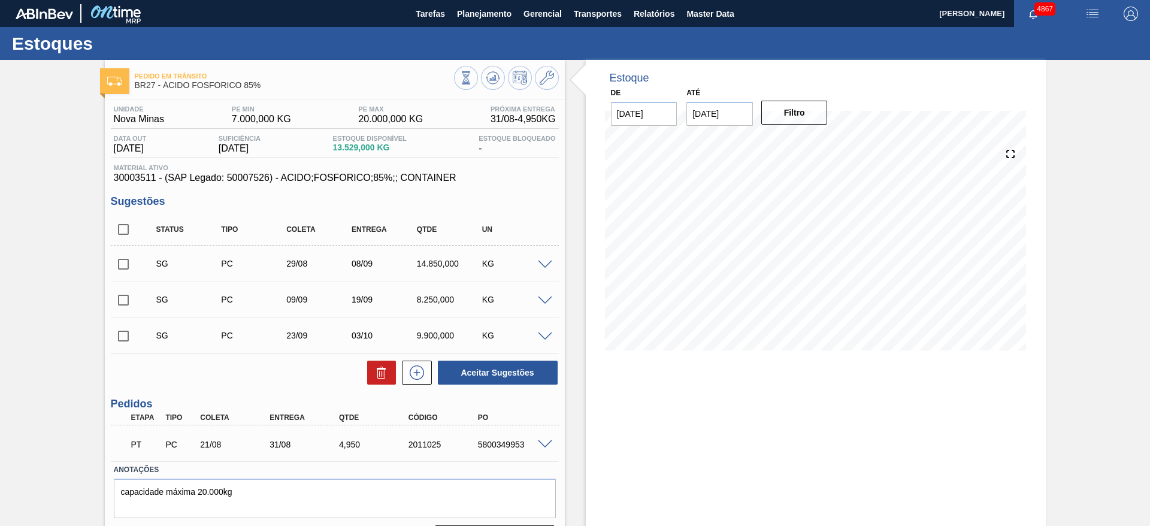
click at [542, 264] on span at bounding box center [545, 265] width 14 height 9
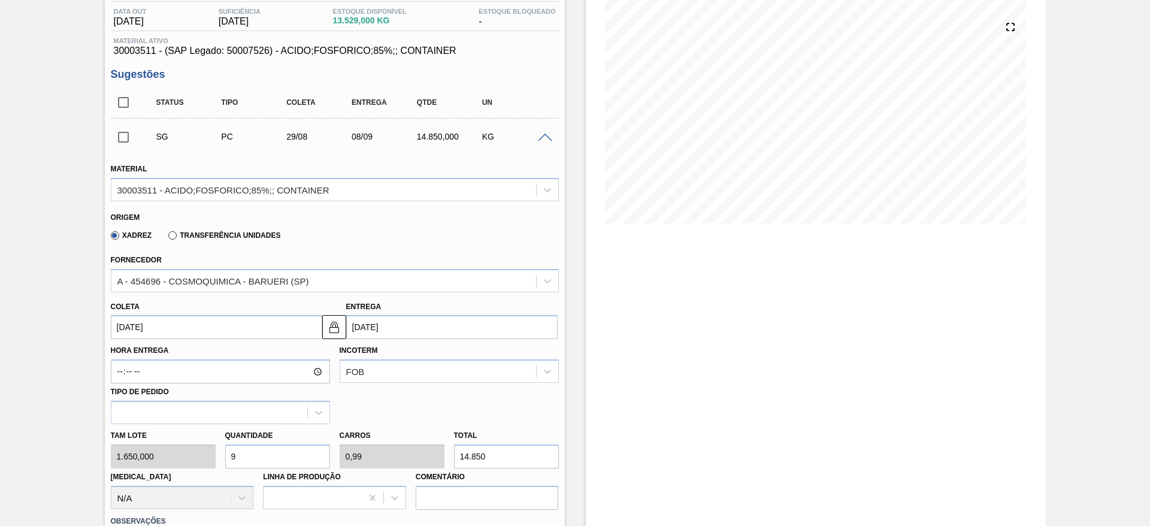
scroll to position [180, 0]
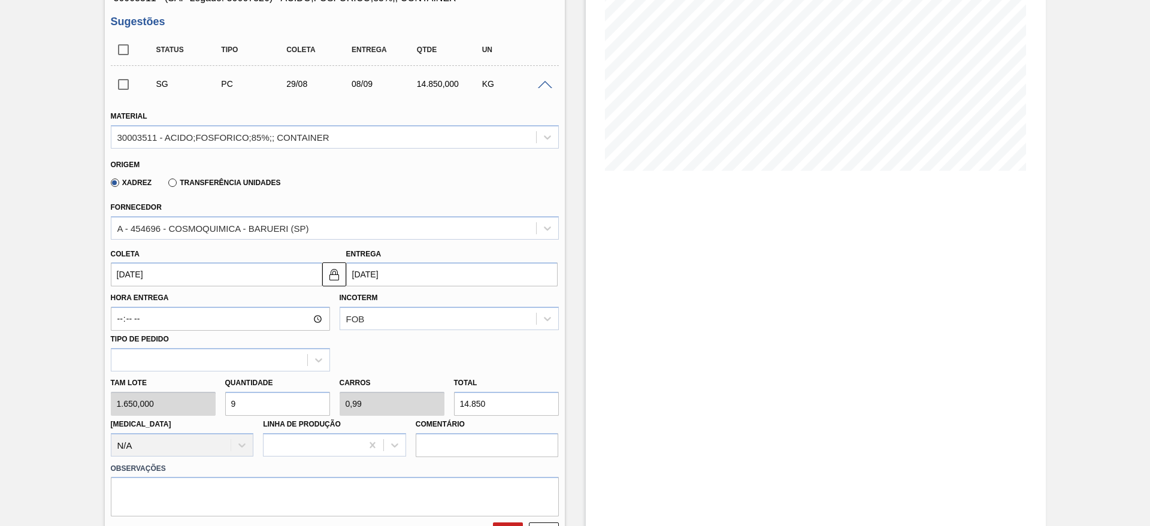
drag, startPoint x: 256, startPoint y: 403, endPoint x: 220, endPoint y: 406, distance: 35.5
click at [220, 406] on div "Quantidade 9" at bounding box center [277, 394] width 114 height 41
type input "5"
type input "0,55"
type input "8.250"
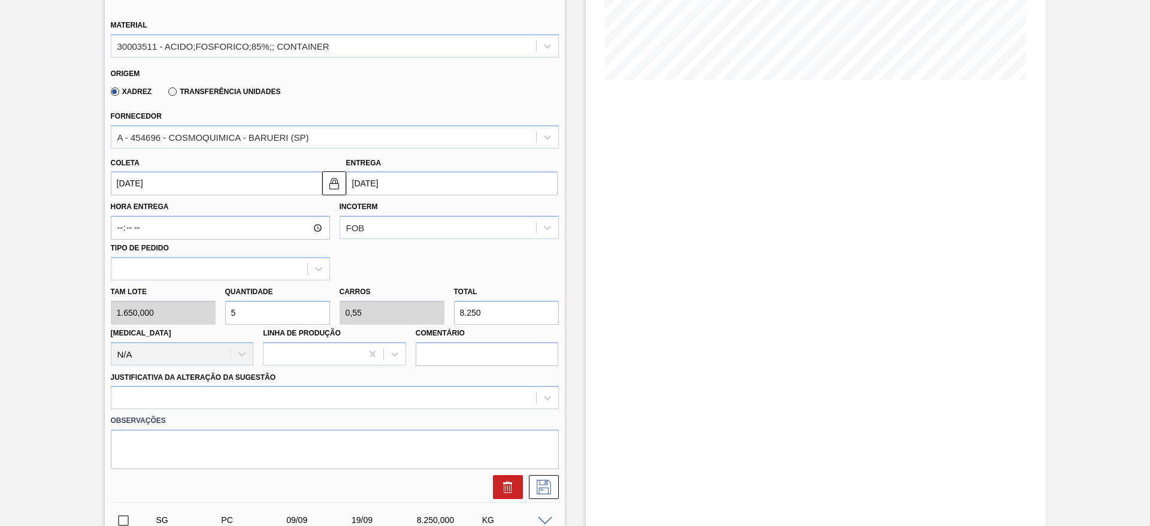
scroll to position [359, 0]
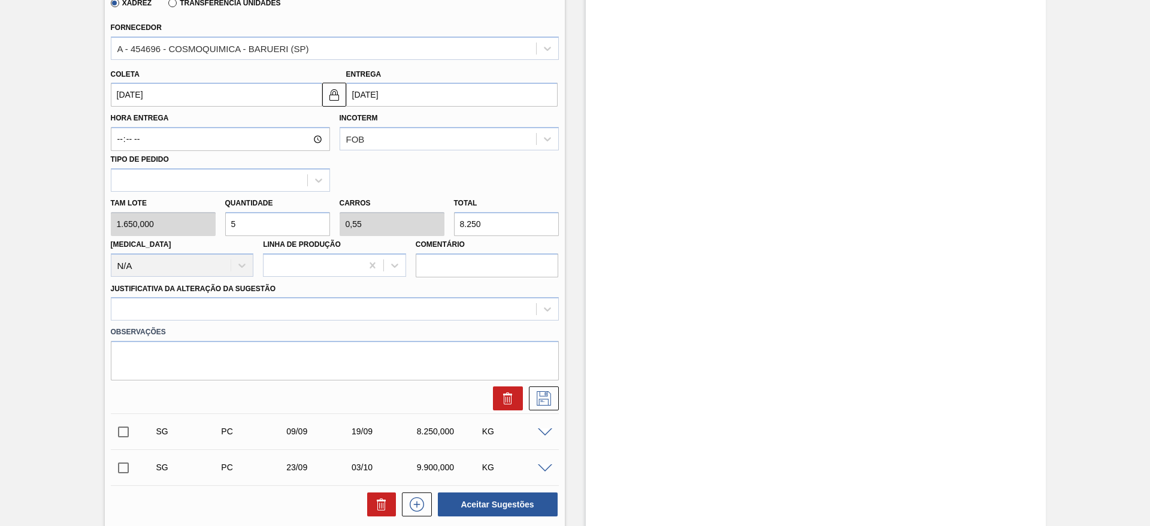
drag, startPoint x: 241, startPoint y: 229, endPoint x: 219, endPoint y: 230, distance: 22.8
click at [219, 230] on div "Tam lote 1.650,000 Quantidade 5 Carros 0,55 Total 8.250 [MEDICAL_DATA] N/A Linh…" at bounding box center [335, 235] width 458 height 86
type input "4"
type input "0,44"
type input "6.600"
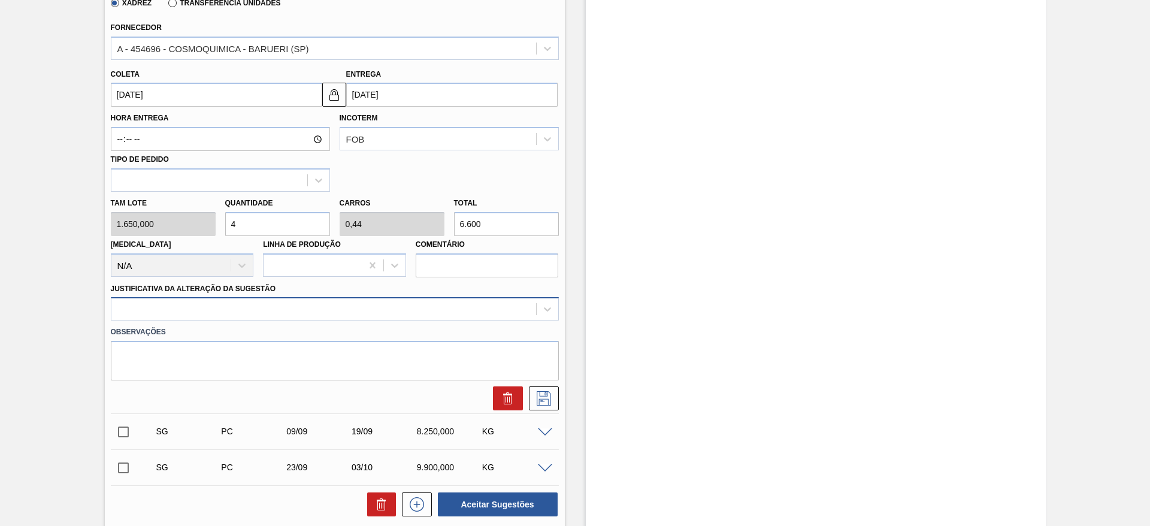
type input "4"
click at [310, 303] on div at bounding box center [323, 309] width 425 height 17
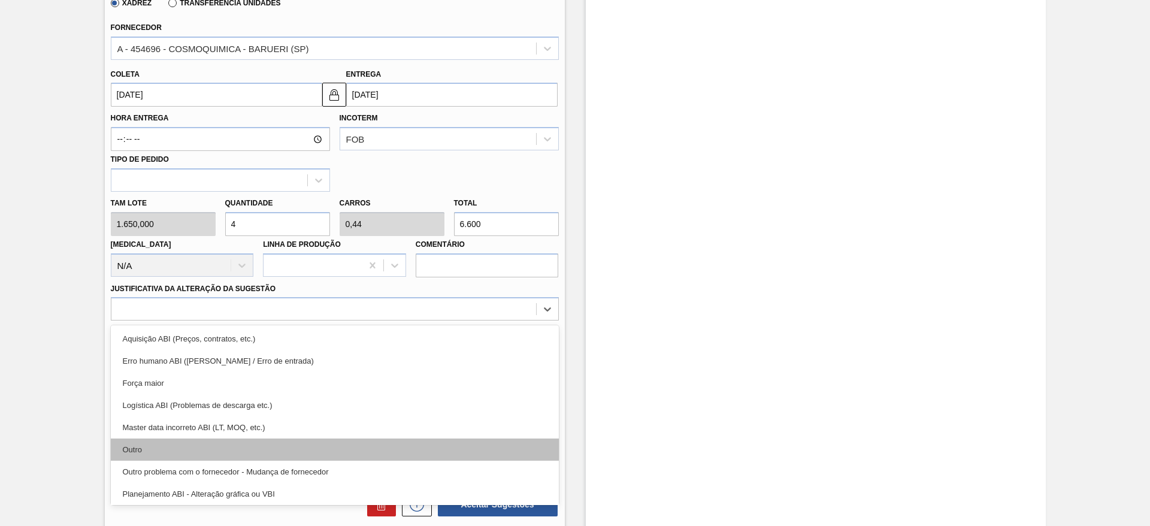
click at [310, 452] on div "Outro" at bounding box center [335, 450] width 448 height 22
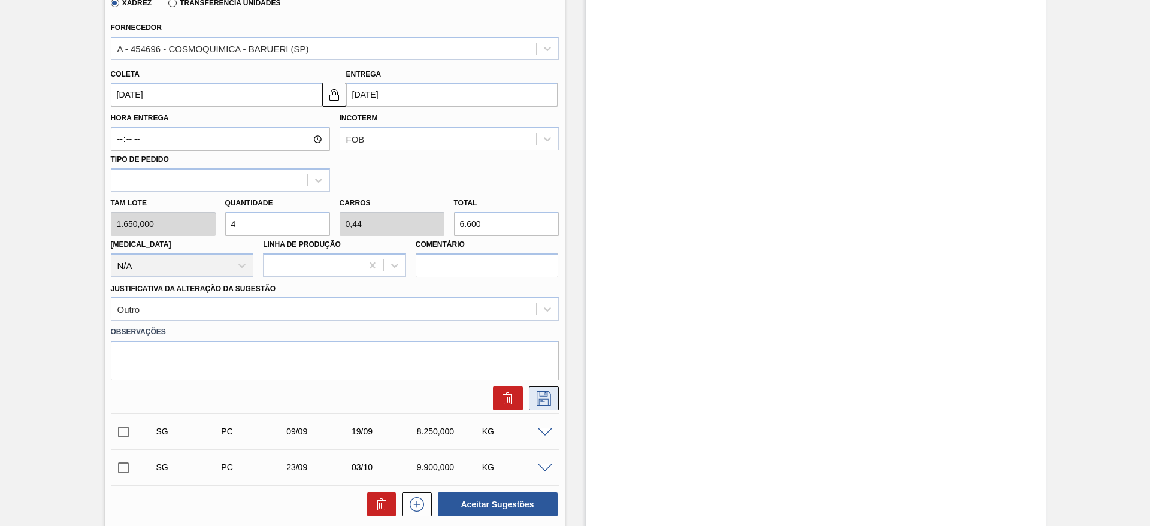
click at [539, 395] on icon at bounding box center [543, 398] width 19 height 14
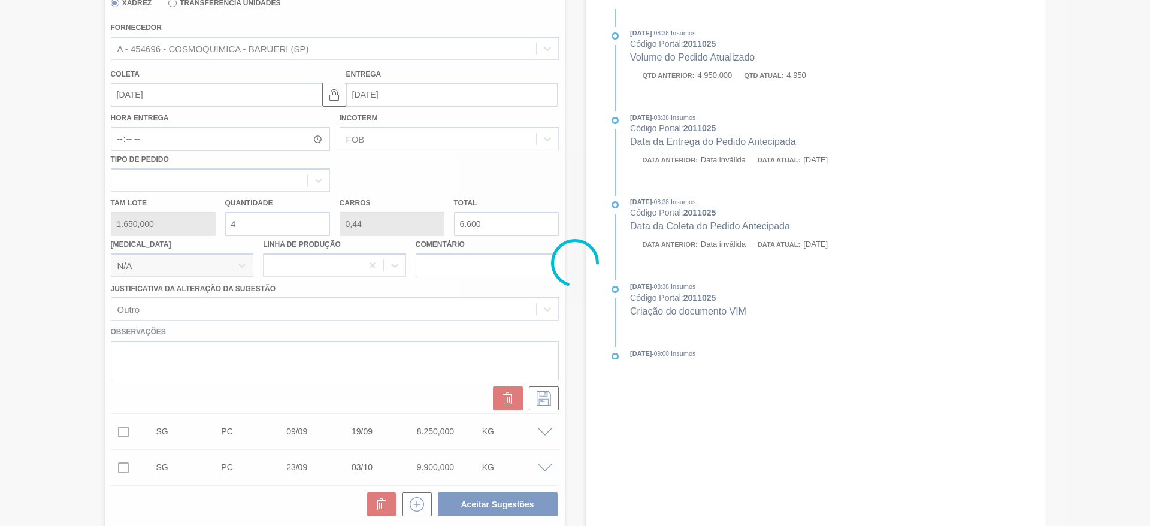
scroll to position [34, 0]
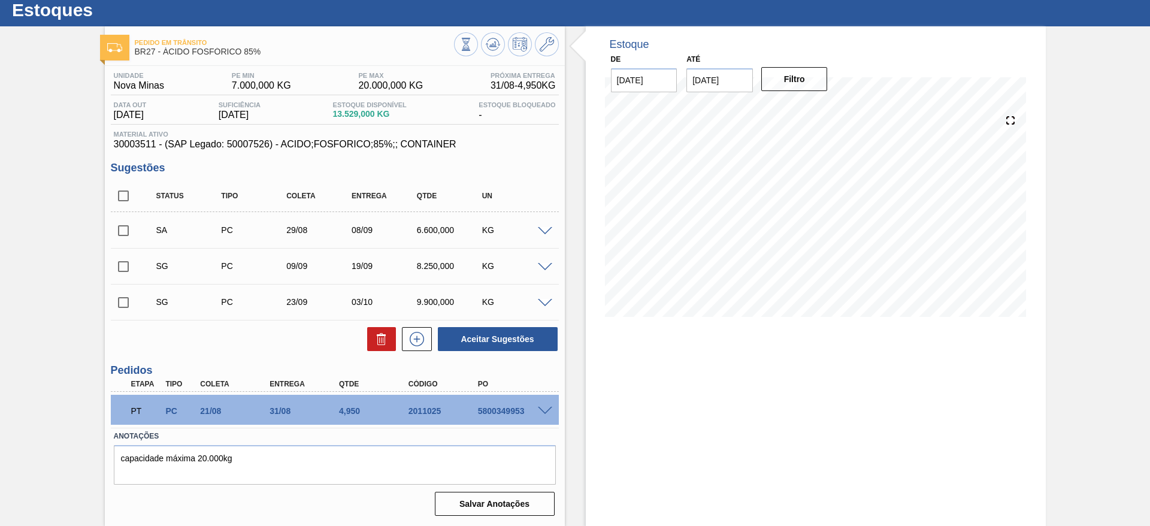
click at [548, 231] on span at bounding box center [545, 231] width 14 height 9
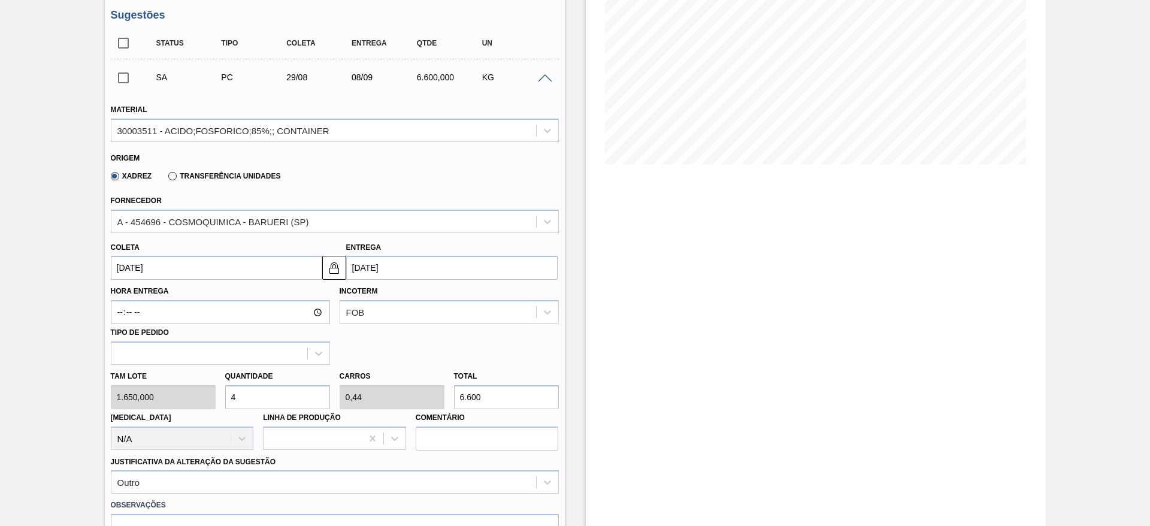
scroll to position [303, 0]
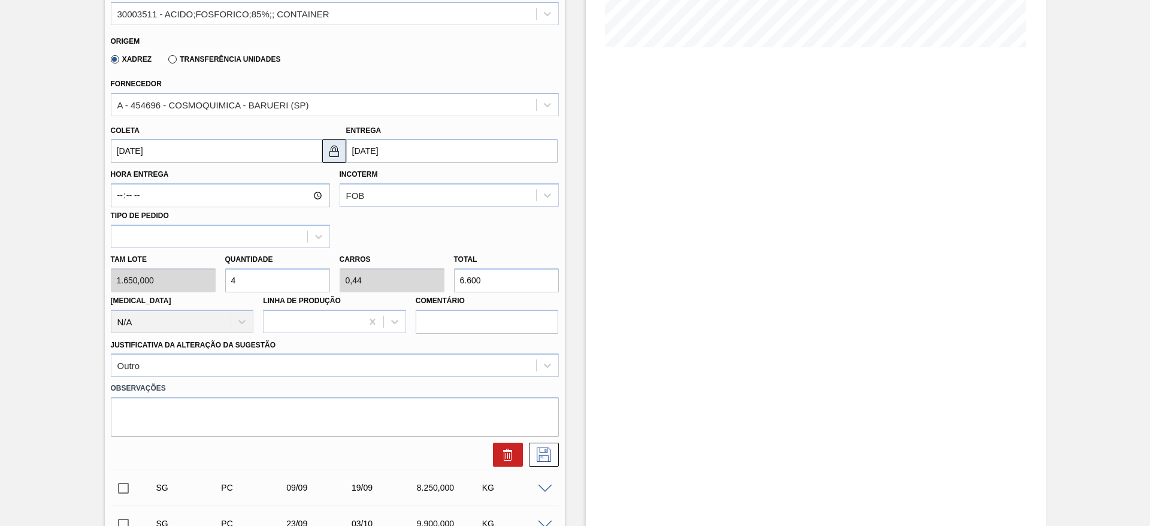
click at [336, 155] on img at bounding box center [334, 151] width 14 height 14
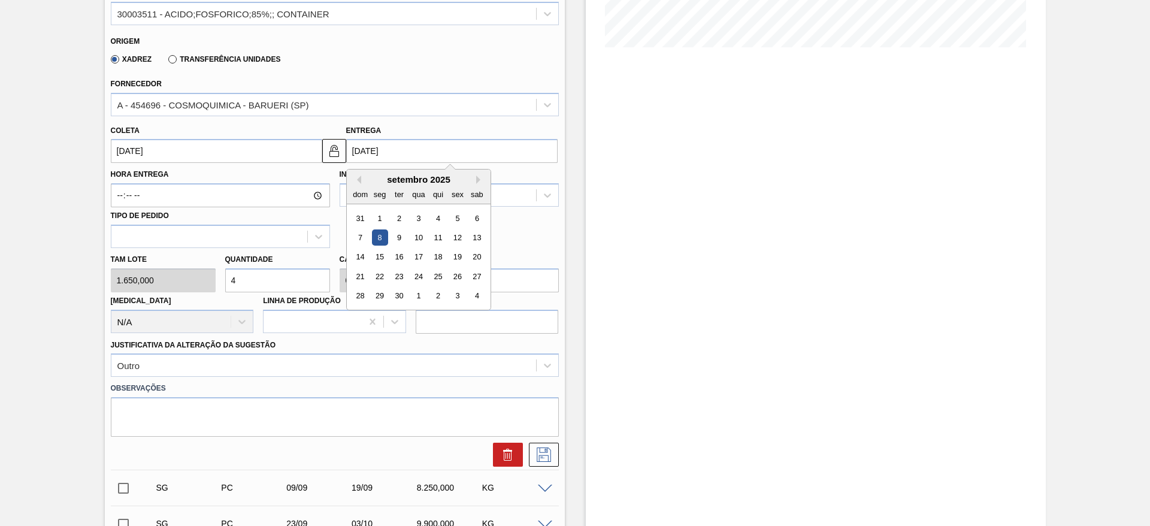
click at [415, 151] on input "[DATE]" at bounding box center [451, 151] width 211 height 24
click at [443, 220] on div "4" at bounding box center [438, 218] width 16 height 16
type input "04/09/2025"
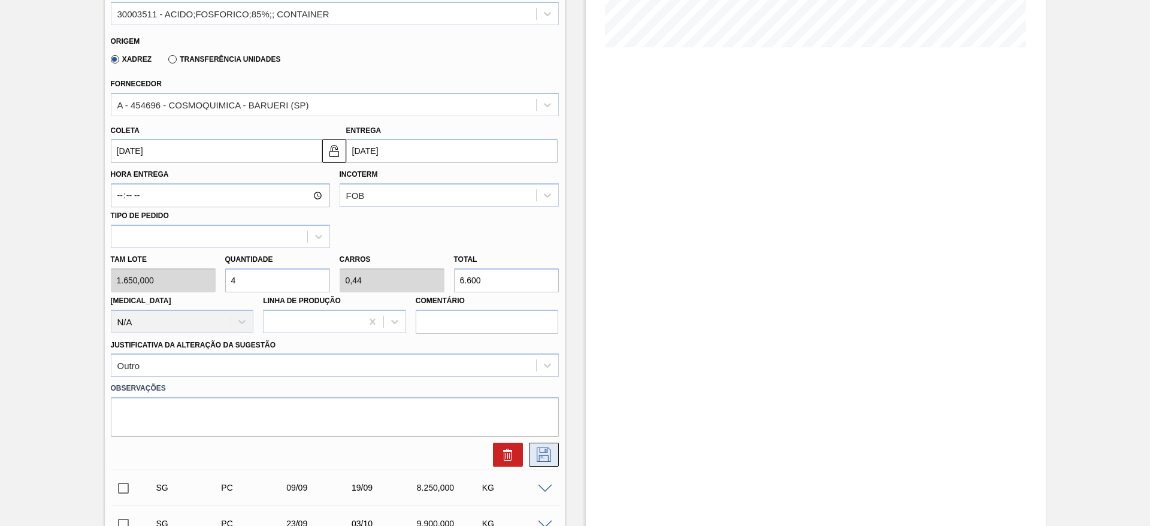
click at [551, 448] on icon at bounding box center [543, 455] width 19 height 14
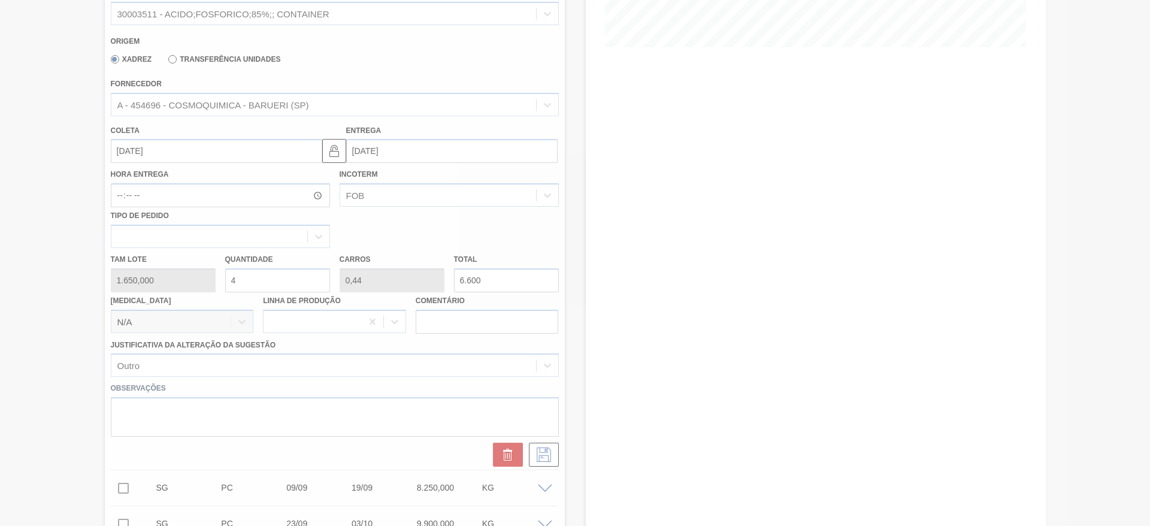
scroll to position [34, 0]
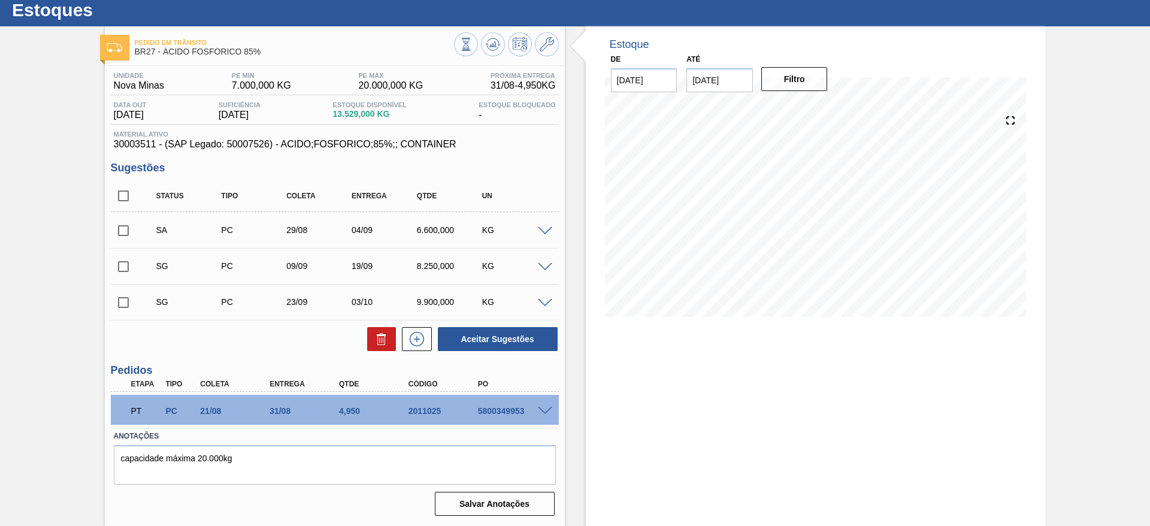
click at [548, 231] on span at bounding box center [545, 231] width 14 height 9
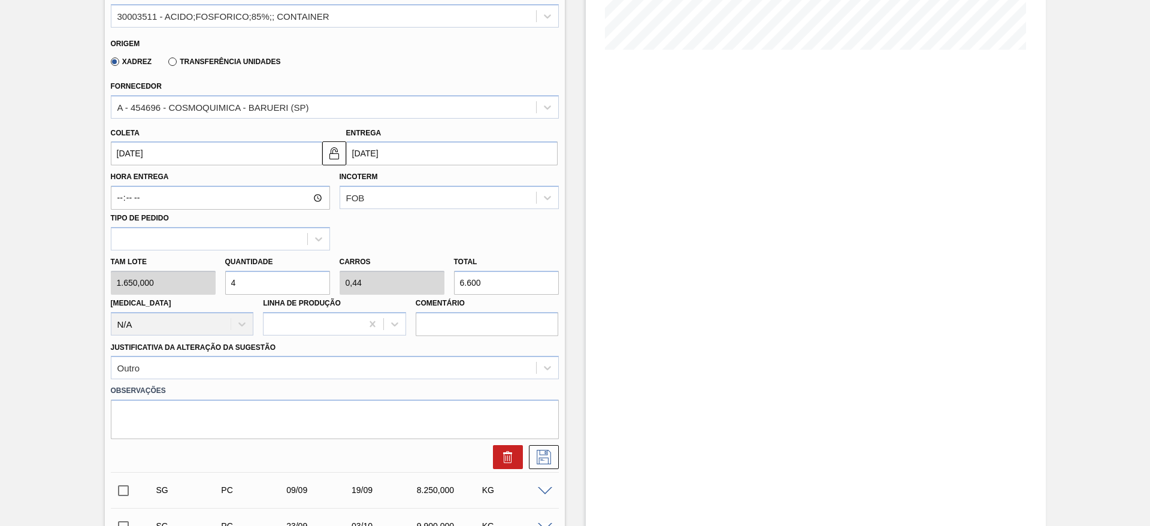
scroll to position [303, 0]
click at [213, 279] on div "Tam lote 1.650,000 Quantidade 4 Carros 0,44 Total 6.600 Doca N/A Linha de Produ…" at bounding box center [335, 291] width 458 height 86
click at [312, 283] on input "4" at bounding box center [277, 280] width 105 height 24
click at [211, 277] on div "Tam lote 1.650,000 Quantidade 4 Carros 0,44 Total 6.600 Doca N/A Linha de Produ…" at bounding box center [335, 291] width 458 height 86
type input "3"
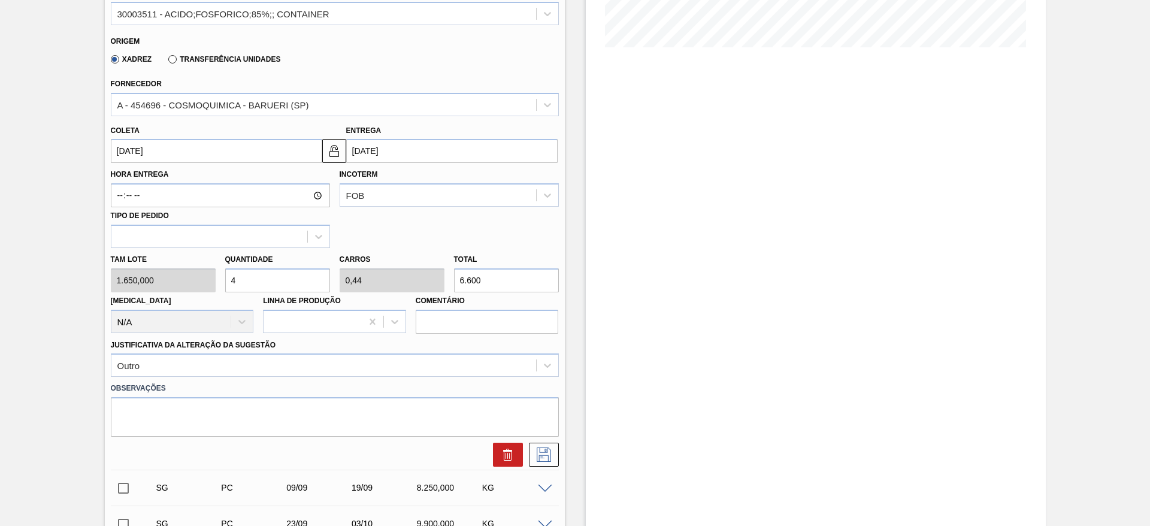
type input "0,33"
type input "4.950"
type input "3"
click at [544, 454] on icon at bounding box center [543, 455] width 19 height 14
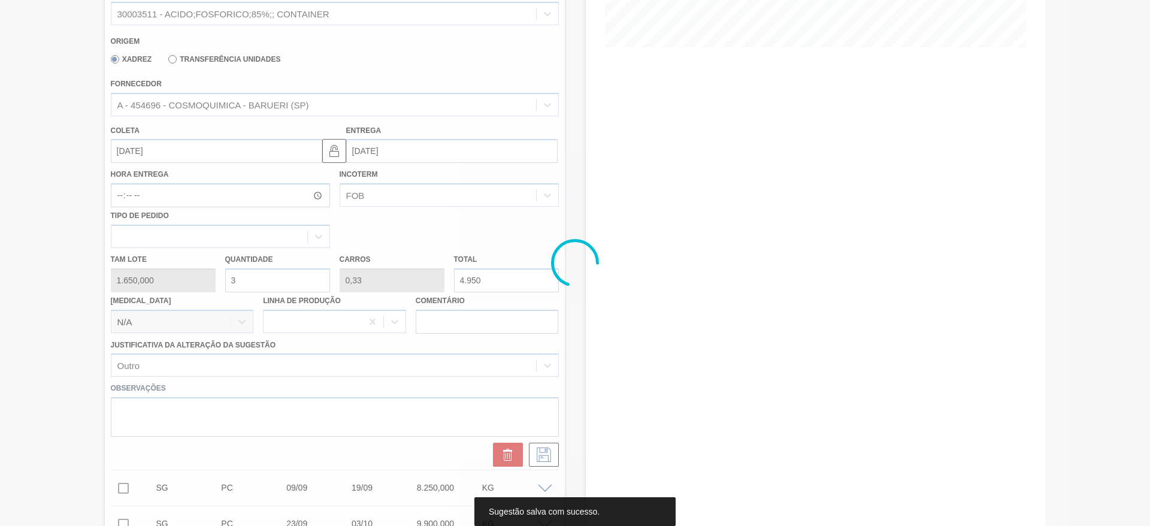
scroll to position [34, 0]
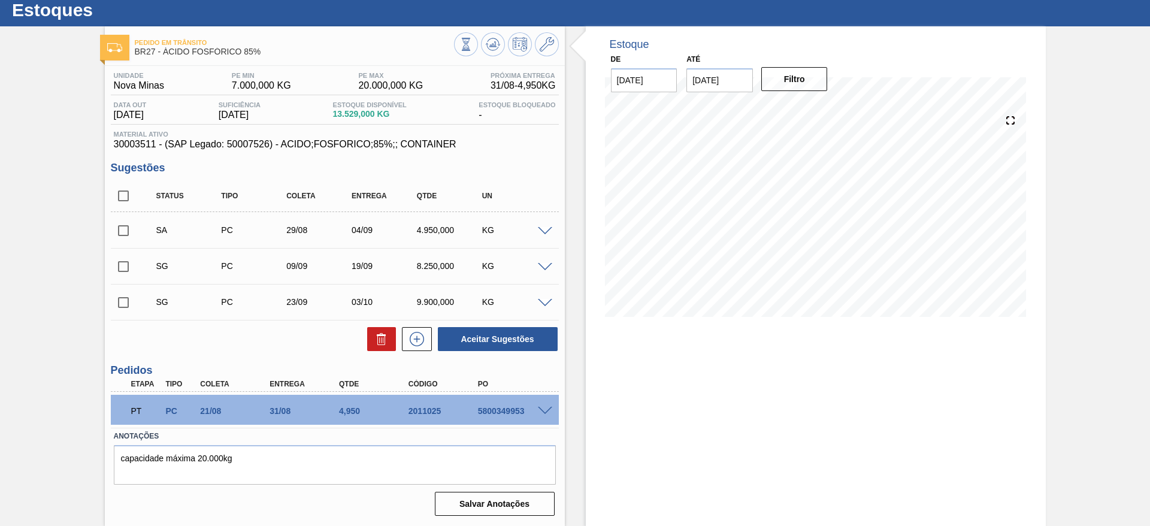
click at [119, 231] on input "checkbox" at bounding box center [123, 230] width 25 height 25
click at [531, 344] on button "Aceitar Sugestões" at bounding box center [498, 339] width 120 height 24
checkbox input "false"
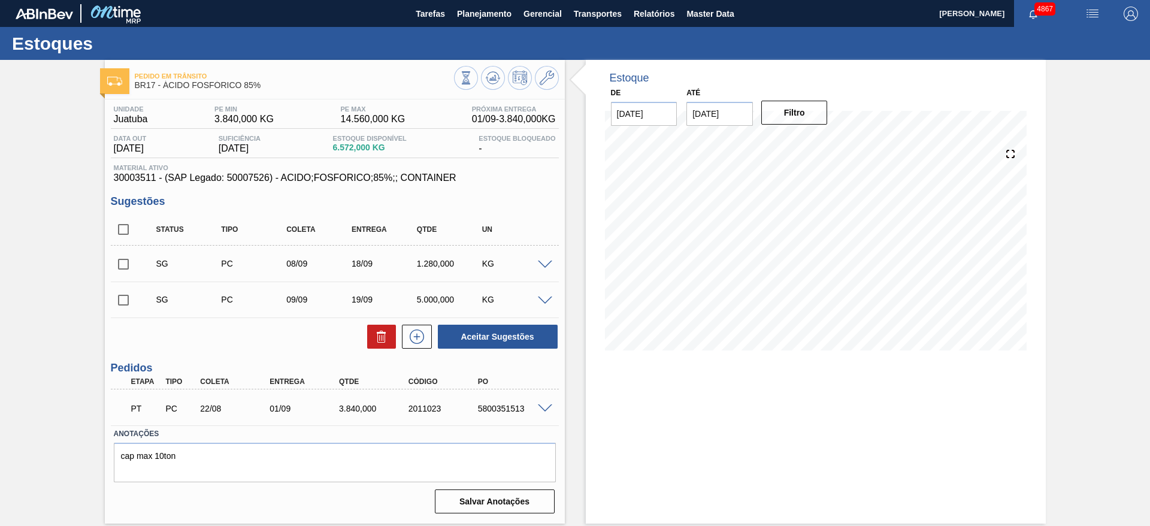
click at [545, 264] on span at bounding box center [545, 265] width 14 height 9
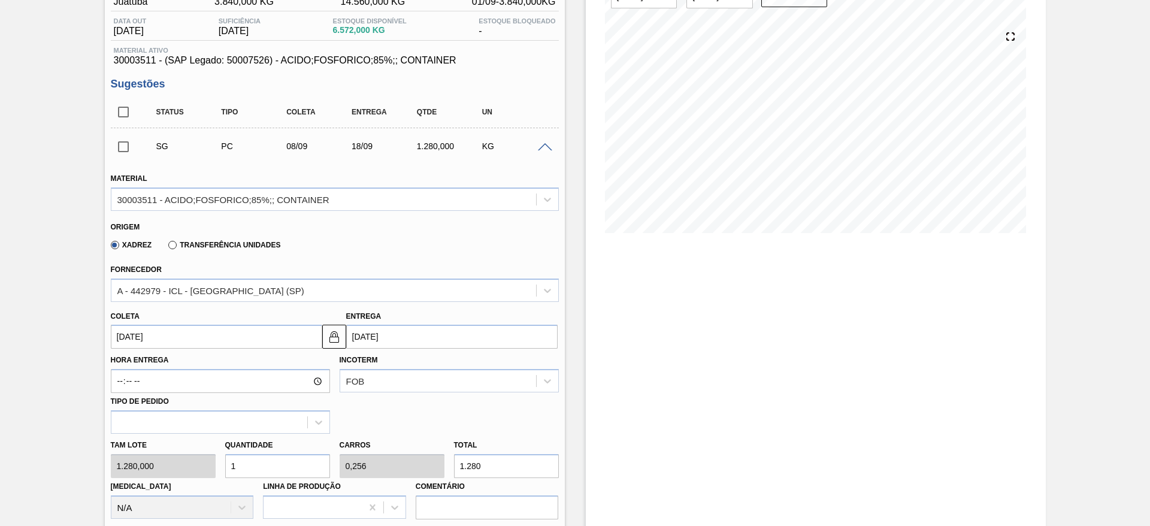
scroll to position [270, 0]
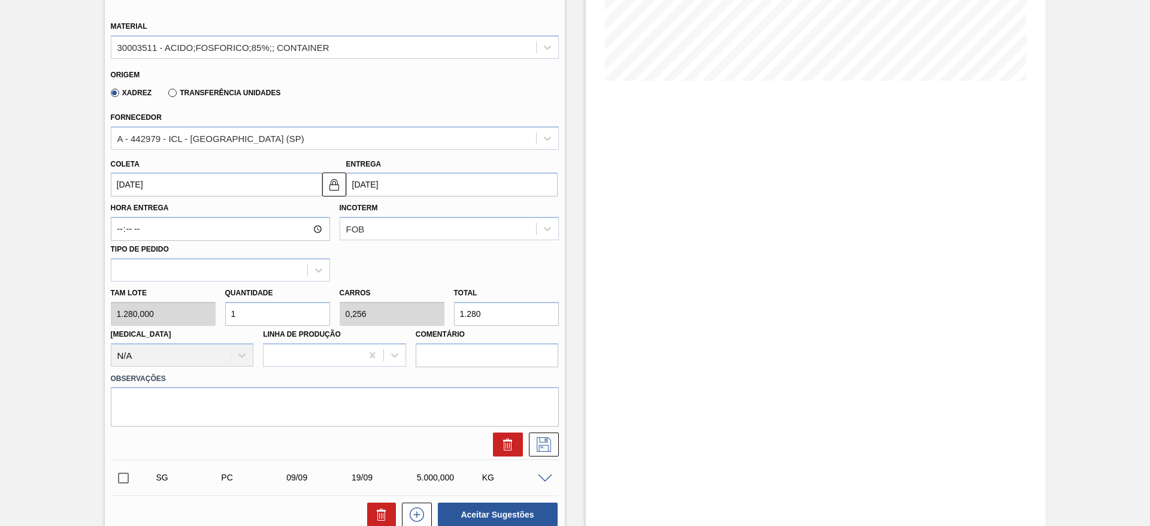
click at [286, 186] on input "[DATE]" at bounding box center [216, 185] width 211 height 24
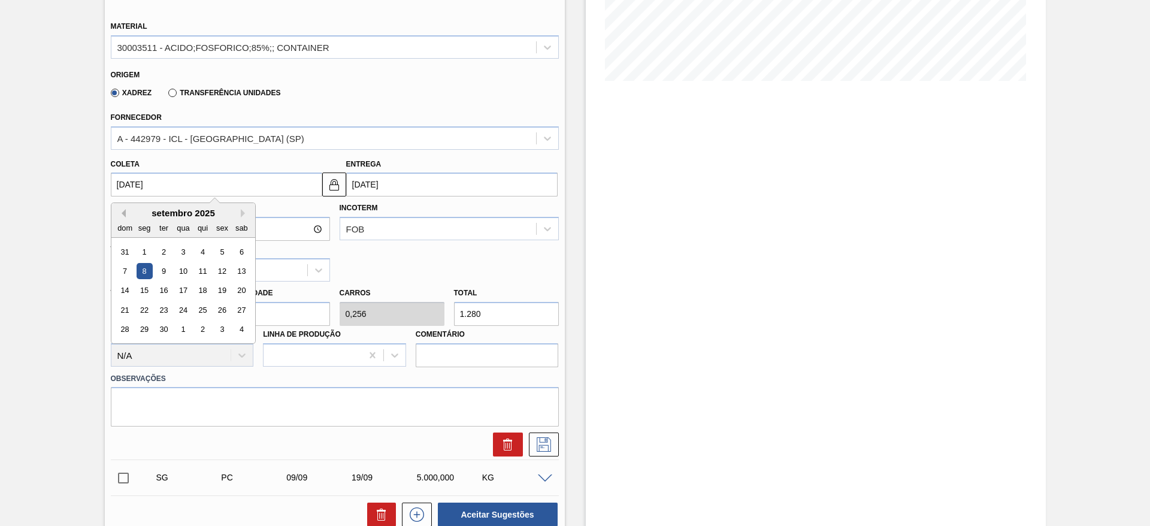
click at [122, 214] on button "Previous Month" at bounding box center [121, 213] width 8 height 8
click at [162, 349] on div "2" at bounding box center [163, 349] width 16 height 16
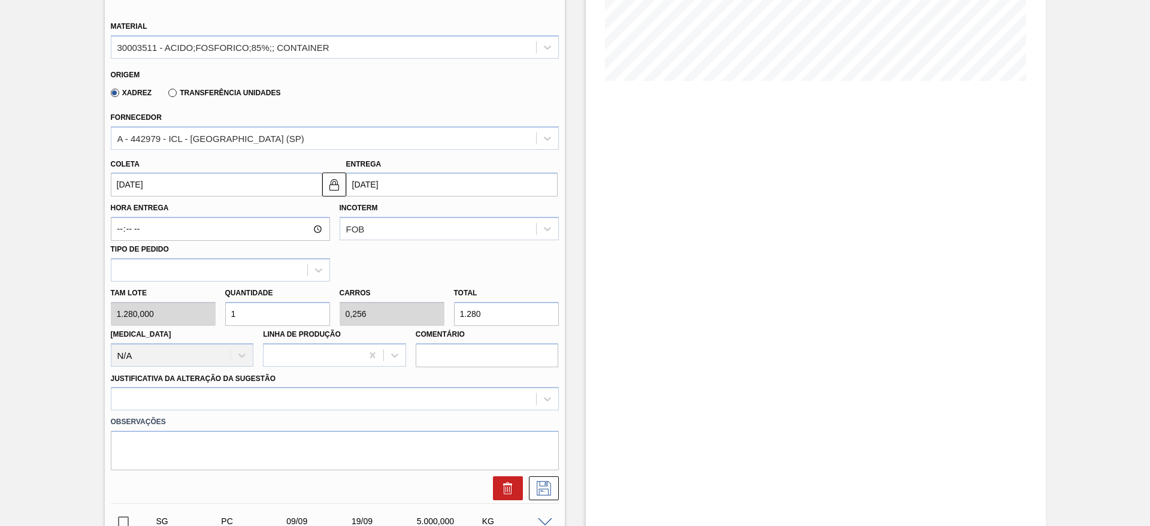
type input "[DATE]"
click at [214, 313] on div "Tam lote 1.280,000 Quantidade 1 Carros 0,256 Total 1.280 [MEDICAL_DATA] N/A Lin…" at bounding box center [335, 325] width 458 height 86
type input "4"
type input "1,024"
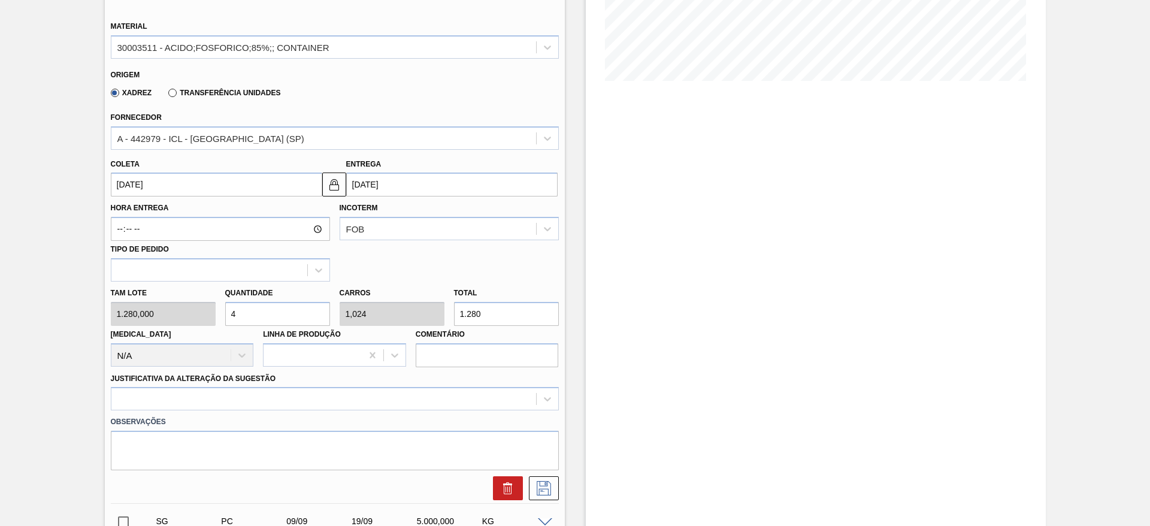
type input "5.120"
click at [261, 391] on div at bounding box center [335, 398] width 448 height 23
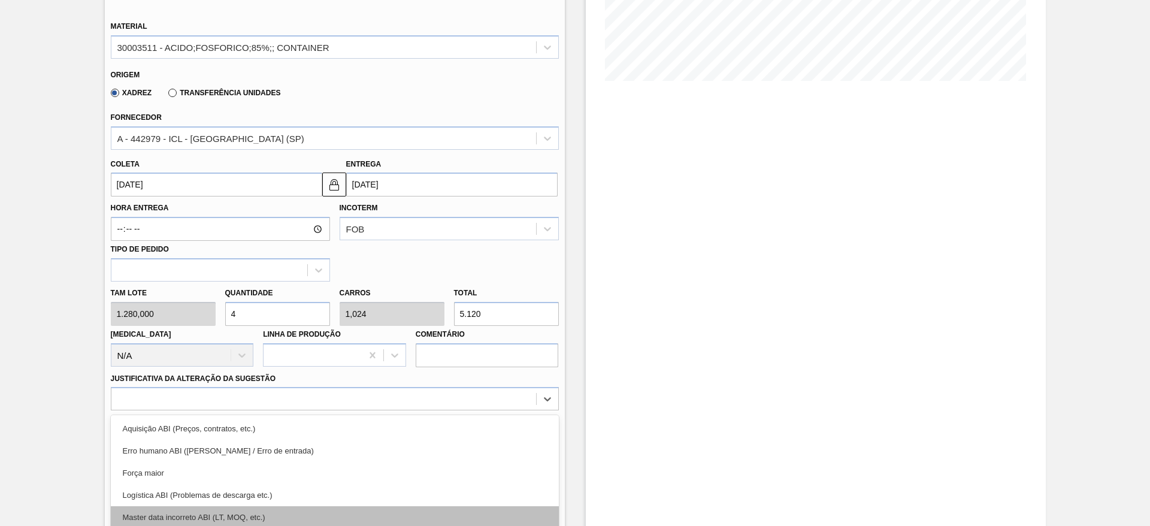
scroll to position [343, 0]
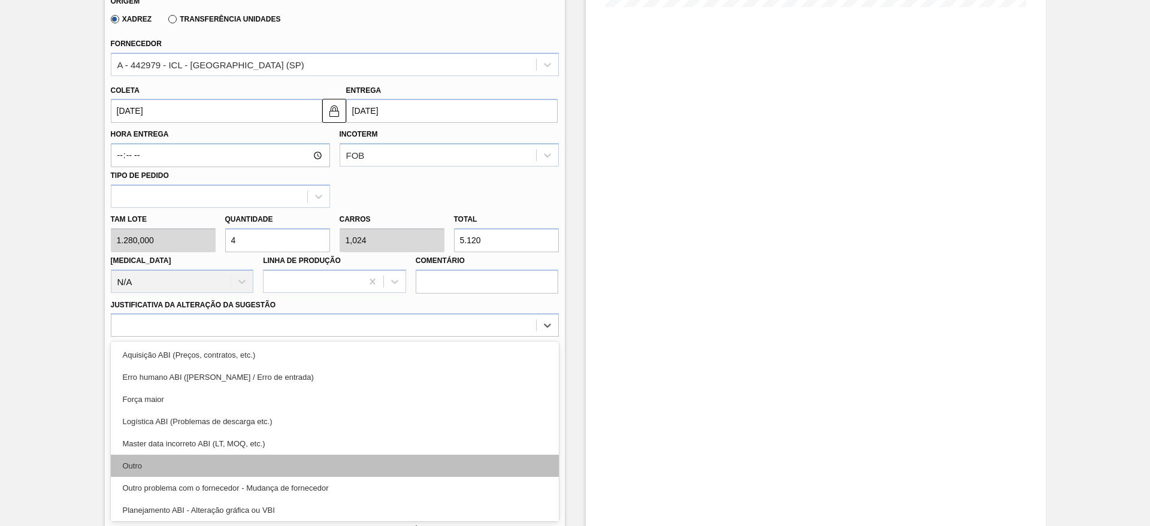
click at [234, 460] on div "Outro" at bounding box center [335, 466] width 448 height 22
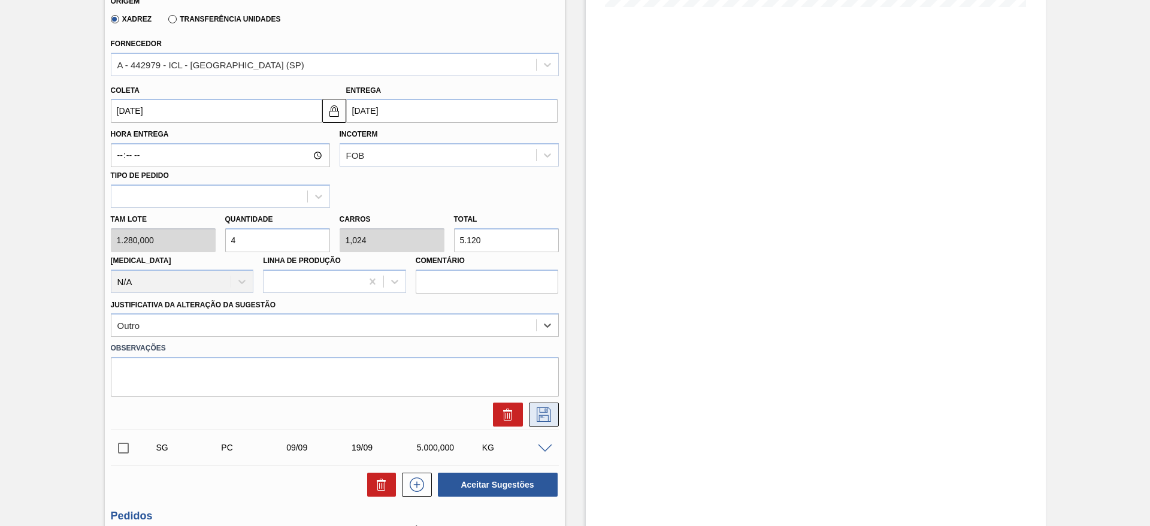
click at [542, 413] on icon at bounding box center [543, 414] width 19 height 14
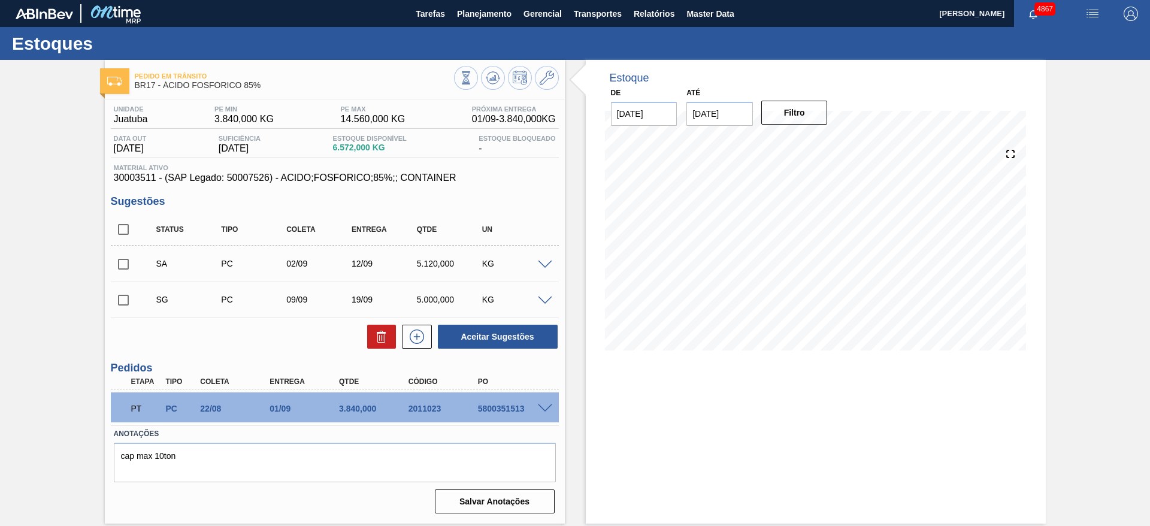
scroll to position [0, 0]
click at [544, 262] on span at bounding box center [545, 265] width 14 height 9
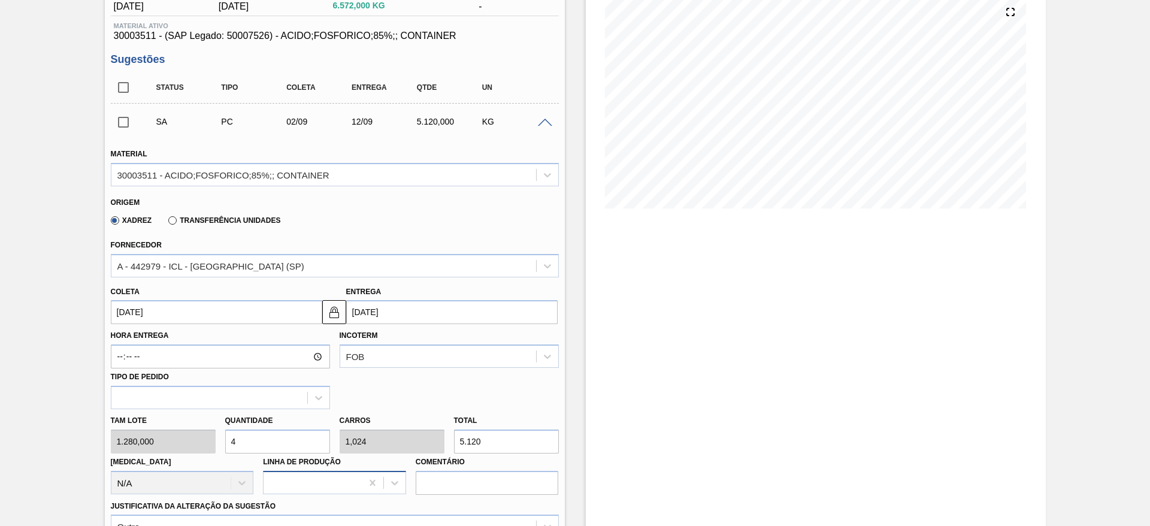
scroll to position [180, 0]
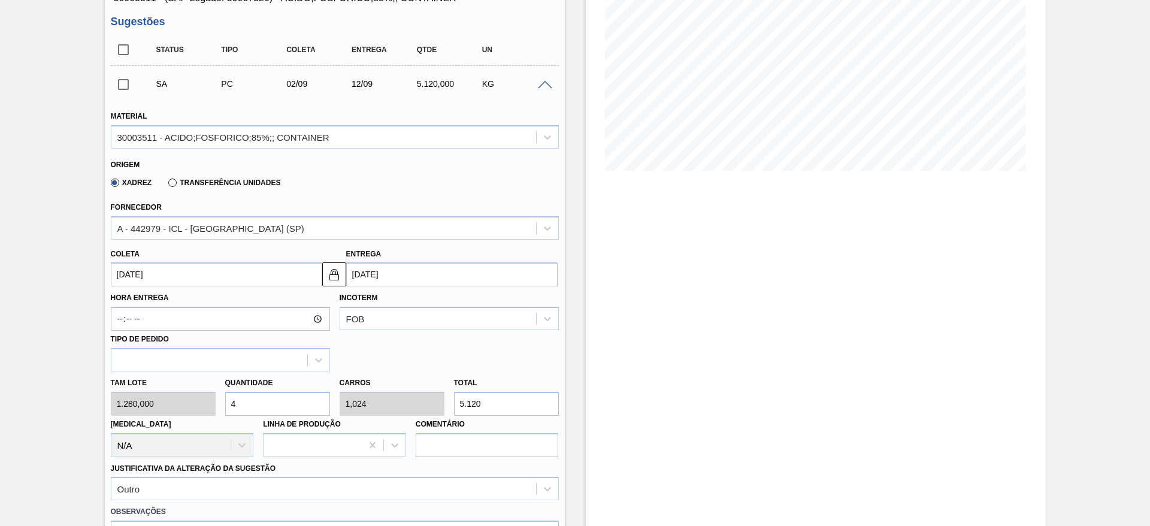
click at [211, 406] on div "Tam lote 1.280,000 Quantidade 4 Carros 1,024 Total 5.120 [MEDICAL_DATA] N/A Lin…" at bounding box center [335, 414] width 458 height 86
type input "3"
type input "0,768"
type input "3.840"
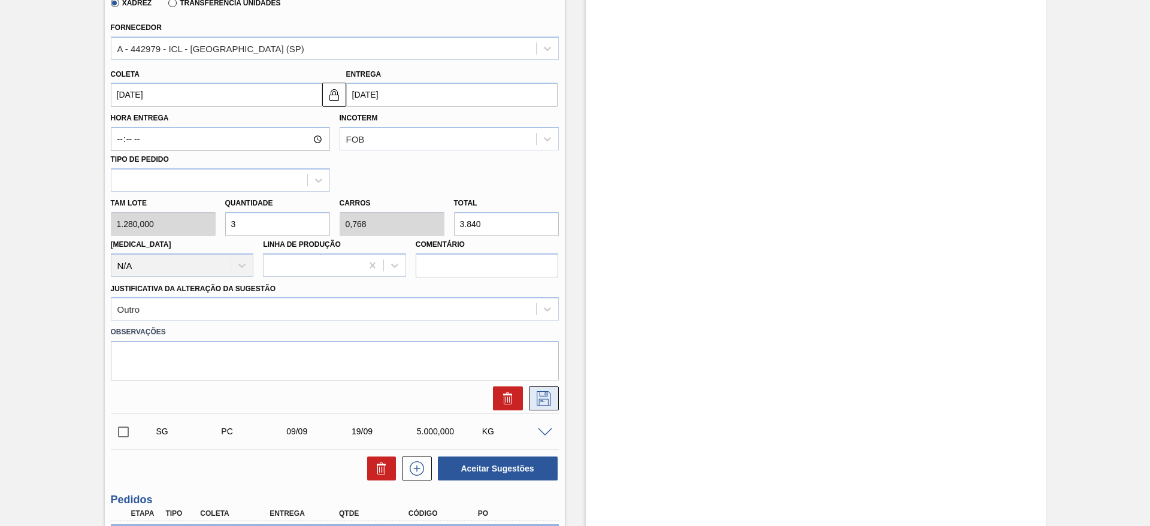
type input "3"
click at [545, 395] on icon at bounding box center [543, 398] width 19 height 14
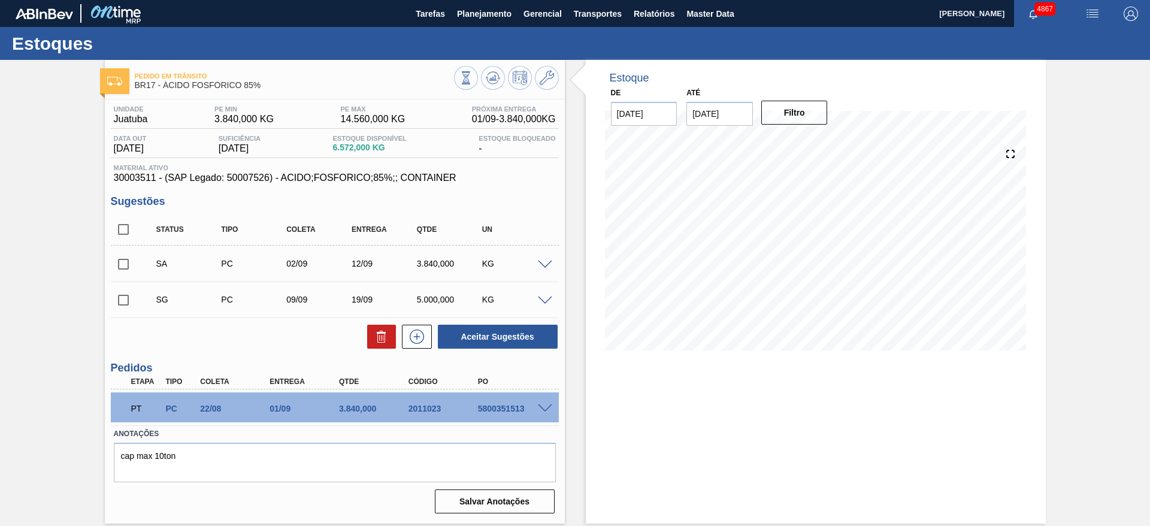
scroll to position [0, 0]
click at [125, 261] on input "checkbox" at bounding box center [123, 264] width 25 height 25
click at [555, 336] on button "Aceitar Sugestões" at bounding box center [498, 337] width 120 height 24
checkbox input "false"
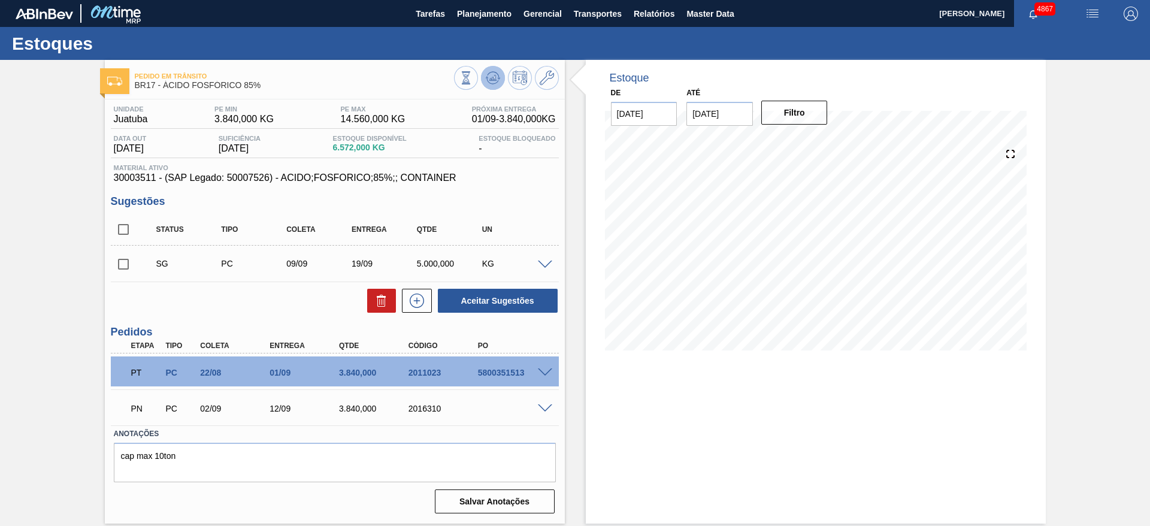
click at [489, 82] on icon at bounding box center [492, 81] width 12 height 6
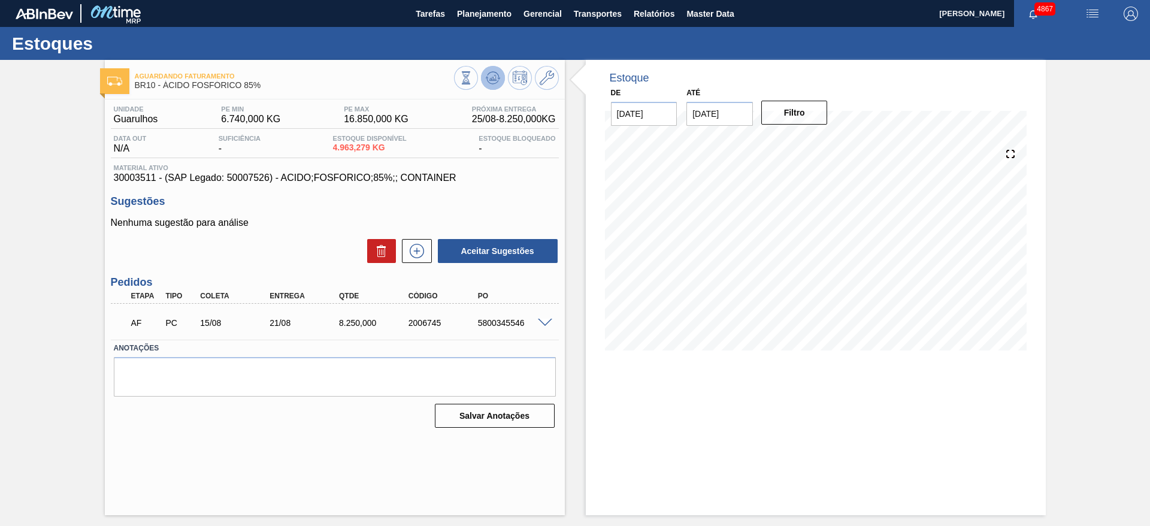
click at [502, 80] on button at bounding box center [493, 78] width 24 height 24
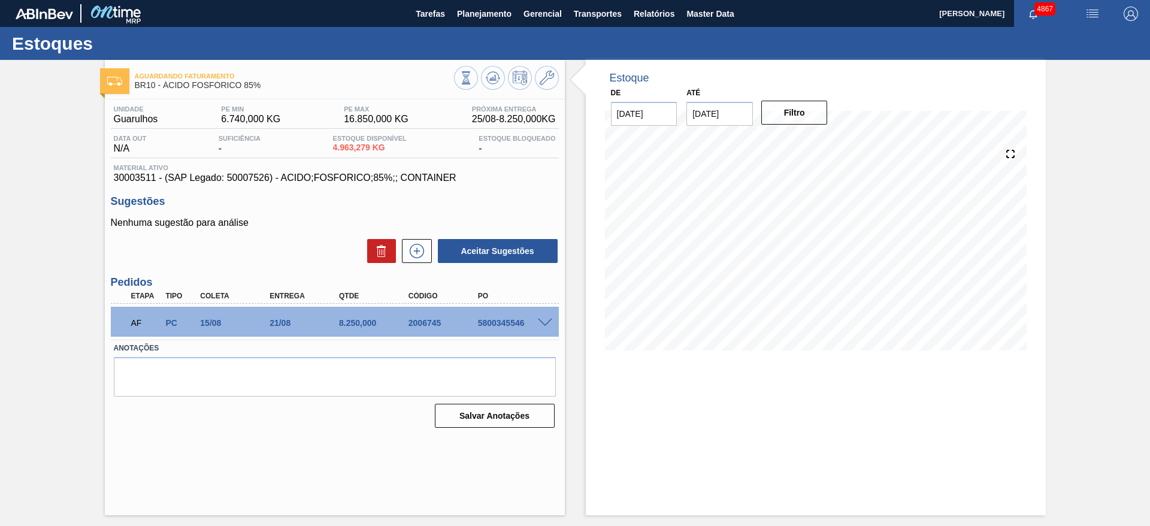
click at [547, 324] on span at bounding box center [545, 323] width 14 height 9
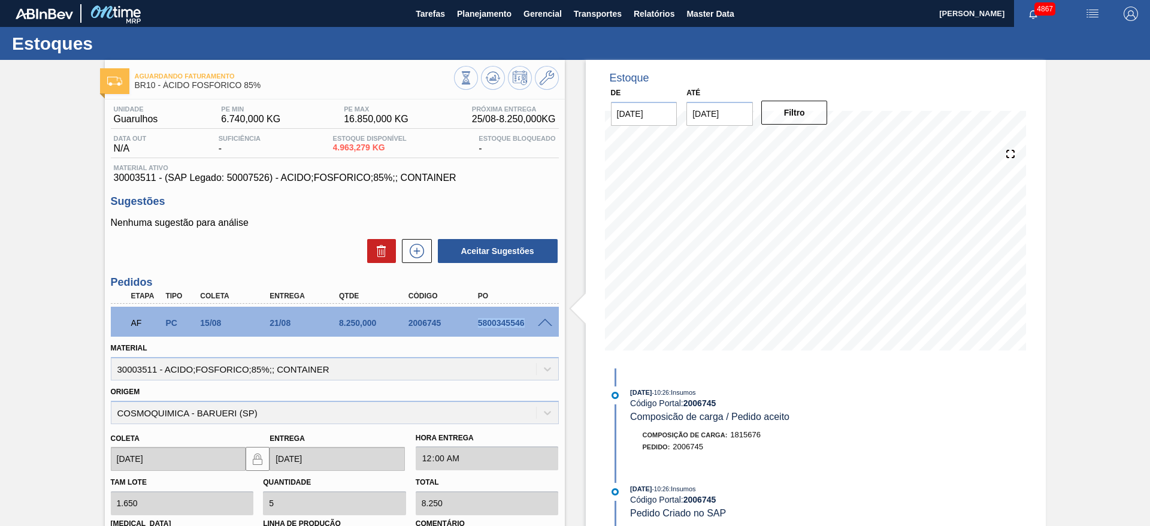
drag, startPoint x: 479, startPoint y: 319, endPoint x: 532, endPoint y: 317, distance: 52.8
click at [532, 317] on div "AF PC 15/08 21/08 8.250,000 2006745 5800345546" at bounding box center [331, 322] width 416 height 24
copy div "5800345546"
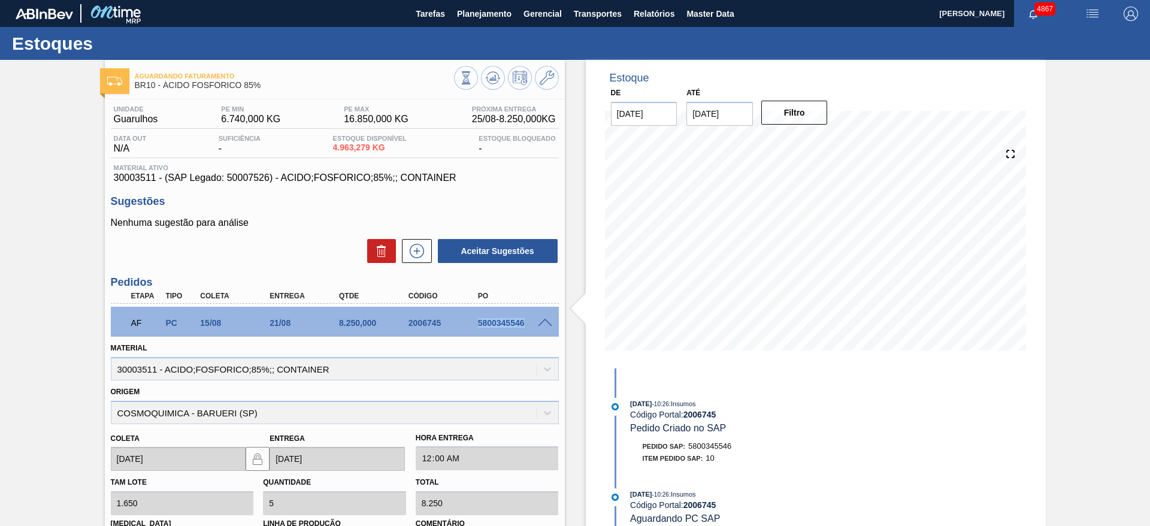
scroll to position [180, 0]
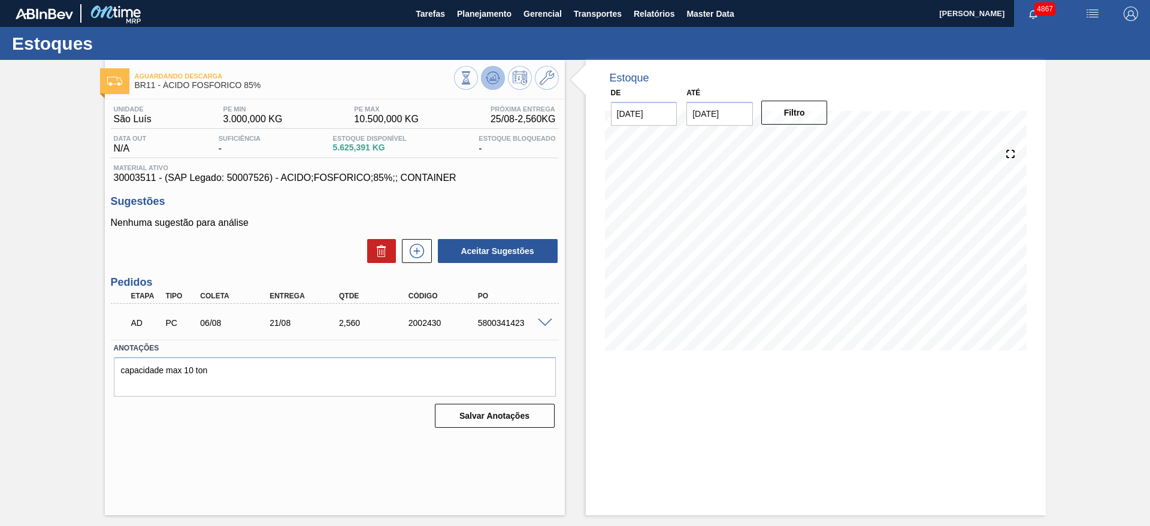
click at [498, 76] on icon at bounding box center [493, 78] width 14 height 14
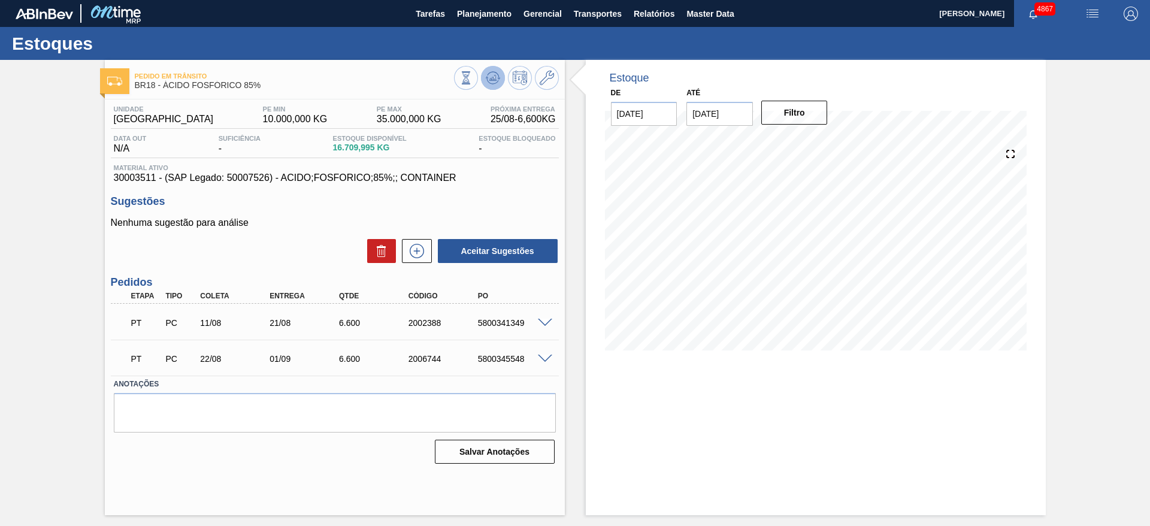
click at [500, 77] on icon at bounding box center [493, 78] width 14 height 14
click at [490, 74] on icon at bounding box center [493, 78] width 14 height 14
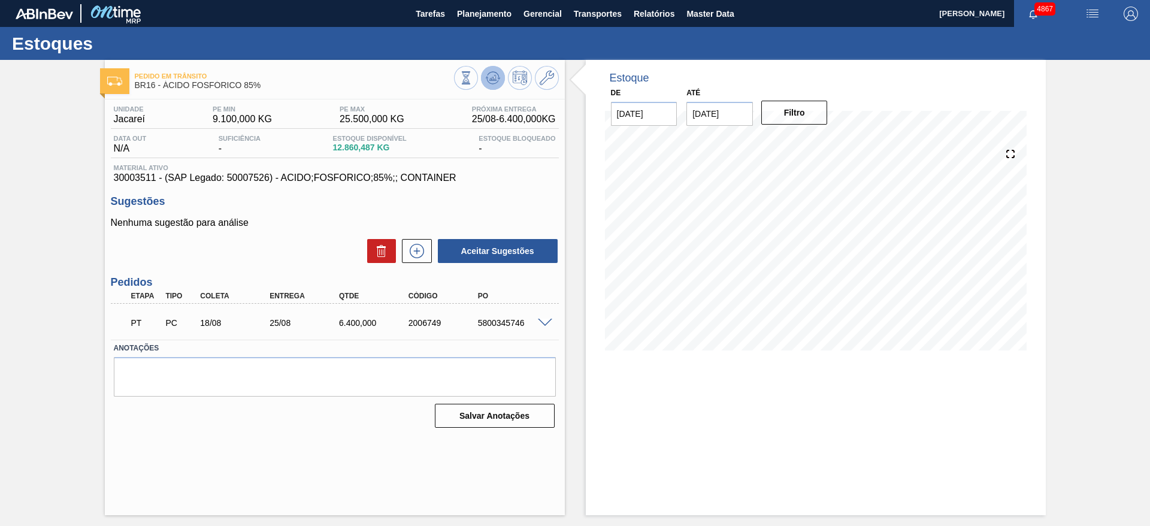
click at [490, 71] on icon at bounding box center [493, 78] width 14 height 14
click at [497, 69] on button at bounding box center [493, 78] width 24 height 24
